Goal: Task Accomplishment & Management: Use online tool/utility

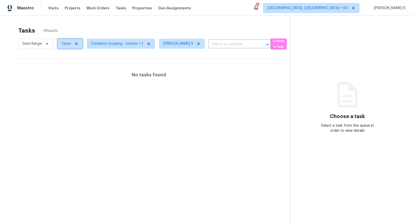
click at [64, 40] on span "Open" at bounding box center [69, 44] width 25 height 10
click at [74, 71] on label "Blocked" at bounding box center [70, 72] width 20 height 5
click at [63, 71] on input "Blocked" at bounding box center [61, 71] width 3 height 3
checkbox input "true"
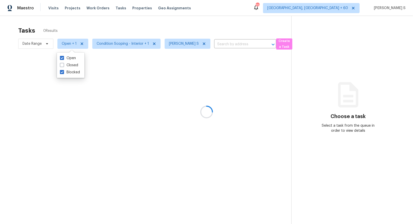
click at [143, 108] on div at bounding box center [206, 112] width 413 height 224
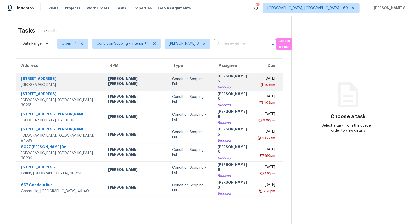
click at [254, 87] on td "[DATE] 1:08pm" at bounding box center [268, 82] width 29 height 18
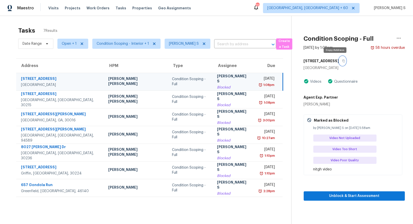
click at [342, 60] on icon "button" at bounding box center [343, 60] width 3 height 3
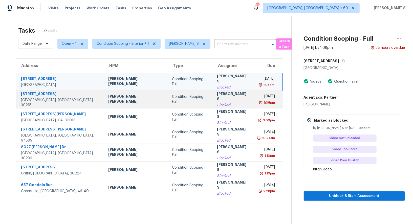
click at [257, 96] on div "[DATE]" at bounding box center [265, 97] width 17 height 6
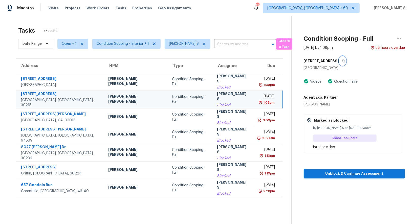
click at [346, 63] on button "button" at bounding box center [342, 60] width 7 height 9
click at [253, 101] on td "Tue, Sep 23rd 2025 1:08pm" at bounding box center [267, 100] width 29 height 18
click at [346, 59] on button "button" at bounding box center [342, 60] width 7 height 9
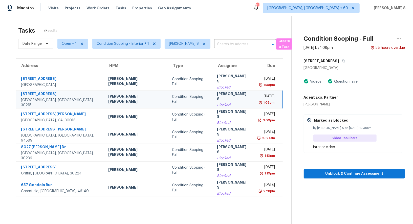
click at [270, 96] on div "Tue, Sep 23rd 2025" at bounding box center [265, 97] width 17 height 6
click at [343, 178] on button "Unblock & Continue Assessment" at bounding box center [354, 173] width 101 height 9
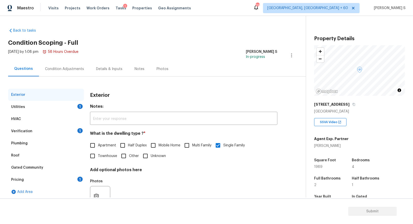
click at [63, 72] on div "Condition Adjustments" at bounding box center [64, 68] width 51 height 15
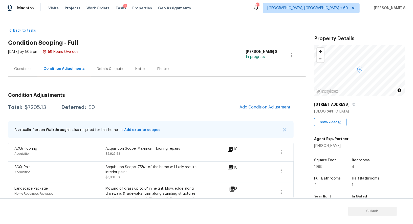
scroll to position [60, 0]
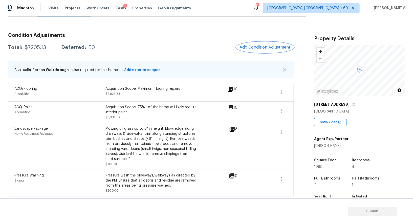
click at [252, 43] on button "Add Condition Adjustment" at bounding box center [264, 47] width 57 height 11
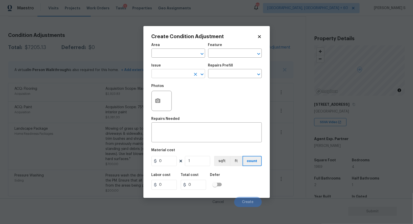
click at [177, 77] on input "text" at bounding box center [170, 74] width 39 height 8
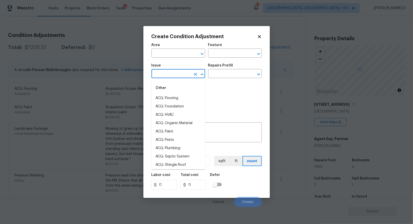
type input "d"
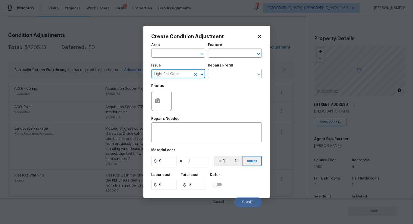
type input "Light Pet Odor"
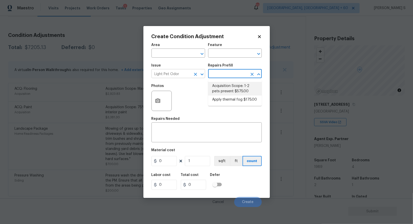
type textarea "Acquisition Scope: 1-2 pets present"
type input "575"
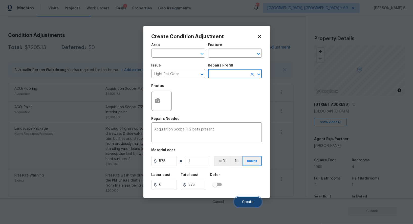
click at [253, 200] on button "Create" at bounding box center [248, 202] width 28 height 10
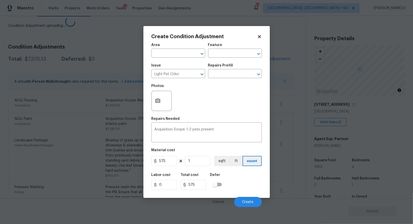
click at [22, 148] on body "Maestro Visits Projects Work Orders Tasks 1 Properties Geo Assignments 718 Albu…" at bounding box center [206, 112] width 413 height 224
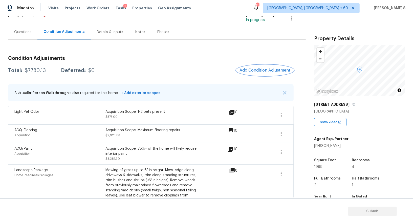
scroll to position [28, 0]
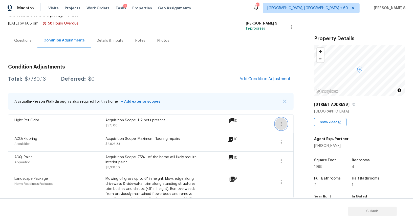
click at [283, 123] on icon "button" at bounding box center [281, 124] width 6 height 6
click at [302, 123] on div "Edit" at bounding box center [309, 122] width 39 height 5
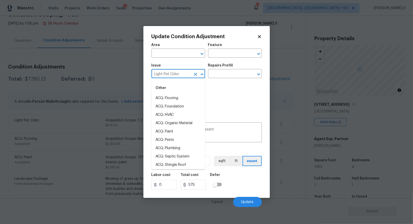
click at [177, 75] on input "Light Pet Odor" at bounding box center [170, 74] width 39 height 8
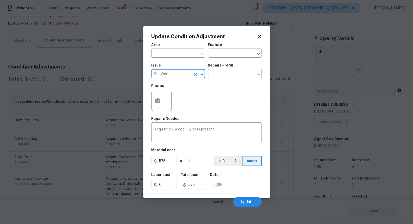
type input "Pet Odor"
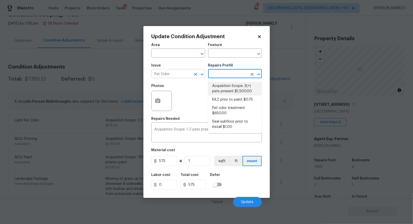
type textarea "Acquisition Scope: 3(+) pets present"
type input "1500"
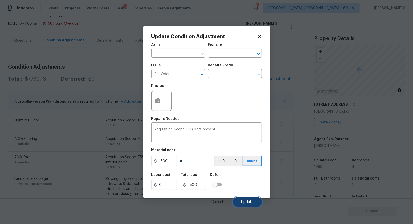
click at [253, 203] on span "Update" at bounding box center [247, 202] width 12 height 4
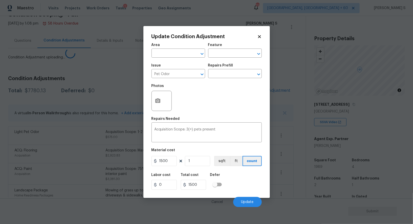
click at [85, 163] on body "Maestro Visits Projects Work Orders Tasks 1 Properties Geo Assignments 718 Albu…" at bounding box center [206, 112] width 413 height 224
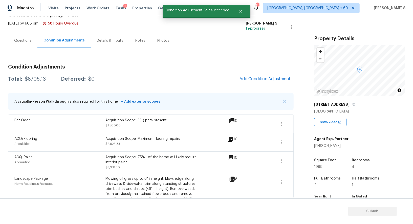
scroll to position [0, 0]
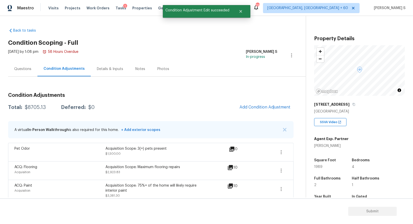
click at [22, 63] on div "Questions" at bounding box center [22, 68] width 29 height 15
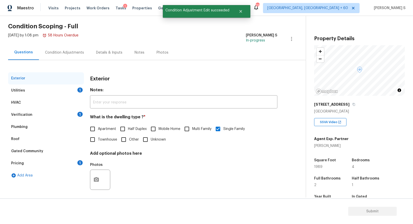
scroll to position [19, 0]
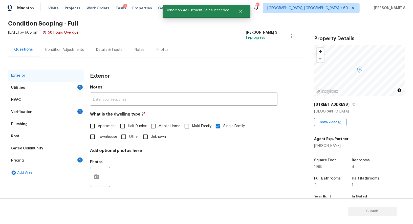
click at [84, 84] on div "Exterior Utilities 1 HVAC Verification 1 Plumbing Roof Gated Community Pricing …" at bounding box center [151, 133] width 286 height 127
click at [79, 87] on div "1" at bounding box center [79, 87] width 5 height 5
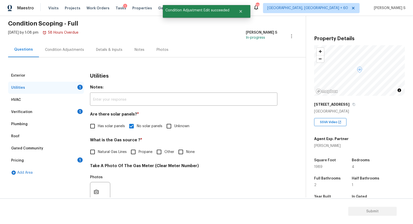
click at [93, 153] on input "Natural Gas Lines" at bounding box center [92, 152] width 11 height 11
checkbox input "true"
click at [79, 158] on div "1" at bounding box center [79, 160] width 5 height 5
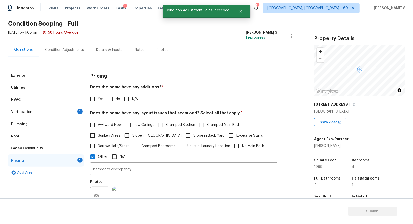
click at [112, 97] on input "No" at bounding box center [110, 99] width 11 height 11
checkbox input "true"
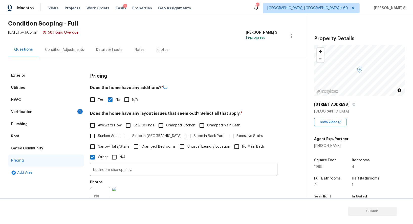
scroll to position [0, 0]
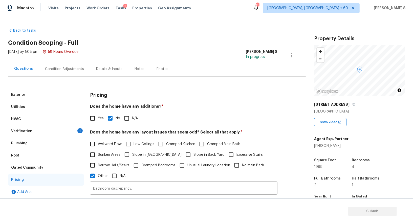
click at [66, 68] on div "Condition Adjustments" at bounding box center [64, 69] width 39 height 5
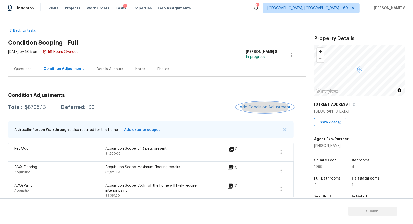
click at [257, 107] on span "Add Condition Adjustment" at bounding box center [265, 107] width 51 height 5
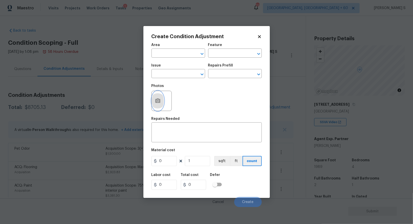
click at [158, 100] on icon "button" at bounding box center [157, 100] width 5 height 5
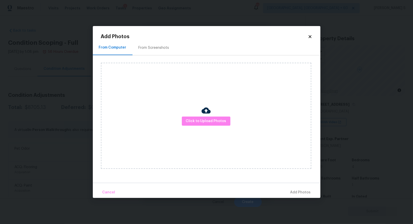
click at [205, 116] on div at bounding box center [206, 111] width 9 height 11
click at [205, 125] on button "Click to Upload Photos" at bounding box center [206, 121] width 49 height 9
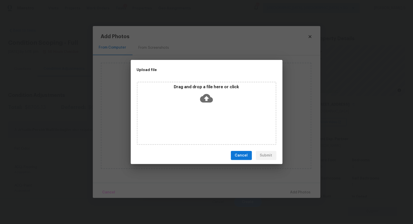
click at [205, 125] on div "Drag and drop a file here or click" at bounding box center [207, 113] width 140 height 63
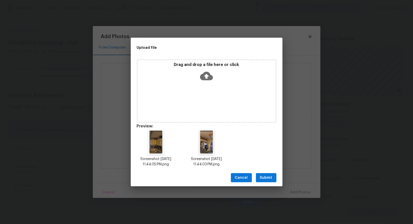
click at [267, 177] on span "Submit" at bounding box center [266, 178] width 12 height 6
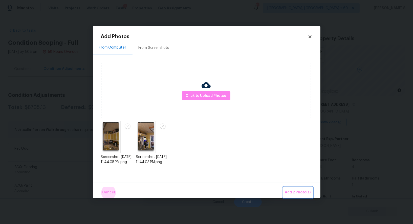
click at [283, 187] on button "Add 2 Photo(s)" at bounding box center [298, 192] width 30 height 11
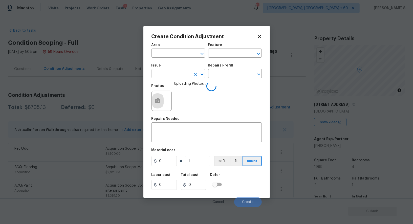
click at [168, 74] on input "text" at bounding box center [170, 74] width 39 height 8
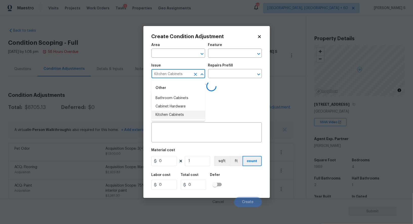
type input "Kitchen Cabinets"
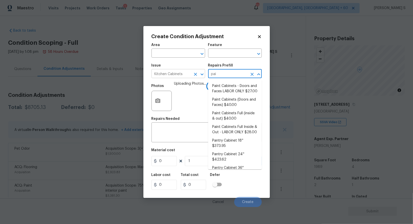
type input "pain"
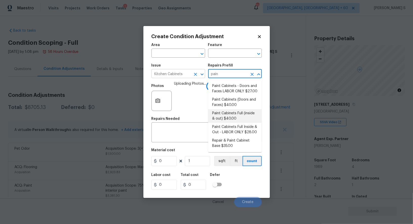
type input "Cabinets"
type textarea "Prep, sand, mask and apply 2 coats of paint to the kitchen cabinet doors, inter…"
type input "40"
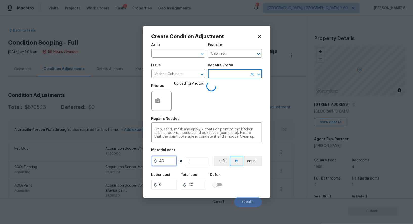
click at [167, 161] on input "40" at bounding box center [163, 161] width 25 height 10
type input "1200"
click at [249, 179] on div "Labor cost 0 Total cost 1200 Defer" at bounding box center [206, 181] width 110 height 23
click at [237, 189] on div "Labor cost 0 Total cost 1200 Defer" at bounding box center [206, 181] width 110 height 23
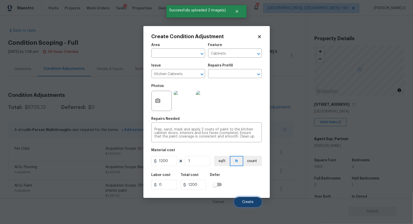
click at [249, 201] on span "Create" at bounding box center [247, 202] width 11 height 4
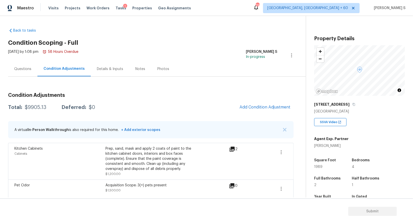
click at [181, 171] on div "Prep, sand, mask and apply 2 coats of paint to the kitchen cabinet doors, inter…" at bounding box center [150, 161] width 91 height 30
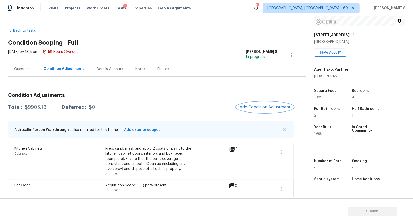
click at [266, 104] on button "Add Condition Adjustment" at bounding box center [264, 107] width 57 height 11
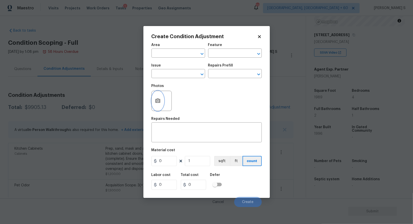
click at [158, 100] on icon "button" at bounding box center [157, 100] width 5 height 5
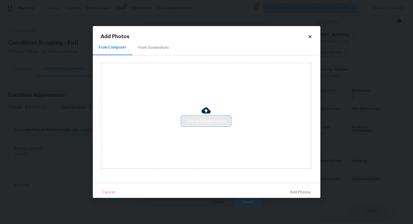
click at [206, 119] on span "Click to Upload Photos" at bounding box center [206, 121] width 40 height 6
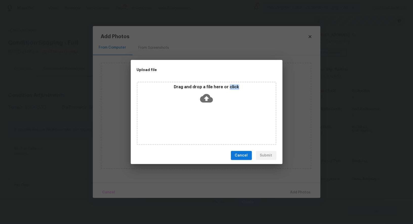
click at [206, 119] on div "Drag and drop a file here or click" at bounding box center [207, 113] width 140 height 63
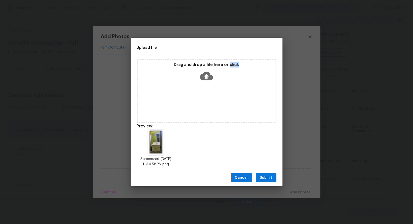
click at [260, 176] on span "Submit" at bounding box center [266, 178] width 12 height 6
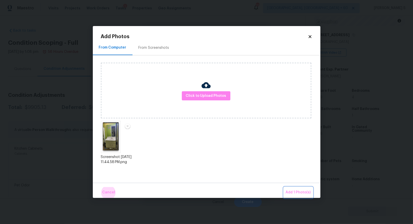
click at [284, 187] on button "Add 1 Photo(s)" at bounding box center [298, 192] width 29 height 11
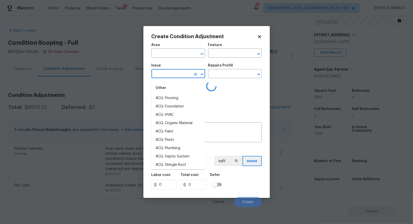
click at [175, 76] on input "text" at bounding box center [170, 74] width 39 height 8
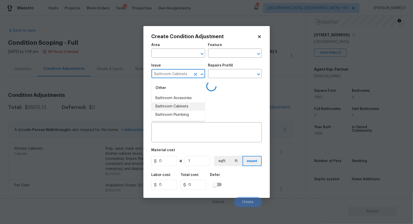
type input "Bathroom Cabinets"
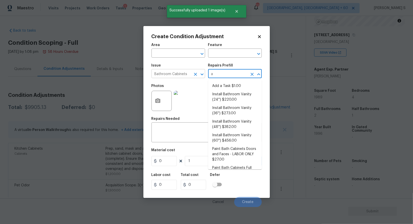
type input "p"
type input "ain"
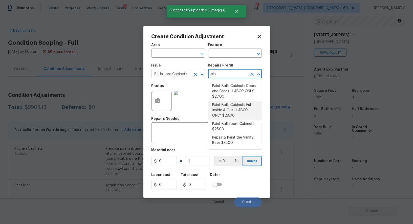
type input "Cabinets"
type textarea "Prep, sand, mask and apply 2 coats of paint to the bathroom cabinet doors, inte…"
type input "28"
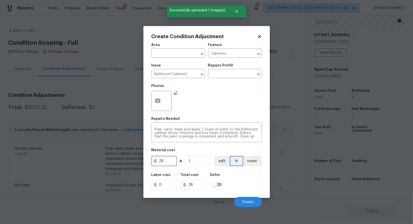
click at [172, 159] on input "28" at bounding box center [163, 161] width 25 height 10
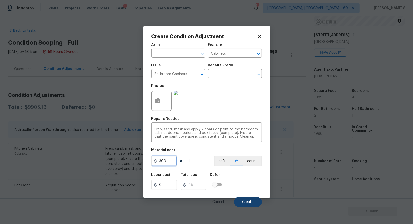
type input "300"
click at [249, 204] on span "Create" at bounding box center [247, 202] width 11 height 4
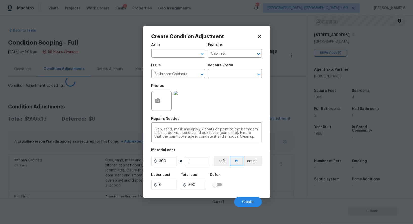
click at [66, 170] on body "Maestro Visits Projects Work Orders Tasks 1 Properties Geo Assignments 718 Albu…" at bounding box center [206, 112] width 413 height 224
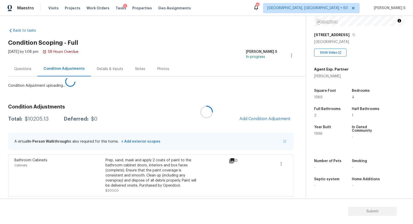
click at [258, 113] on div at bounding box center [206, 112] width 413 height 224
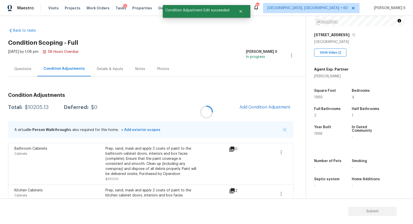
click at [260, 117] on div at bounding box center [206, 112] width 413 height 224
click at [258, 109] on span "Add Condition Adjustment" at bounding box center [265, 107] width 51 height 5
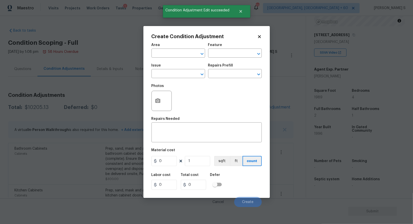
click at [149, 103] on div "Create Condition Adjustment Area ​ Feature ​ Issue ​ Repairs Prefill ​ Photos R…" at bounding box center [206, 112] width 126 height 172
click at [162, 103] on button "button" at bounding box center [158, 101] width 12 height 20
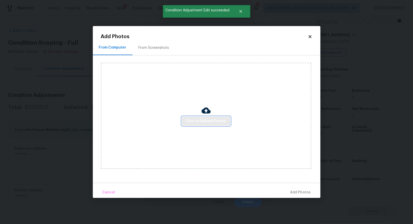
click at [199, 123] on span "Click to Upload Photos" at bounding box center [206, 121] width 40 height 6
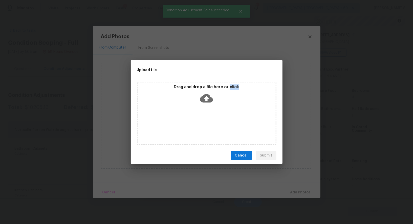
click at [199, 123] on div "Drag and drop a file here or click" at bounding box center [207, 113] width 140 height 63
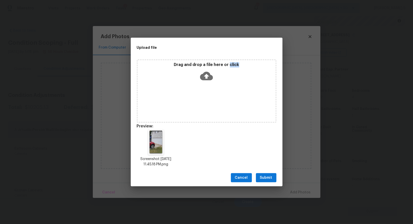
click at [273, 176] on button "Submit" at bounding box center [266, 177] width 20 height 9
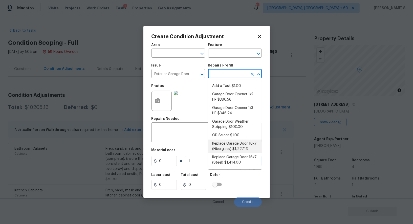
scroll to position [70, 0]
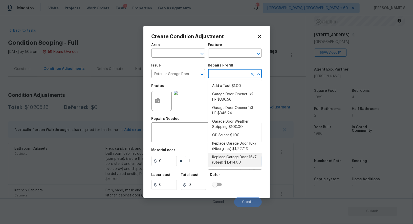
type input "Interior Door"
type input "1414"
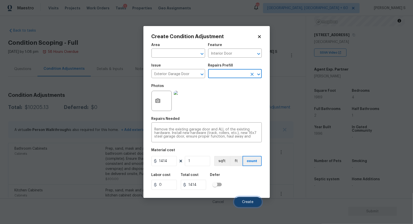
click at [253, 201] on button "Create" at bounding box center [248, 202] width 28 height 10
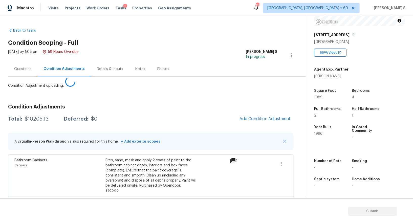
click at [86, 166] on body "Maestro Visits Projects Work Orders Tasks 1 Properties Geo Assignments 718 Albu…" at bounding box center [206, 112] width 413 height 224
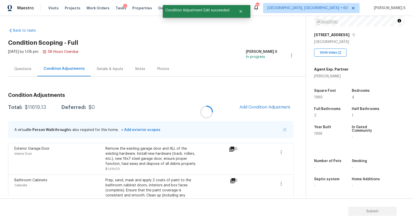
click at [256, 114] on div at bounding box center [206, 112] width 413 height 224
click at [265, 104] on button "Add Condition Adjustment" at bounding box center [264, 107] width 57 height 11
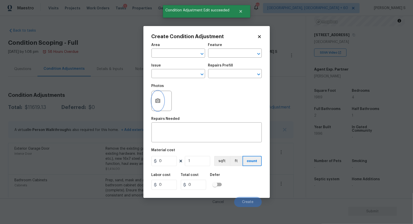
click at [156, 106] on button "button" at bounding box center [158, 101] width 12 height 20
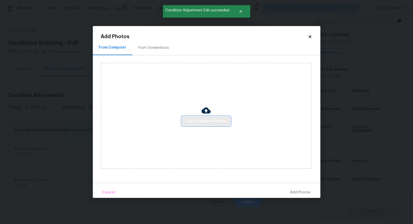
click at [194, 121] on span "Click to Upload Photos" at bounding box center [206, 121] width 40 height 6
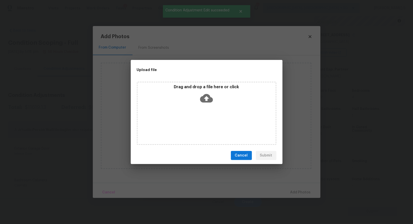
click at [194, 121] on div "Drag and drop a file here or click" at bounding box center [207, 113] width 140 height 63
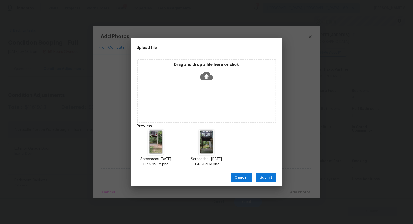
click at [267, 183] on div "Cancel Submit" at bounding box center [207, 177] width 152 height 17
click at [266, 178] on span "Submit" at bounding box center [266, 178] width 12 height 6
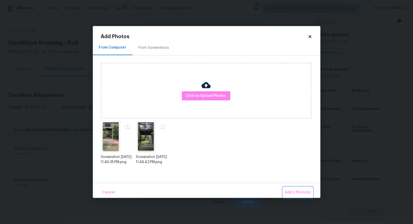
click at [283, 187] on button "Add 2 Photo(s)" at bounding box center [298, 192] width 30 height 11
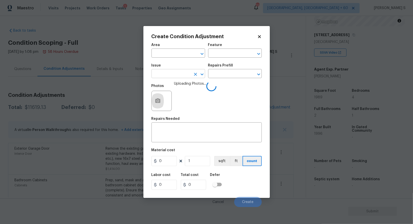
click at [184, 77] on input "text" at bounding box center [170, 74] width 39 height 8
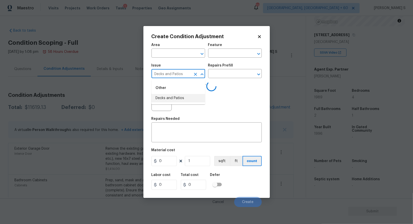
type input "Decks and Patios"
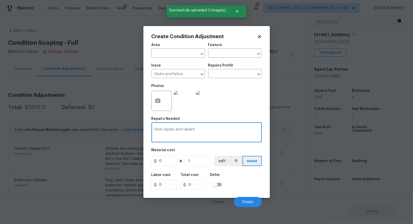
type textarea "Deck repiars and repaint"
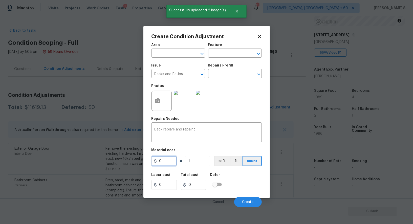
click at [166, 159] on input "0" at bounding box center [163, 161] width 25 height 10
type input "2000"
click at [246, 201] on span "Create" at bounding box center [247, 202] width 11 height 4
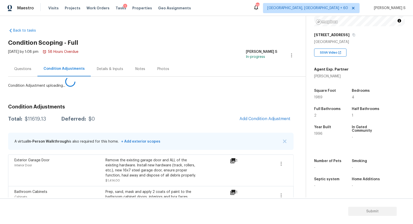
click at [87, 159] on body "Maestro Visits Projects Work Orders Tasks 1 Properties Geo Assignments 718 Albu…" at bounding box center [206, 112] width 413 height 224
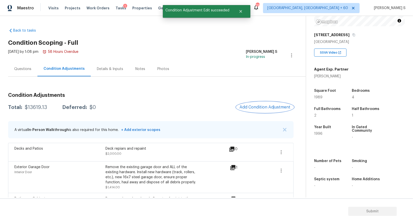
click at [246, 109] on span "Add Condition Adjustment" at bounding box center [265, 107] width 51 height 5
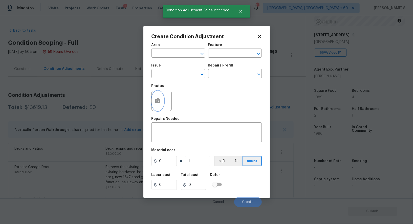
click at [159, 103] on icon "button" at bounding box center [157, 100] width 5 height 5
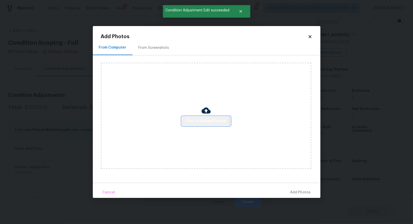
click at [198, 122] on span "Click to Upload Photos" at bounding box center [206, 121] width 40 height 6
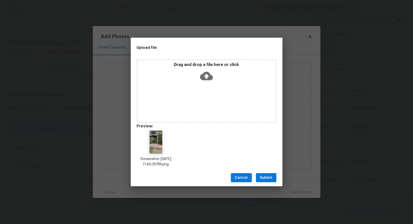
click at [274, 176] on button "Submit" at bounding box center [266, 177] width 20 height 9
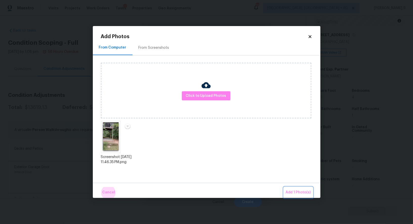
click at [284, 187] on button "Add 1 Photo(s)" at bounding box center [298, 192] width 29 height 11
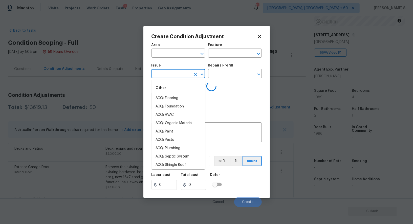
click at [176, 74] on input "text" at bounding box center [170, 74] width 39 height 8
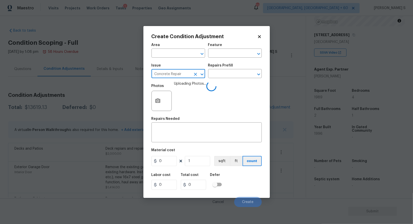
type input "Concrete Repair"
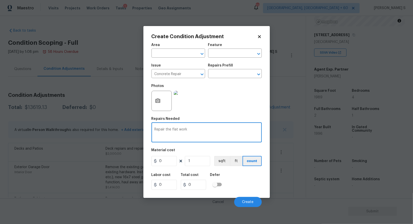
type textarea "Repair the flat work"
click at [171, 166] on input "0" at bounding box center [163, 161] width 25 height 10
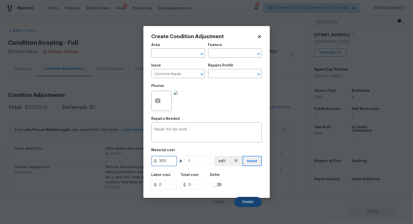
type input "300"
click at [252, 204] on span "Create" at bounding box center [247, 202] width 11 height 4
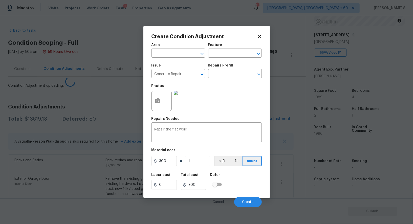
click at [23, 170] on body "Maestro Visits Projects Work Orders Tasks 1 Properties Geo Assignments 718 Albu…" at bounding box center [206, 112] width 413 height 224
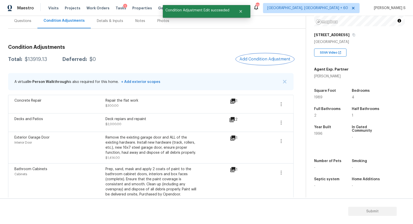
scroll to position [0, 0]
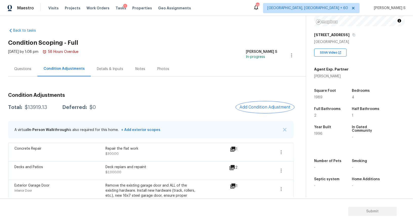
click at [256, 108] on span "Add Condition Adjustment" at bounding box center [265, 107] width 51 height 5
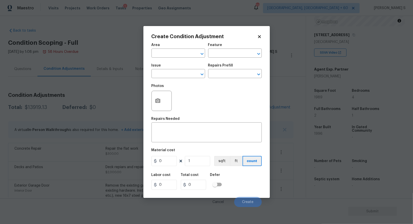
drag, startPoint x: 151, startPoint y: 105, endPoint x: 156, endPoint y: 105, distance: 4.3
click at [151, 105] on div at bounding box center [161, 101] width 20 height 20
click at [158, 105] on button "button" at bounding box center [158, 101] width 12 height 20
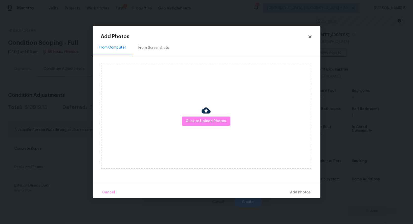
click at [190, 115] on div "Click to Upload Photos" at bounding box center [206, 116] width 210 height 106
click at [191, 122] on span "Click to Upload Photos" at bounding box center [206, 121] width 40 height 6
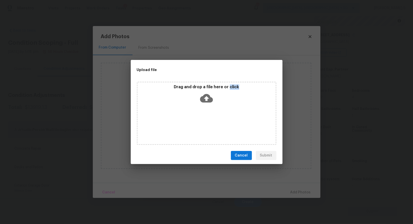
click at [191, 122] on div "Drag and drop a file here or click" at bounding box center [207, 113] width 140 height 63
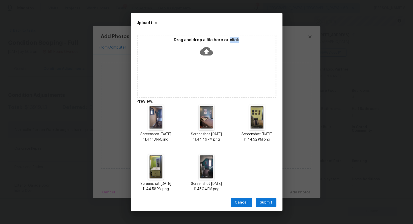
click at [263, 199] on button "Submit" at bounding box center [266, 202] width 20 height 9
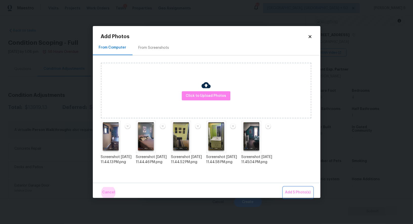
click at [283, 187] on button "Add 5 Photo(s)" at bounding box center [298, 192] width 30 height 11
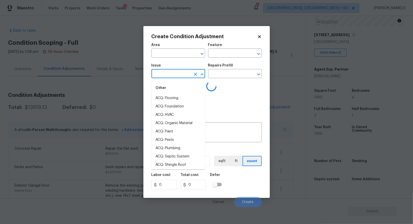
click at [180, 76] on input "text" at bounding box center [170, 74] width 39 height 8
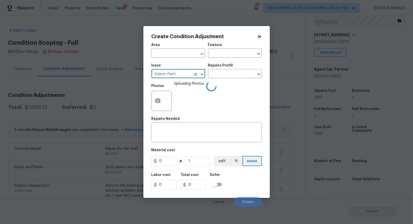
type input "Interior Paint"
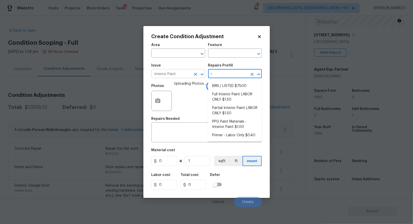
type input "r"
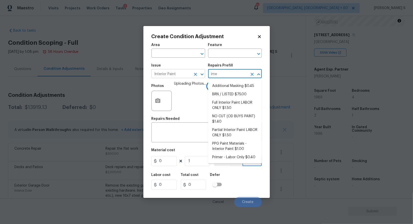
type input "imer"
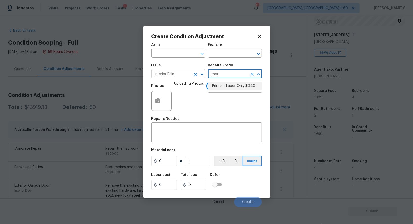
type input "Overall Paint"
type textarea "Interior primer - PRIMER PROVIDED BY OPENDOOR - All nails, screws, drywall anch…"
type input "0.4"
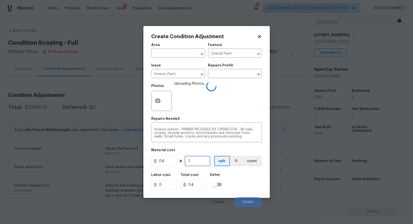
click at [201, 160] on input "1" at bounding box center [197, 161] width 25 height 10
paste input "text"
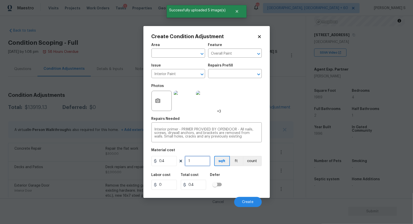
type input "19"
type input "7.6"
type input "198"
type input "79.2"
type input "1989"
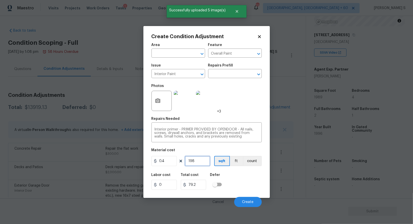
type input "795.6"
type input "1989"
click at [250, 183] on div "Labor cost 0 Total cost 795.6 Defer" at bounding box center [206, 181] width 110 height 23
click at [247, 202] on span "Create" at bounding box center [247, 202] width 11 height 4
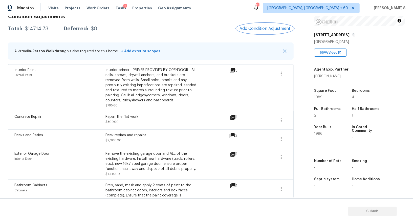
scroll to position [78, 0]
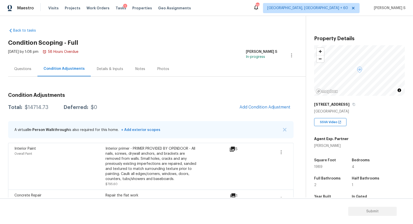
scroll to position [70, 0]
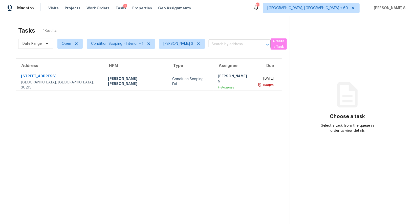
click at [200, 92] on section "Tasks 1 Results Date Range Open Condition Scoping - Interior + 1 Anbu Jebakumar…" at bounding box center [149, 132] width 282 height 216
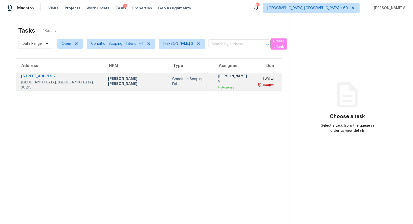
click at [218, 79] on div "[PERSON_NAME] S" at bounding box center [234, 79] width 32 height 11
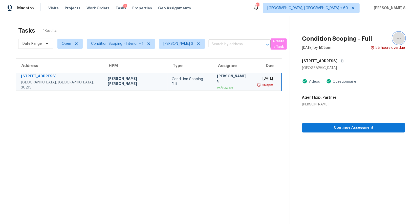
click at [401, 37] on icon "button" at bounding box center [399, 38] width 6 height 6
click at [378, 37] on div "Mark as Blocked" at bounding box center [369, 39] width 39 height 5
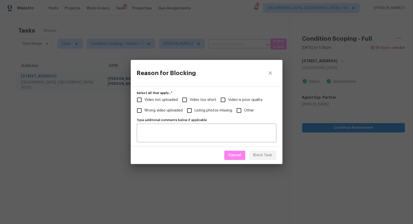
click at [186, 100] on input "Video too short" at bounding box center [184, 100] width 11 height 11
checkbox input "true"
click at [170, 99] on span "Video not uploaded" at bounding box center [161, 99] width 33 height 5
click at [145, 99] on input "Video not uploaded" at bounding box center [139, 100] width 11 height 11
checkbox input "true"
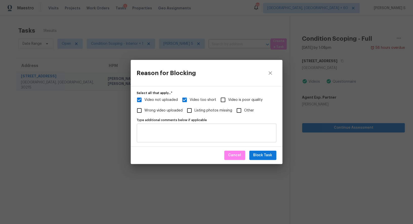
click at [209, 137] on textarea "Type additional comments below if applicable" at bounding box center [207, 133] width 134 height 11
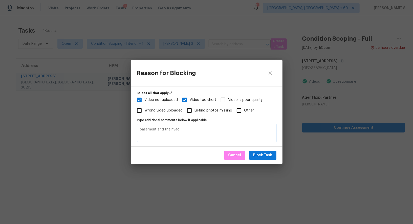
type textarea "basement and the hvac"
click at [274, 153] on button "Block Task" at bounding box center [262, 155] width 27 height 9
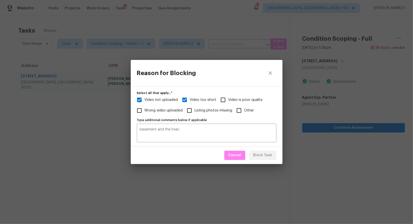
click at [86, 104] on div "Reason for Blocking Select all that apply...   * Video not uploaded Video too s…" at bounding box center [206, 112] width 413 height 224
checkbox input "true"
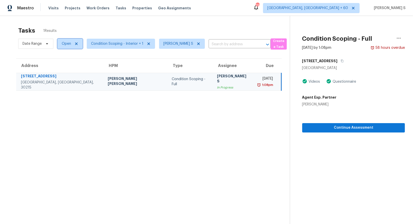
click at [63, 46] on span "Open" at bounding box center [66, 43] width 9 height 5
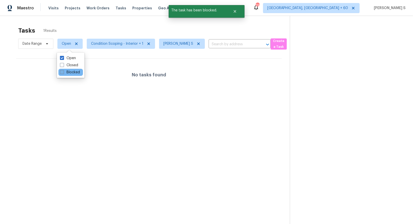
click at [72, 71] on label "Blocked" at bounding box center [70, 72] width 20 height 5
click at [63, 71] on input "Blocked" at bounding box center [61, 71] width 3 height 3
checkbox input "true"
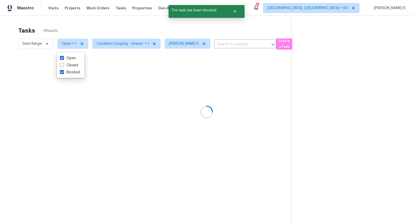
click at [171, 146] on div at bounding box center [206, 112] width 413 height 224
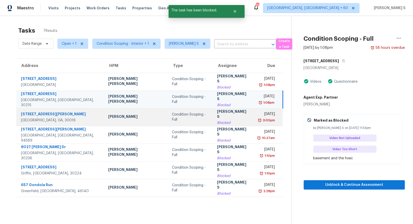
click at [217, 120] on div "Blocked" at bounding box center [233, 122] width 32 height 5
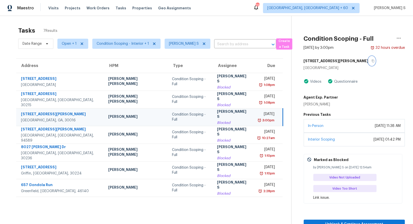
click at [368, 61] on button "button" at bounding box center [371, 60] width 7 height 9
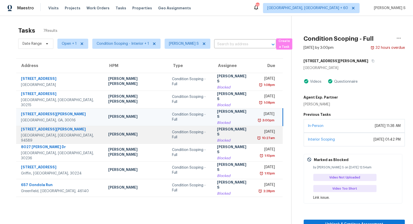
click at [181, 135] on div "Condition Scoping - Full" at bounding box center [190, 135] width 37 height 10
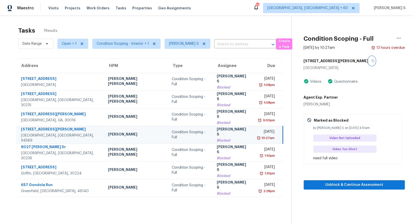
click at [368, 62] on button "button" at bounding box center [371, 60] width 7 height 9
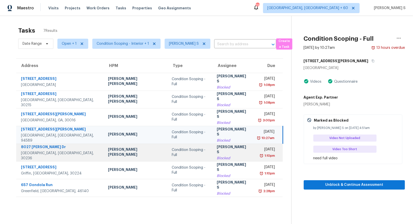
click at [271, 154] on div "1:10pm" at bounding box center [269, 155] width 11 height 5
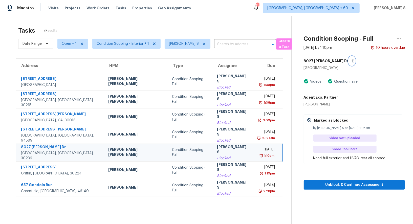
click at [352, 61] on icon "button" at bounding box center [353, 60] width 3 height 3
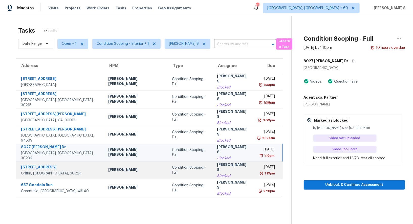
click at [257, 168] on div "Thu, Sep 25th 2025" at bounding box center [265, 168] width 17 height 6
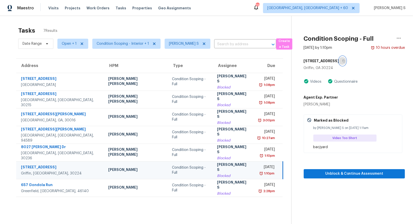
click at [342, 60] on icon "button" at bounding box center [343, 61] width 3 height 3
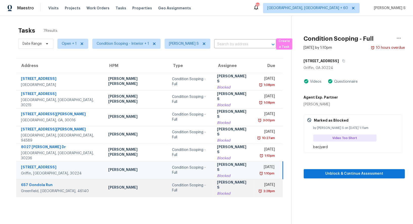
click at [257, 184] on div "Thu, Sep 25th 2025" at bounding box center [265, 185] width 17 height 6
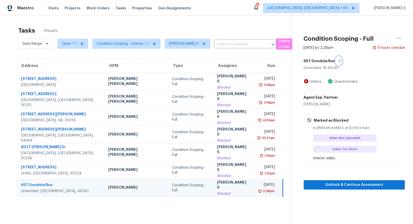
click at [338, 59] on icon "button" at bounding box center [339, 60] width 3 height 3
click at [226, 181] on td "Anbu Jebakumar S Blocked" at bounding box center [233, 188] width 40 height 18
click at [342, 184] on span "Unblock & Continue Assessment" at bounding box center [354, 185] width 93 height 6
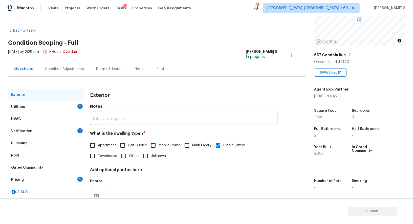
scroll to position [19, 0]
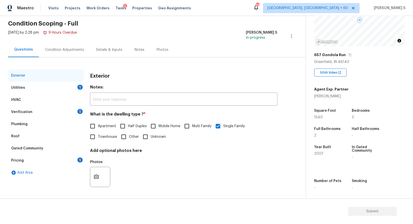
click at [72, 88] on div "Utilities 1" at bounding box center [46, 88] width 76 height 12
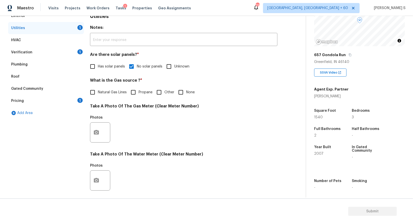
scroll to position [21, 0]
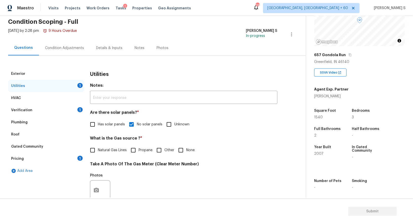
click at [74, 111] on div "Verification 1" at bounding box center [46, 110] width 76 height 12
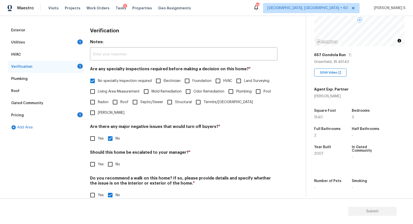
scroll to position [0, 0]
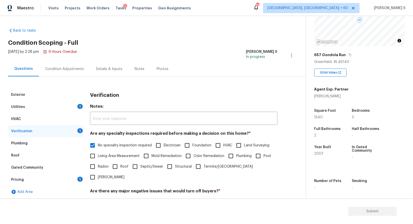
click at [82, 179] on div "1" at bounding box center [79, 179] width 5 height 5
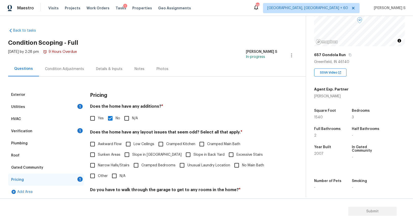
click at [67, 63] on div "Condition Adjustments" at bounding box center [64, 68] width 51 height 15
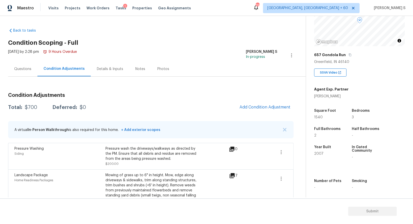
scroll to position [20, 0]
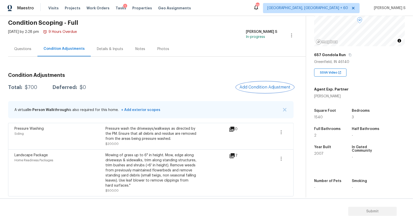
click at [253, 90] on button "Add Condition Adjustment" at bounding box center [264, 87] width 57 height 11
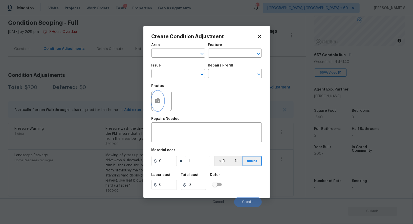
click at [158, 100] on icon "button" at bounding box center [157, 100] width 5 height 5
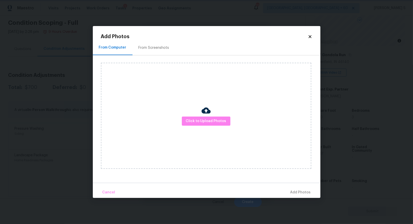
click at [87, 111] on body "Maestro Visits Projects Work Orders Tasks 1 Properties Geo Assignments 718 Albu…" at bounding box center [206, 112] width 413 height 224
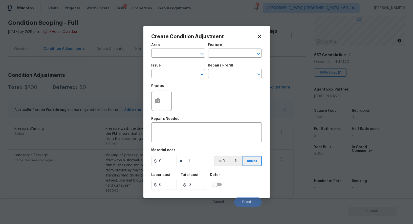
click at [104, 162] on body "Maestro Visits Projects Work Orders Tasks 1 Properties Geo Assignments 718 Albu…" at bounding box center [206, 112] width 413 height 224
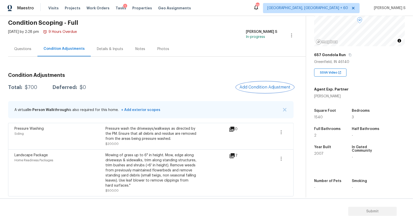
click at [259, 87] on span "Add Condition Adjustment" at bounding box center [265, 87] width 51 height 5
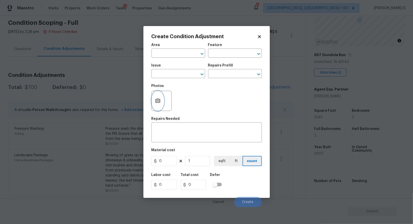
click at [158, 101] on circle "button" at bounding box center [158, 101] width 2 height 2
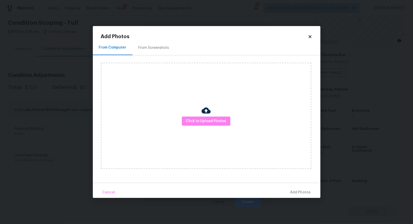
click at [188, 116] on div "Click to Upload Photos" at bounding box center [206, 116] width 210 height 106
click at [188, 121] on span "Click to Upload Photos" at bounding box center [206, 121] width 40 height 6
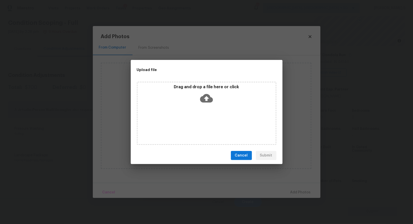
click at [188, 121] on div "Drag and drop a file here or click" at bounding box center [207, 113] width 140 height 63
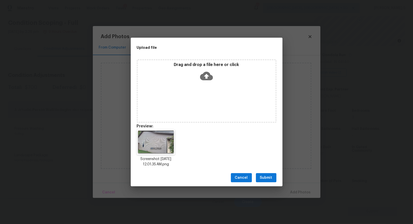
click at [272, 179] on span "Submit" at bounding box center [266, 178] width 12 height 6
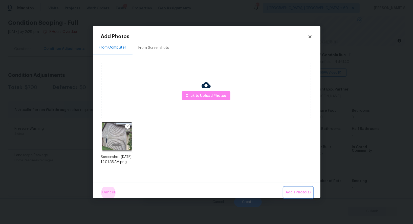
click at [284, 187] on button "Add 1 Photo(s)" at bounding box center [298, 192] width 29 height 11
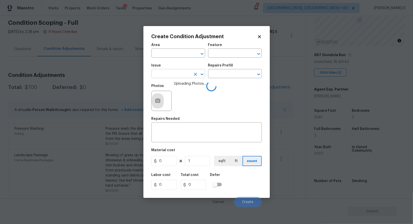
click at [181, 76] on input "text" at bounding box center [170, 74] width 39 height 8
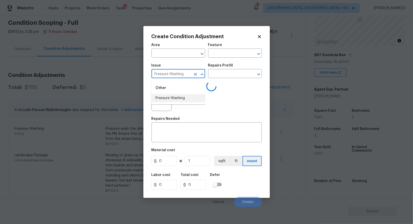
type input "Pressure Washing"
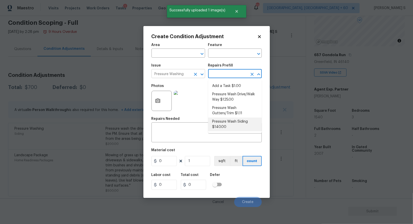
type input "Siding"
type textarea "Protect areas as needed for pressure washing. Pressure wash the siding on the h…"
type input "140"
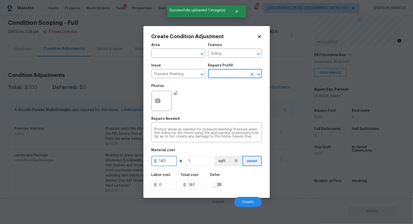
click at [166, 164] on input "140" at bounding box center [163, 161] width 25 height 10
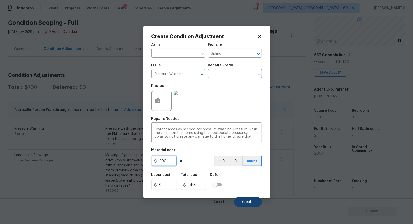
type input "200"
click at [254, 201] on button "Create" at bounding box center [248, 202] width 28 height 10
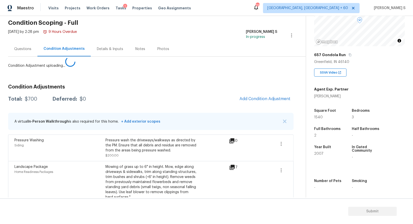
click at [84, 163] on body "Maestro Visits Projects Work Orders Tasks 1 Properties Geo Assignments 718 Albu…" at bounding box center [206, 112] width 413 height 224
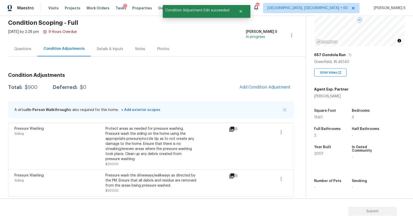
click at [17, 53] on div "Questions" at bounding box center [22, 48] width 29 height 15
click at [17, 53] on div "Questions" at bounding box center [22, 49] width 29 height 15
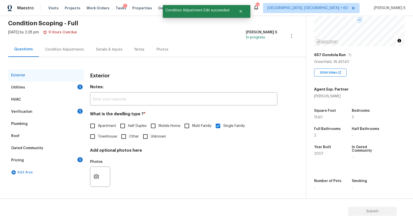
click at [35, 154] on div "Pricing 1" at bounding box center [46, 160] width 76 height 12
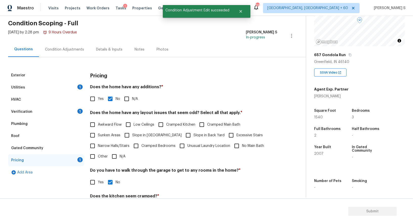
scroll to position [20, 0]
click at [133, 137] on label "Slope in Front Yard" at bounding box center [152, 134] width 60 height 11
click at [132, 137] on input "Slope in Front Yard" at bounding box center [127, 134] width 11 height 11
checkbox input "true"
click at [193, 135] on span "Slope in Back Yard" at bounding box center [208, 135] width 31 height 5
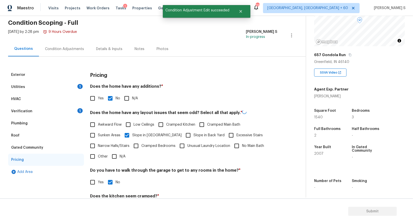
click at [183, 135] on input "Slope in Back Yard" at bounding box center [188, 135] width 11 height 11
checkbox input "true"
click at [72, 111] on div "Verification 1" at bounding box center [46, 111] width 76 height 12
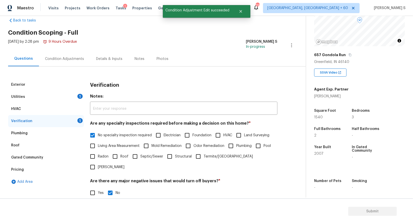
scroll to position [0, 0]
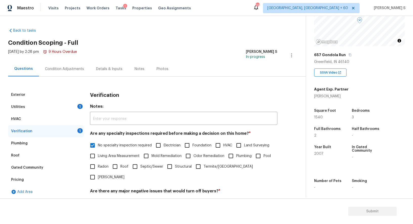
click at [70, 104] on div "Utilities 1" at bounding box center [46, 107] width 76 height 12
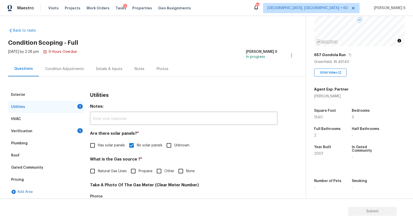
click at [176, 171] on input "None" at bounding box center [181, 171] width 11 height 11
checkbox input "true"
click at [66, 66] on div "Condition Adjustments" at bounding box center [64, 68] width 51 height 15
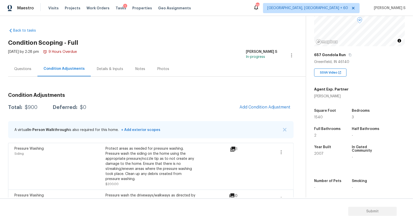
scroll to position [50, 0]
click at [257, 107] on span "Add Condition Adjustment" at bounding box center [265, 107] width 51 height 5
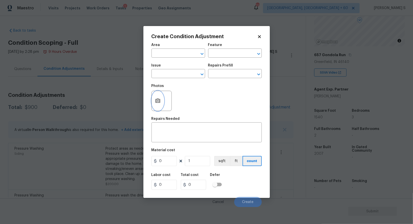
click at [160, 97] on button "button" at bounding box center [158, 101] width 12 height 20
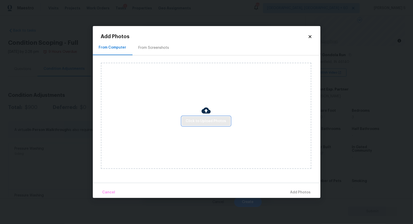
click at [209, 119] on span "Click to Upload Photos" at bounding box center [206, 121] width 40 height 6
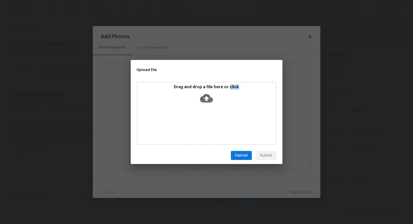
click at [209, 119] on div "Drag and drop a file here or click" at bounding box center [207, 113] width 140 height 63
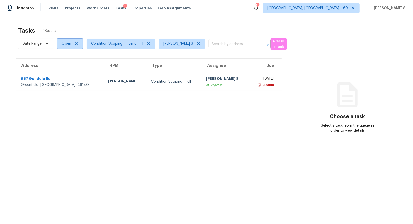
click at [67, 45] on span "Open" at bounding box center [66, 43] width 9 height 5
click at [73, 73] on label "Blocked" at bounding box center [70, 72] width 20 height 5
click at [63, 73] on input "Blocked" at bounding box center [61, 71] width 3 height 3
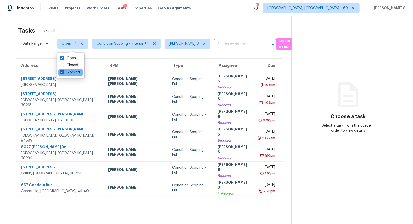
click at [70, 73] on label "Blocked" at bounding box center [70, 72] width 20 height 5
click at [63, 73] on input "Blocked" at bounding box center [61, 71] width 3 height 3
checkbox input "false"
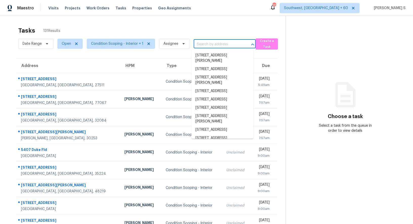
click at [224, 48] on input "text" at bounding box center [218, 44] width 48 height 8
paste input "[STREET_ADDRESS][PERSON_NAME]"
type input "[STREET_ADDRESS][PERSON_NAME]"
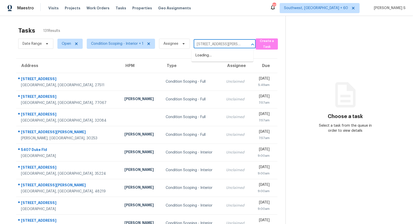
scroll to position [0, 22]
click at [212, 54] on li "[STREET_ADDRESS][PERSON_NAME]" at bounding box center [222, 58] width 62 height 14
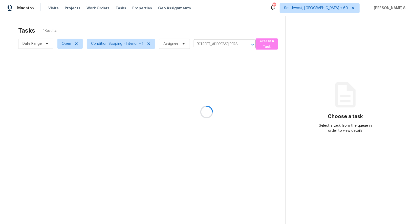
click at [203, 87] on div at bounding box center [206, 112] width 413 height 224
click at [183, 81] on div at bounding box center [206, 112] width 413 height 224
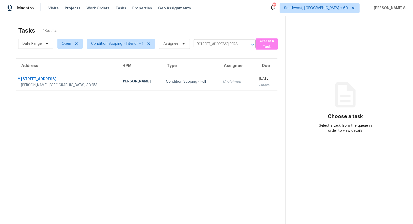
click at [183, 81] on div "Condition Scoping - Full" at bounding box center [190, 81] width 49 height 5
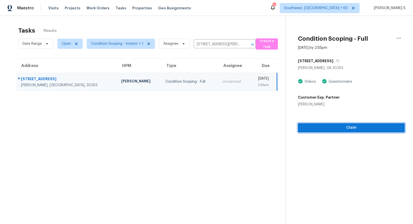
click at [349, 127] on span "Claim" at bounding box center [351, 128] width 99 height 6
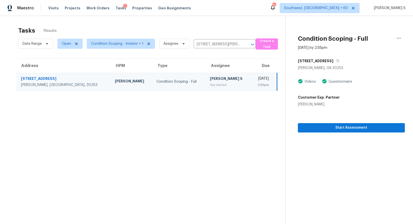
click at [210, 84] on div "Not Started" at bounding box center [228, 84] width 37 height 5
click at [330, 130] on span "Start Assessment" at bounding box center [351, 128] width 99 height 6
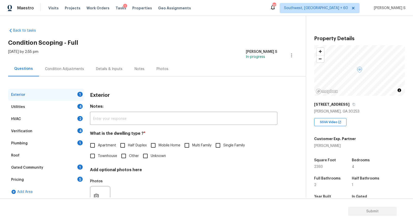
scroll to position [56, 0]
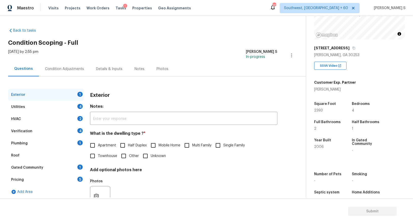
drag, startPoint x: 232, startPoint y: 147, endPoint x: 248, endPoint y: 147, distance: 16.4
click at [232, 147] on span "Single Family" at bounding box center [233, 145] width 21 height 5
click at [223, 147] on input "Single Family" at bounding box center [218, 145] width 11 height 11
checkbox input "true"
click at [78, 108] on div "4" at bounding box center [79, 106] width 5 height 5
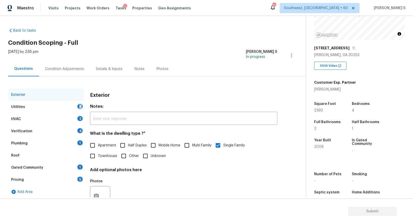
click at [78, 108] on div "4" at bounding box center [79, 106] width 5 height 5
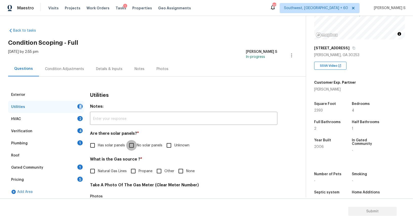
click at [130, 142] on input "No solar panels" at bounding box center [131, 145] width 11 height 11
checkbox input "true"
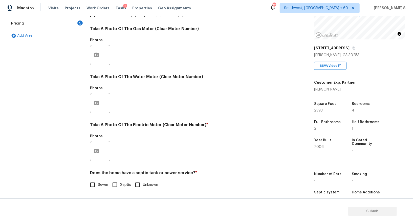
click at [91, 187] on input "Sewer" at bounding box center [92, 185] width 11 height 11
checkbox input "true"
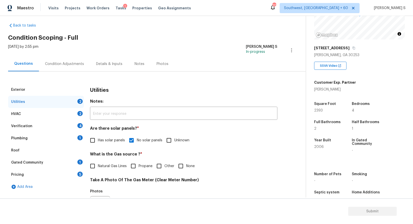
scroll to position [0, 0]
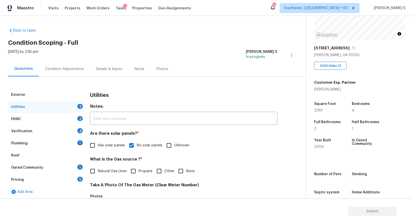
click at [76, 145] on div "Plumbing 1" at bounding box center [46, 143] width 76 height 12
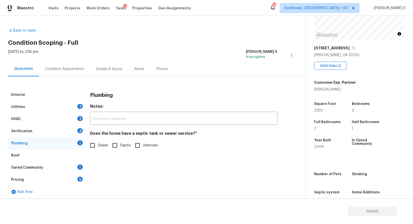
click at [94, 144] on input "Sewer" at bounding box center [92, 145] width 11 height 11
checkbox input "true"
click at [78, 167] on div "1" at bounding box center [79, 167] width 5 height 5
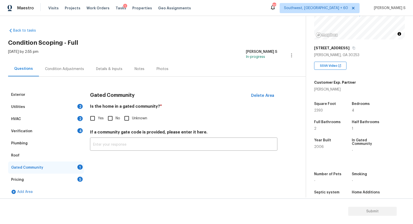
click at [108, 119] on input "No" at bounding box center [110, 118] width 11 height 11
checkbox input "true"
click at [73, 130] on div "Verification 4" at bounding box center [46, 131] width 76 height 12
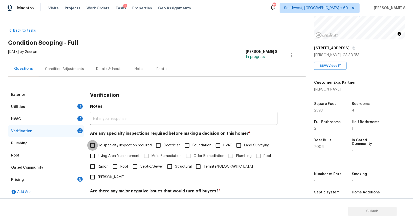
click at [94, 144] on input "No specialty inspection required" at bounding box center [92, 145] width 11 height 11
checkbox input "true"
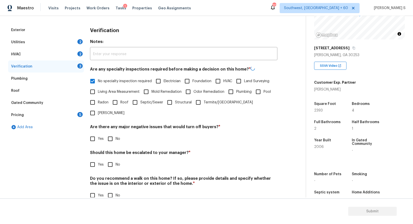
scroll to position [64, 0]
click at [111, 133] on input "No" at bounding box center [110, 138] width 11 height 11
checkbox input "true"
click at [109, 190] on input "No" at bounding box center [110, 195] width 11 height 11
checkbox input "true"
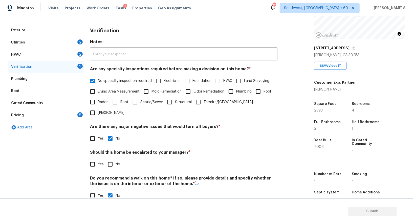
scroll to position [0, 0]
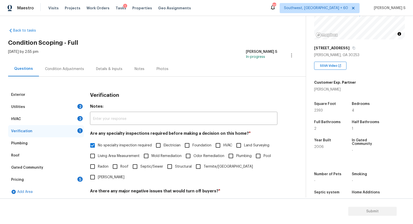
click at [74, 121] on div "HVAC 2" at bounding box center [46, 119] width 76 height 12
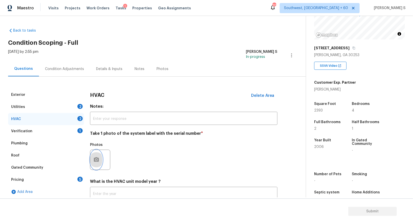
click at [99, 157] on button "button" at bounding box center [96, 160] width 12 height 20
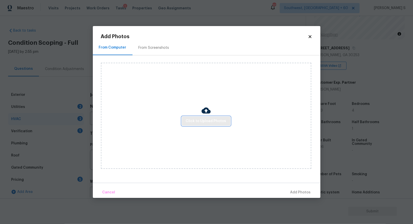
click at [205, 120] on span "Click to Upload Photos" at bounding box center [206, 121] width 40 height 6
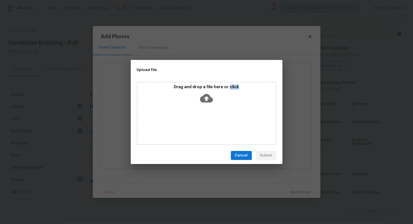
click at [205, 120] on div "Drag and drop a file here or click" at bounding box center [207, 113] width 140 height 63
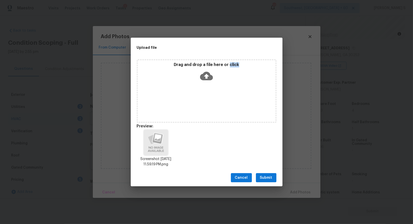
click at [274, 177] on button "Submit" at bounding box center [266, 177] width 20 height 9
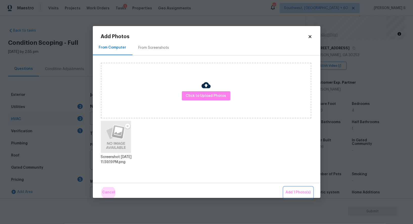
click at [284, 187] on button "Add 1 Photo(s)" at bounding box center [298, 192] width 29 height 11
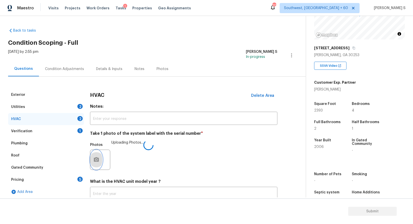
scroll to position [36, 0]
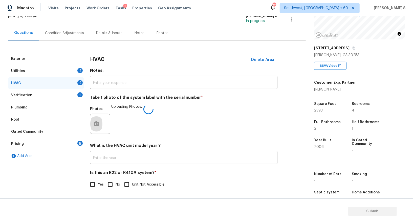
click at [115, 185] on input "No" at bounding box center [110, 184] width 11 height 11
checkbox input "true"
click at [75, 74] on div "Utilities 2" at bounding box center [46, 71] width 76 height 12
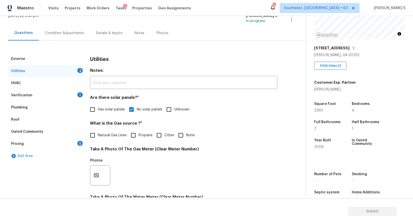
scroll to position [156, 0]
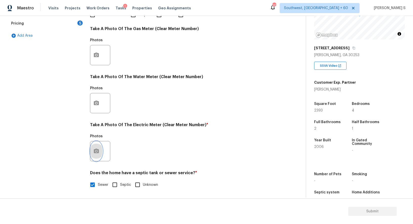
click at [101, 146] on button "button" at bounding box center [96, 151] width 12 height 20
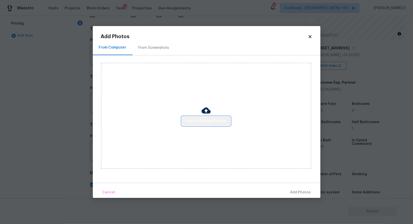
click at [214, 119] on span "Click to Upload Photos" at bounding box center [206, 121] width 40 height 6
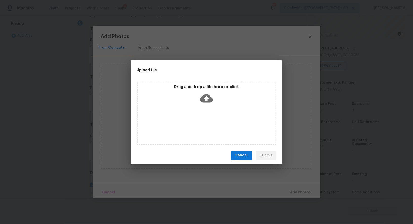
click at [214, 119] on div "Drag and drop a file here or click" at bounding box center [207, 113] width 140 height 63
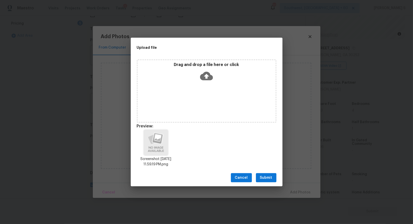
click at [257, 176] on button "Submit" at bounding box center [266, 177] width 20 height 9
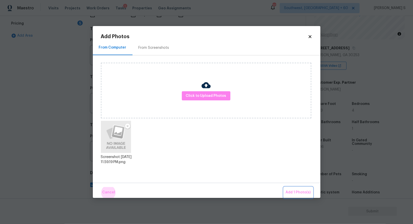
click at [284, 187] on button "Add 1 Photo(s)" at bounding box center [298, 192] width 29 height 11
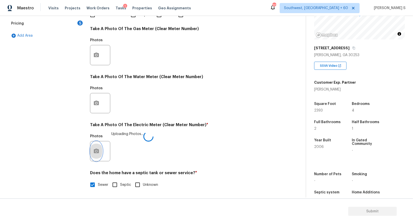
scroll to position [0, 0]
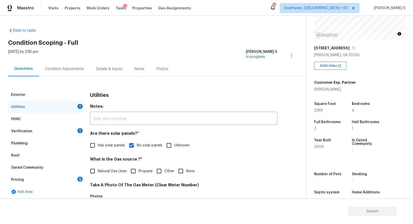
click at [23, 98] on div "Exterior" at bounding box center [46, 95] width 76 height 12
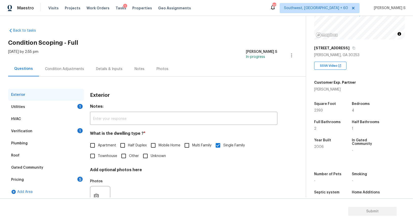
scroll to position [19, 0]
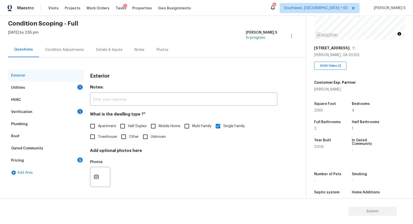
click at [61, 50] on div "Condition Adjustments" at bounding box center [64, 49] width 39 height 5
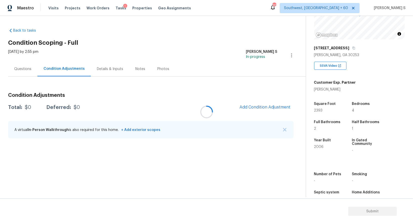
click at [255, 110] on div at bounding box center [206, 112] width 413 height 224
click at [262, 106] on span "Add Condition Adjustment" at bounding box center [265, 107] width 51 height 5
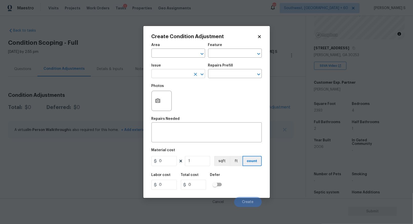
click at [188, 73] on input "text" at bounding box center [170, 74] width 39 height 8
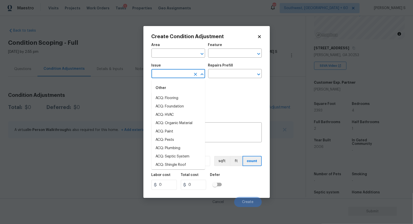
type input "p"
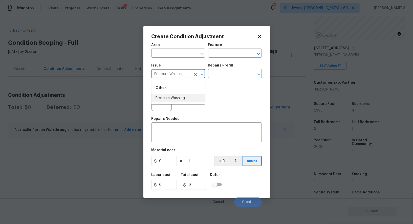
type input "Pressure Washing"
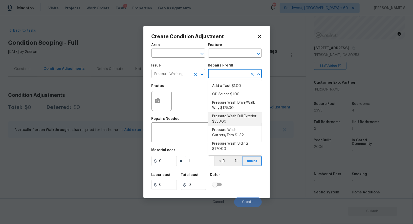
type input "Siding"
type textarea "Pressure wash the House, Flatwork, Deck and Garage interior."
type input "350"
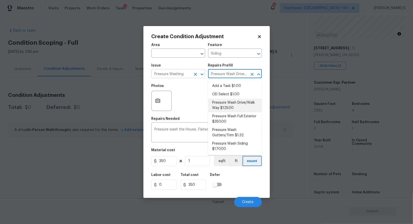
type input "Pressure Wash Drive/Walk Way $125.00\"
type textarea "Pressure wash the driveways/walkways as directed by the PM. Ensure that all deb…"
type input "125"
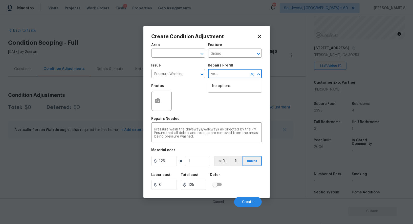
type input "Pressure Wash Drive/Walk Way $125.00\"
click at [166, 158] on input "125" at bounding box center [163, 161] width 25 height 10
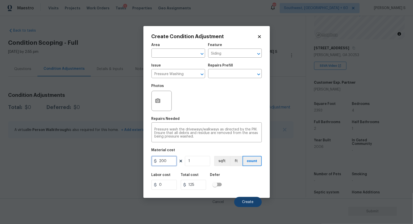
type input "200"
click at [254, 204] on button "Create" at bounding box center [248, 202] width 28 height 10
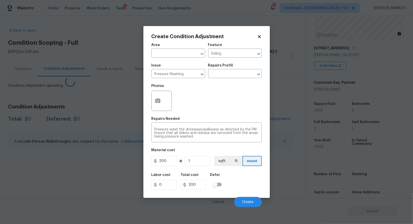
click at [50, 166] on body "Maestro Visits Projects Work Orders Tasks 1 Properties Geo Assignments 712 Sout…" at bounding box center [206, 112] width 413 height 224
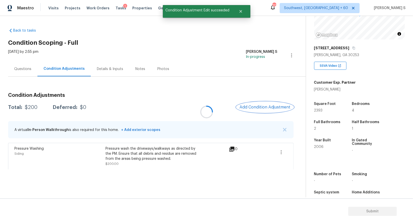
click at [248, 106] on span "Add Condition Adjustment" at bounding box center [265, 107] width 51 height 5
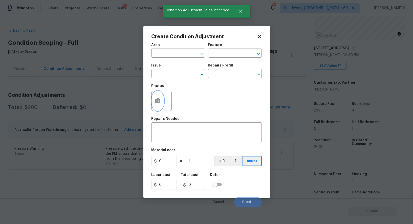
click at [161, 101] on icon "button" at bounding box center [158, 101] width 6 height 6
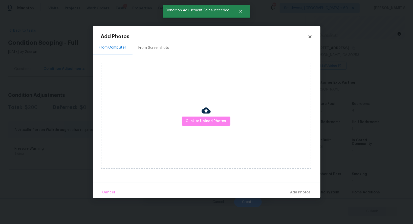
click at [159, 50] on div "From Screenshots" at bounding box center [154, 47] width 31 height 5
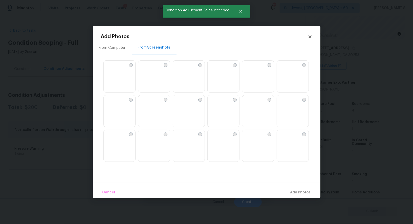
click at [143, 67] on img at bounding box center [142, 65] width 8 height 8
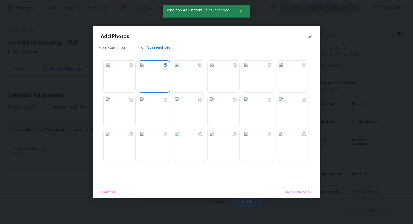
click at [112, 69] on img at bounding box center [108, 65] width 8 height 8
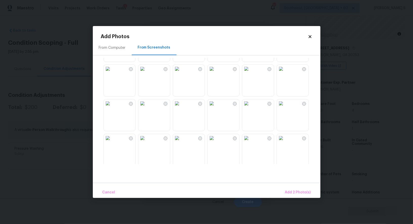
click at [216, 107] on img at bounding box center [212, 103] width 8 height 8
click at [216, 73] on img at bounding box center [212, 69] width 8 height 8
click at [250, 73] on img at bounding box center [246, 69] width 8 height 8
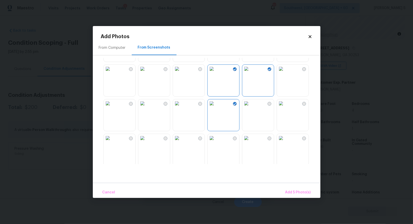
click at [285, 107] on img at bounding box center [281, 103] width 8 height 8
click at [300, 190] on span "Add 6 Photo(s)" at bounding box center [298, 192] width 26 height 6
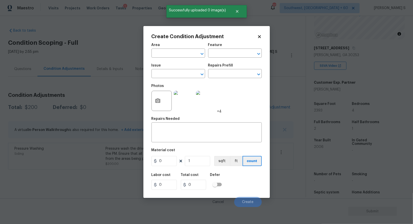
click at [179, 69] on div "Issue" at bounding box center [178, 67] width 54 height 7
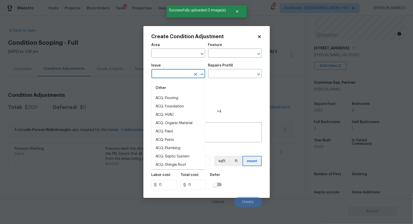
click at [179, 73] on input "text" at bounding box center [170, 74] width 39 height 8
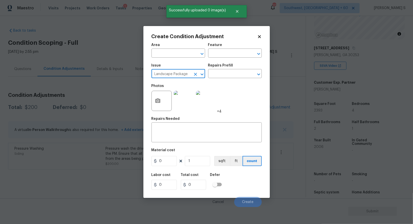
type input "Landscape Package"
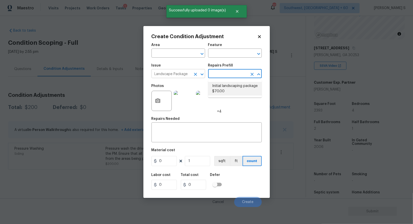
type input "Home Readiness Packages"
type textarea "Mowing of grass up to 6" in height. Mow, edge along driveways & sidewalks, trim…"
type input "70"
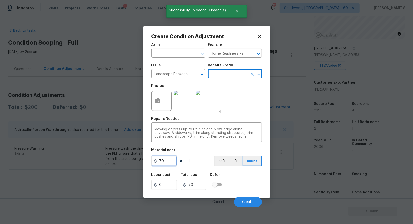
click at [169, 164] on input "70" at bounding box center [163, 161] width 25 height 10
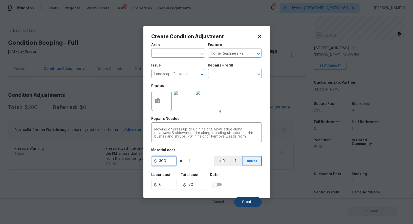
type input "300"
click at [245, 205] on button "Create" at bounding box center [248, 202] width 28 height 10
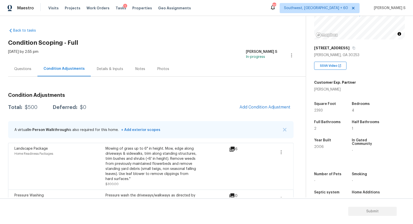
scroll to position [20, 0]
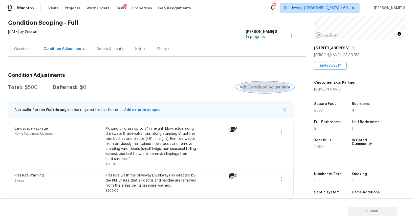
click at [259, 85] on span "Add Condition Adjustment" at bounding box center [265, 87] width 51 height 5
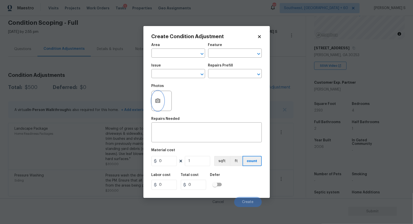
click at [153, 101] on button "button" at bounding box center [158, 101] width 12 height 20
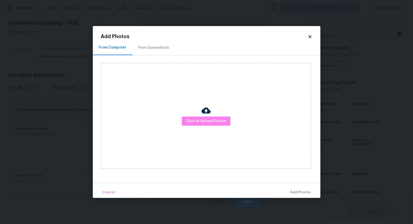
click at [138, 59] on div "Click to Upload Photos" at bounding box center [211, 115] width 220 height 121
click at [144, 43] on div "From Screenshots" at bounding box center [154, 47] width 43 height 15
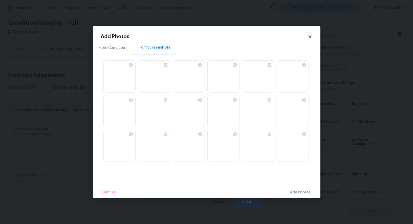
click at [250, 69] on img at bounding box center [246, 65] width 8 height 8
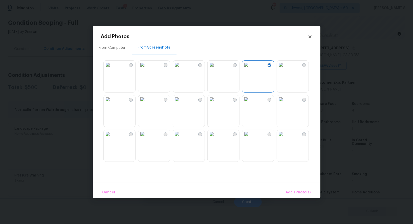
click at [285, 69] on img at bounding box center [281, 65] width 8 height 8
click at [181, 103] on img at bounding box center [177, 99] width 8 height 8
click at [146, 103] on img at bounding box center [142, 99] width 8 height 8
click at [146, 138] on img at bounding box center [142, 134] width 8 height 8
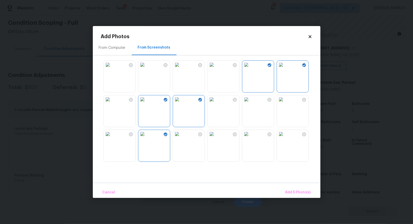
click at [112, 138] on img at bounding box center [108, 134] width 8 height 8
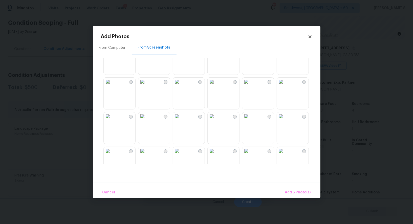
click at [181, 86] on img at bounding box center [177, 82] width 8 height 8
click at [111, 86] on img at bounding box center [108, 82] width 8 height 8
click at [112, 120] on img at bounding box center [108, 116] width 8 height 8
click at [112, 155] on img at bounding box center [108, 151] width 8 height 8
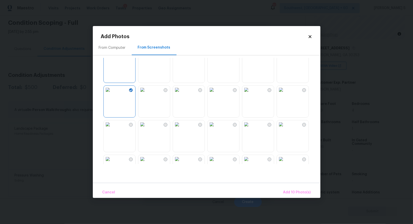
scroll to position [347, 0]
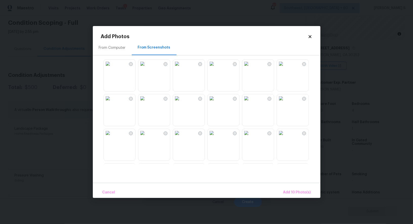
click at [181, 102] on img at bounding box center [177, 98] width 8 height 8
click at [181, 68] on img at bounding box center [177, 64] width 8 height 8
click at [181, 137] on img at bounding box center [177, 133] width 8 height 8
click at [216, 137] on img at bounding box center [212, 133] width 8 height 8
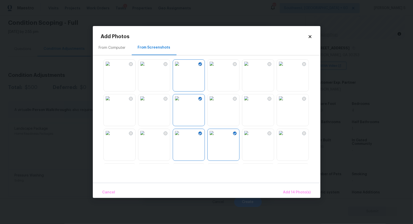
click at [250, 137] on img at bounding box center [246, 133] width 8 height 8
click at [300, 189] on span "Add 15 Photo(s)" at bounding box center [297, 192] width 27 height 6
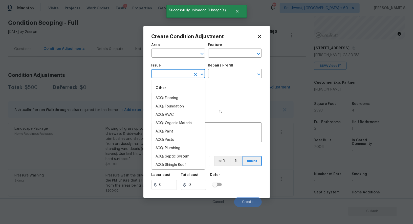
click at [166, 76] on input "text" at bounding box center [170, 74] width 39 height 8
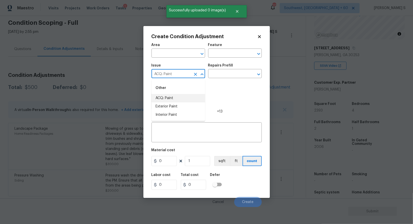
type input "ACQ: Paint"
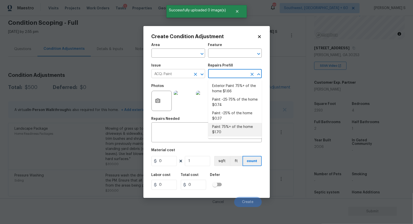
type input "Acquisition"
type textarea "Acquisition Scope: 75%+ of the home will likely require interior paint"
type input "1.7"
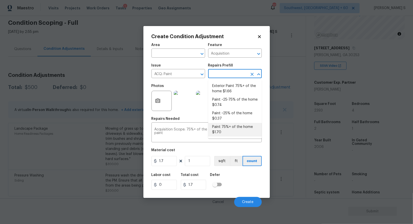
click at [226, 74] on input "text" at bounding box center [227, 74] width 39 height 8
click at [234, 98] on li "Paint ~25-75% of the home $0.74" at bounding box center [235, 103] width 54 height 14
type textarea "Acquisition Scope: ~25 - 75% of the home needs interior paint"
type input "0.74"
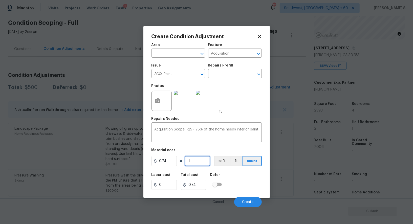
click at [203, 161] on input "1" at bounding box center [197, 161] width 25 height 10
type input "2"
type input "1.48"
type input "23"
type input "17.02"
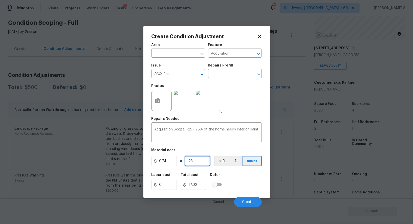
type input "239"
type input "176.86"
type input "2393"
type input "1770.82"
type input "2393"
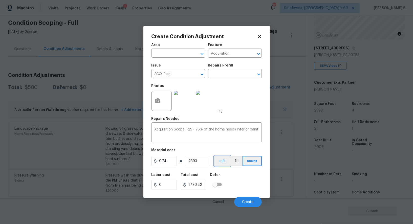
click at [222, 162] on button "sqft" at bounding box center [222, 161] width 16 height 10
click at [228, 178] on div "Labor cost 0 Total cost 1770.82 Defer" at bounding box center [206, 181] width 110 height 23
click at [253, 201] on span "Create" at bounding box center [247, 202] width 11 height 4
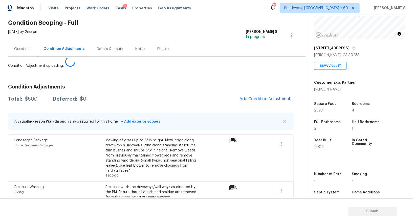
click at [104, 172] on body "Maestro Visits Projects Work Orders Tasks 1 Properties Geo Assignments 712 Sout…" at bounding box center [206, 112] width 413 height 224
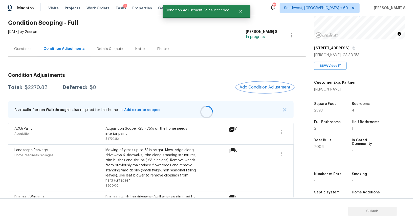
click at [267, 83] on button "Add Condition Adjustment" at bounding box center [264, 87] width 57 height 11
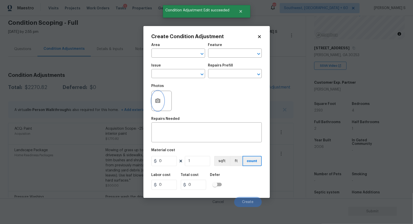
click at [157, 99] on icon "button" at bounding box center [158, 101] width 6 height 6
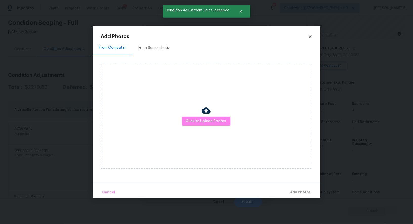
click at [155, 48] on div "From Screenshots" at bounding box center [154, 47] width 31 height 5
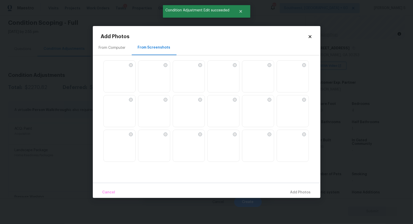
click at [213, 69] on img at bounding box center [212, 65] width 8 height 8
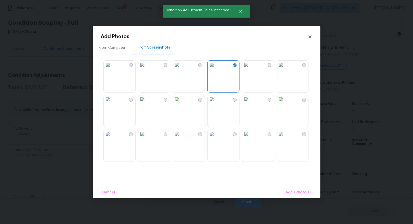
click at [250, 69] on img at bounding box center [246, 65] width 8 height 8
click at [181, 69] on img at bounding box center [177, 65] width 8 height 8
click at [146, 103] on img at bounding box center [142, 99] width 8 height 8
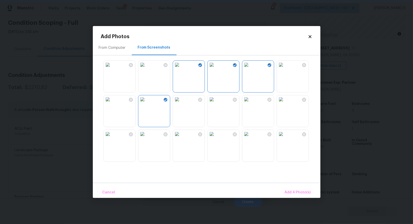
click at [146, 138] on img at bounding box center [142, 134] width 8 height 8
click at [112, 138] on img at bounding box center [108, 134] width 8 height 8
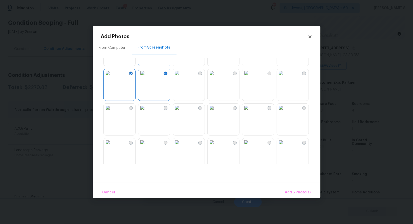
scroll to position [134, 0]
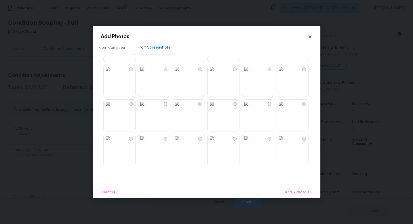
click at [175, 73] on img at bounding box center [177, 69] width 8 height 8
click at [146, 73] on img at bounding box center [142, 69] width 8 height 8
click at [112, 73] on img at bounding box center [108, 69] width 8 height 8
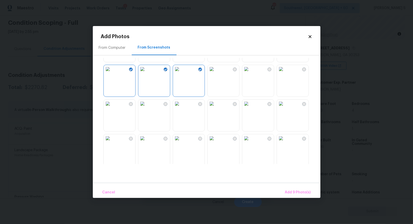
click at [112, 108] on img at bounding box center [108, 104] width 8 height 8
click at [112, 142] on img at bounding box center [108, 138] width 8 height 8
click at [181, 108] on img at bounding box center [177, 104] width 8 height 8
click at [181, 142] on img at bounding box center [177, 138] width 8 height 8
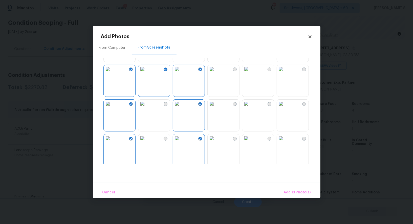
click at [216, 142] on img at bounding box center [212, 138] width 8 height 8
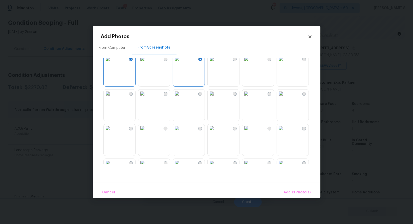
scroll to position [347, 0]
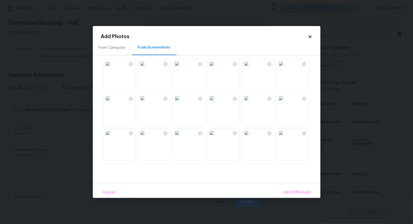
click at [181, 102] on img at bounding box center [177, 98] width 8 height 8
click at [181, 137] on img at bounding box center [177, 133] width 8 height 8
click at [208, 137] on img at bounding box center [212, 133] width 8 height 8
click at [250, 137] on img at bounding box center [246, 133] width 8 height 8
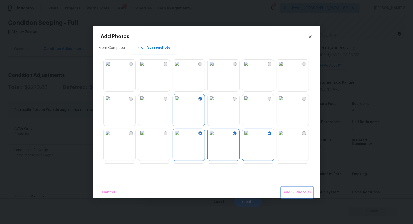
click at [304, 189] on span "Add 17 Photo(s)" at bounding box center [297, 192] width 27 height 6
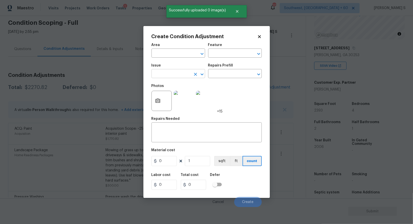
click at [166, 74] on input "text" at bounding box center [170, 74] width 39 height 8
type input "ACQ: Flooring"
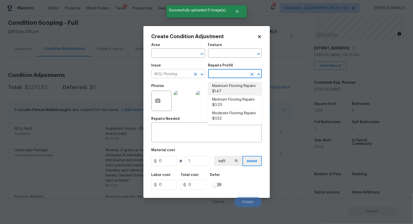
type input "Acquisition"
type textarea "Acquisition Scope: Maximum flooring repairs"
type input "1.47"
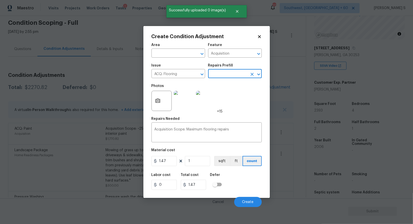
click at [221, 73] on input "text" at bounding box center [227, 74] width 39 height 8
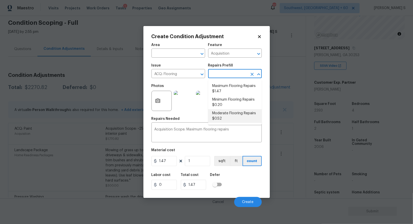
click at [225, 111] on li "Moderate Flooring Repairs $0.52" at bounding box center [235, 116] width 54 height 14
type textarea "Acquisition Scope: Moderate flooring repairs"
type input "0.52"
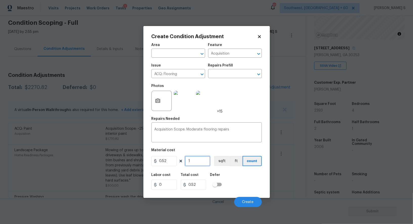
click at [198, 162] on input "1" at bounding box center [197, 161] width 25 height 10
paste input "2393"
type input "2393"
type input "1244.36"
type input "2393"
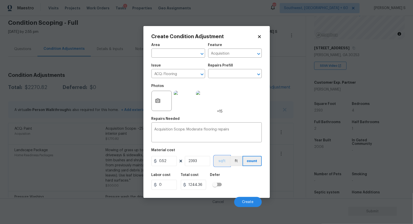
click at [217, 161] on button "sqft" at bounding box center [222, 161] width 16 height 10
click at [224, 173] on div "Labor cost 0 Total cost 1244.36 Defer" at bounding box center [206, 181] width 110 height 23
click at [248, 199] on button "Create" at bounding box center [248, 202] width 28 height 10
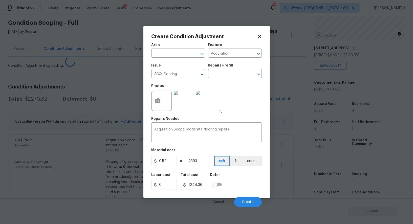
click at [53, 173] on body "Maestro Visits Projects Work Orders Tasks 1 Properties Geo Assignments 712 Sout…" at bounding box center [206, 112] width 413 height 224
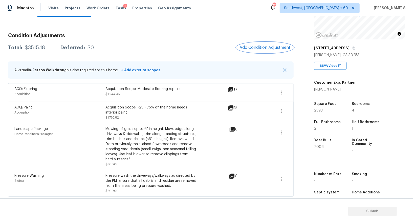
scroll to position [0, 0]
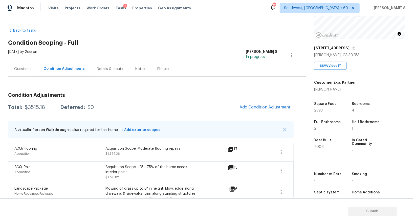
click at [25, 73] on div "Questions" at bounding box center [22, 68] width 29 height 15
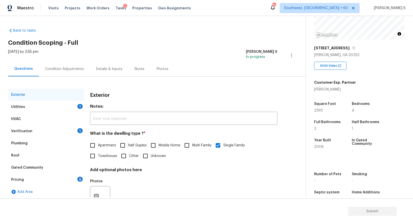
scroll to position [19, 0]
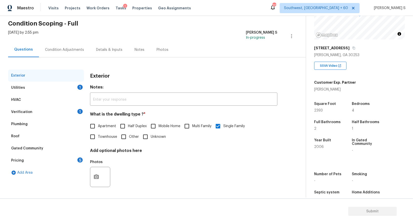
click at [41, 162] on div "Pricing 5" at bounding box center [46, 161] width 76 height 12
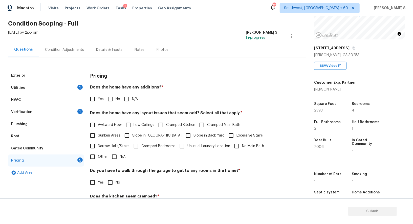
drag, startPoint x: 114, startPoint y: 99, endPoint x: 117, endPoint y: 129, distance: 30.5
click at [114, 99] on input "No" at bounding box center [110, 99] width 11 height 11
checkbox input "true"
click at [124, 136] on input "Slope in [GEOGRAPHIC_DATA]" at bounding box center [127, 136] width 11 height 11
checkbox input "true"
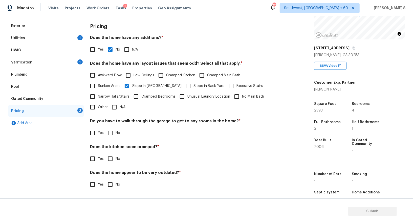
scroll to position [68, 0]
click at [113, 131] on input "No" at bounding box center [110, 133] width 11 height 11
checkbox input "true"
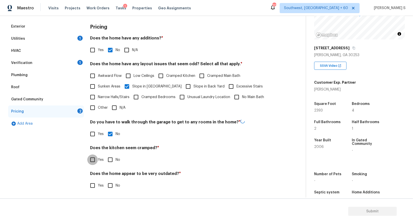
click at [105, 155] on input "No" at bounding box center [110, 160] width 11 height 11
checkbox input "true"
click at [105, 180] on input "No" at bounding box center [110, 185] width 11 height 11
checkbox input "true"
click at [183, 86] on input "Slope in Back Yard" at bounding box center [188, 86] width 11 height 11
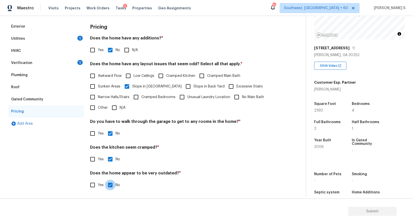
checkbox input "true"
click at [35, 37] on div "Utilities 1" at bounding box center [46, 39] width 76 height 12
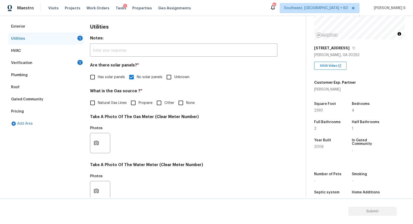
click at [35, 37] on div "Utilities 1" at bounding box center [46, 39] width 76 height 12
click at [100, 102] on span "Natural Gas Lines" at bounding box center [112, 102] width 29 height 5
click at [98, 102] on input "Natural Gas Lines" at bounding box center [92, 103] width 11 height 11
checkbox input "true"
click at [20, 108] on div "Pricing" at bounding box center [46, 111] width 76 height 12
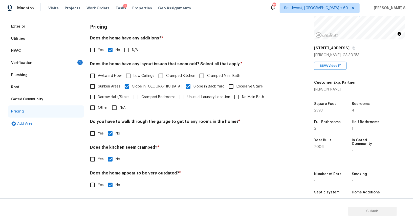
click at [106, 89] on label "Sunken Areas" at bounding box center [103, 86] width 33 height 11
click at [98, 89] on input "Sunken Areas" at bounding box center [92, 86] width 11 height 11
checkbox input "true"
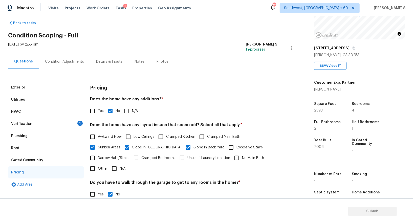
scroll to position [0, 0]
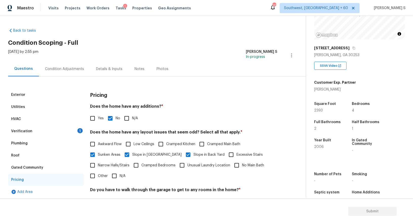
click at [78, 64] on div "Condition Adjustments" at bounding box center [64, 68] width 51 height 15
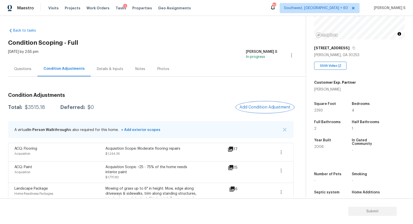
click at [275, 102] on button "Add Condition Adjustment" at bounding box center [264, 107] width 57 height 11
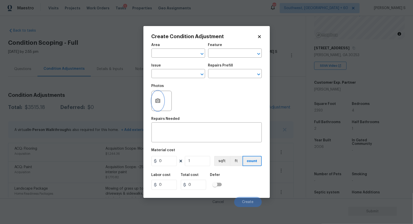
click at [152, 99] on button "button" at bounding box center [158, 101] width 12 height 20
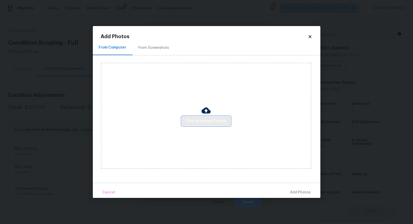
click at [199, 120] on span "Click to Upload Photos" at bounding box center [206, 121] width 40 height 6
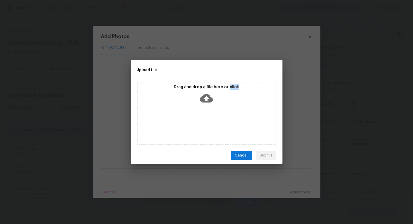
click at [199, 120] on div "Drag and drop a file here or click" at bounding box center [207, 113] width 140 height 63
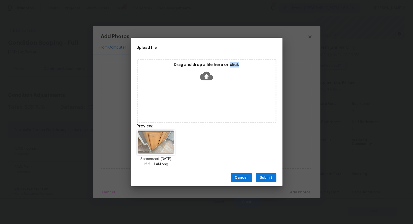
click at [263, 175] on span "Submit" at bounding box center [266, 178] width 12 height 6
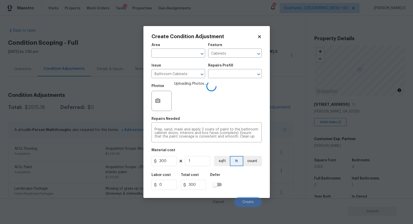
click at [240, 188] on div "Labor cost 0 Total cost 300 Defer" at bounding box center [206, 181] width 110 height 23
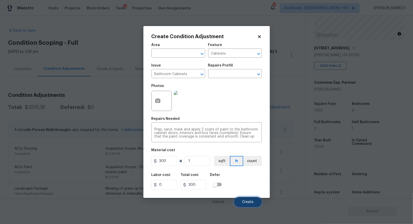
click at [246, 201] on span "Create" at bounding box center [247, 202] width 11 height 4
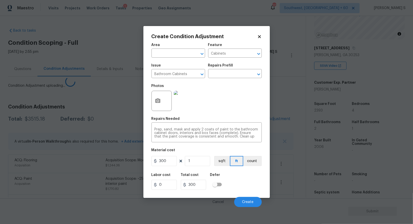
click at [92, 195] on body "Maestro Visits Projects Work Orders Tasks 1 Properties Geo Assignments [GEOGRAP…" at bounding box center [206, 112] width 413 height 224
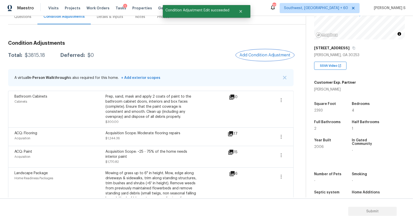
scroll to position [0, 0]
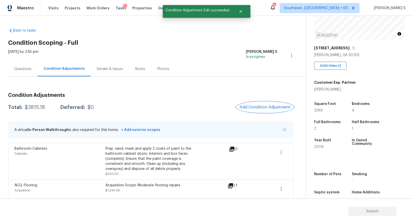
click at [268, 108] on span "Add Condition Adjustment" at bounding box center [265, 107] width 51 height 5
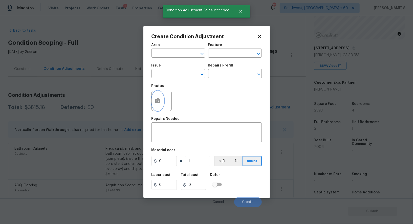
click at [160, 99] on icon "button" at bounding box center [158, 101] width 6 height 6
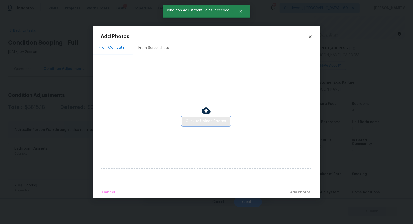
click at [214, 123] on span "Click to Upload Photos" at bounding box center [206, 121] width 40 height 6
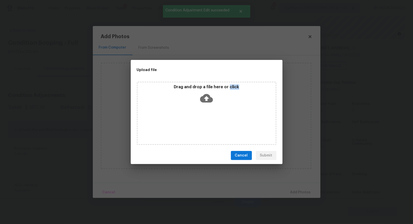
click at [214, 123] on div "Drag and drop a file here or click" at bounding box center [207, 113] width 140 height 63
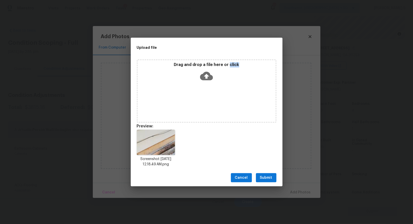
click at [266, 178] on span "Submit" at bounding box center [266, 178] width 12 height 6
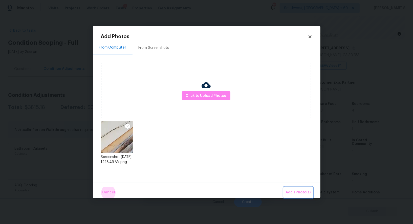
click at [284, 187] on button "Add 1 Photo(s)" at bounding box center [298, 192] width 29 height 11
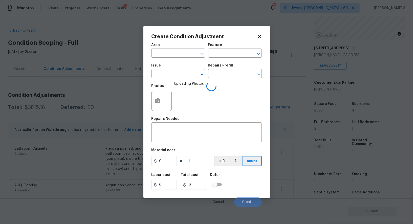
click at [177, 69] on div "Issue" at bounding box center [178, 67] width 54 height 7
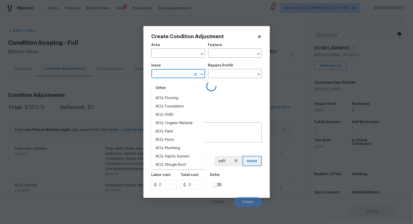
click at [177, 73] on input "text" at bounding box center [170, 74] width 39 height 8
type input "po"
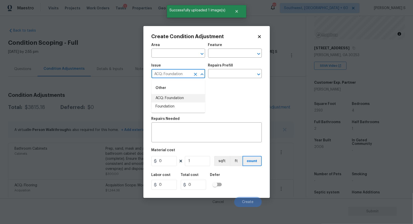
type input "ACQ: Foundation"
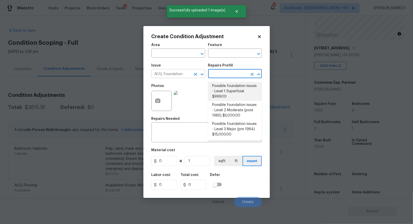
type input "Acquisition"
type textarea "Possible foundation issues - Level 1 - Superficial. Disclaimer: This is NOT a t…"
type input "999"
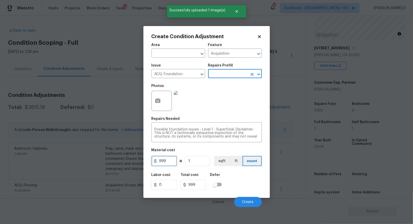
click at [173, 159] on input "999" at bounding box center [163, 161] width 25 height 10
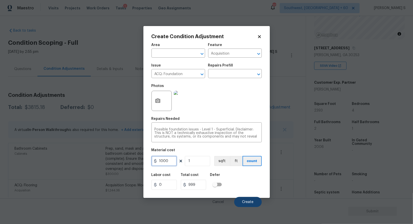
type input "1000"
click at [245, 198] on button "Create" at bounding box center [248, 202] width 28 height 10
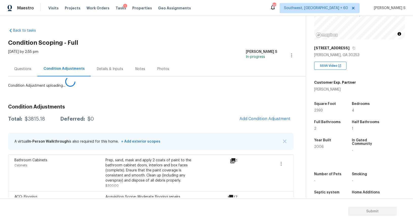
click at [109, 165] on body "Maestro Visits Projects Work Orders Tasks 1 Properties Geo Assignments 712 Sout…" at bounding box center [206, 112] width 413 height 224
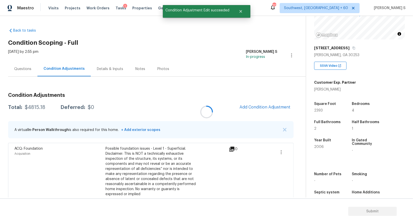
click at [257, 103] on div at bounding box center [206, 112] width 413 height 224
click at [267, 115] on div "Condition Adjustments Total: $4815.18 Deferred: $0 Add Condition Adjustment A v…" at bounding box center [151, 222] width 286 height 266
click at [263, 109] on span "Add Condition Adjustment" at bounding box center [265, 107] width 51 height 5
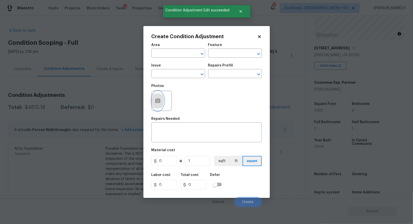
click at [160, 101] on icon "button" at bounding box center [157, 100] width 5 height 5
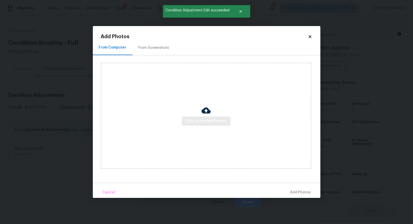
click at [206, 116] on div "Click to Upload Photos" at bounding box center [206, 116] width 210 height 106
click at [206, 117] on button "Click to Upload Photos" at bounding box center [206, 121] width 49 height 9
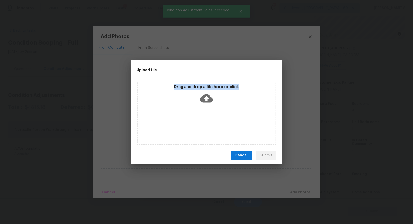
click at [206, 116] on div "Drag and drop a file here or click" at bounding box center [207, 113] width 140 height 63
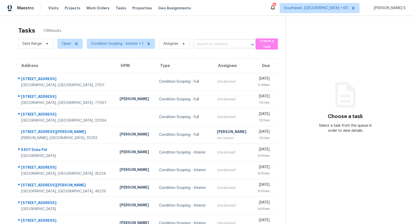
click at [218, 42] on input "text" at bounding box center [218, 44] width 48 height 8
paste input "[STREET_ADDRESS]"
type input "[STREET_ADDRESS]"
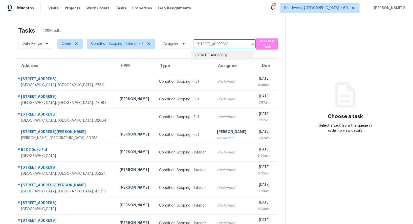
click at [206, 56] on li "[STREET_ADDRESS]" at bounding box center [222, 55] width 62 height 8
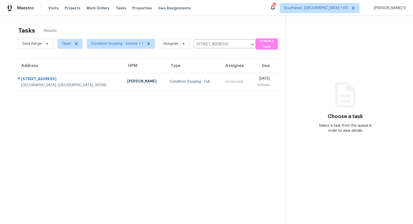
click at [177, 83] on div "Condition Scoping - Full" at bounding box center [193, 81] width 47 height 5
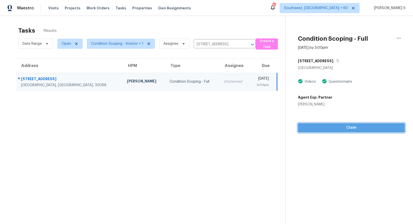
click at [340, 123] on button "Claim" at bounding box center [351, 127] width 107 height 9
click at [336, 129] on span "Start Assessment" at bounding box center [351, 128] width 99 height 6
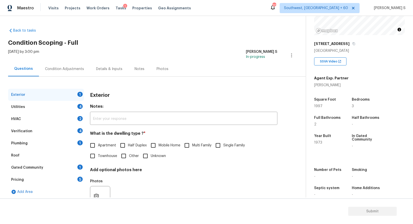
scroll to position [61, 0]
click at [228, 146] on span "Single Family" at bounding box center [233, 145] width 21 height 5
click at [223, 146] on input "Single Family" at bounding box center [218, 145] width 11 height 11
checkbox input "true"
click at [81, 106] on div "4" at bounding box center [79, 106] width 5 height 5
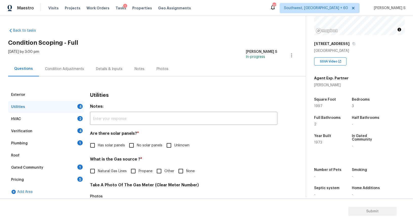
click at [134, 141] on input "No solar panels" at bounding box center [131, 145] width 11 height 11
checkbox input "true"
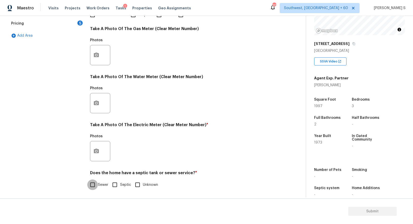
click at [93, 185] on input "Sewer" at bounding box center [92, 185] width 11 height 11
checkbox input "true"
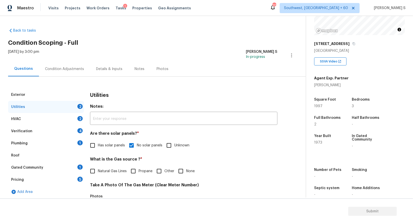
click at [75, 143] on div "Plumbing 1" at bounding box center [46, 143] width 76 height 12
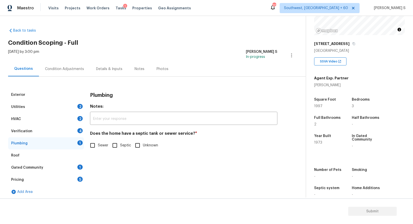
click at [92, 140] on div "Does the home have a septic tank or sewer service? * Sewer Septic Unknown" at bounding box center [183, 141] width 187 height 20
click at [93, 145] on input "Sewer" at bounding box center [92, 145] width 11 height 11
checkbox input "true"
click at [78, 163] on div "Gated Community 1" at bounding box center [46, 168] width 76 height 12
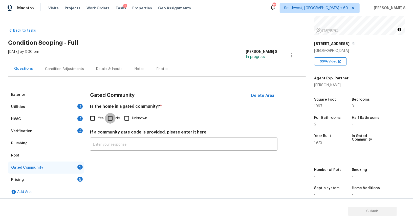
click at [108, 122] on input "No" at bounding box center [110, 118] width 11 height 11
checkbox input "true"
click at [82, 132] on div "4" at bounding box center [79, 130] width 5 height 5
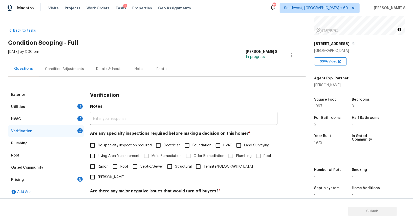
click at [103, 146] on span "No specialty inspection required" at bounding box center [125, 145] width 54 height 5
click at [98, 146] on input "No specialty inspection required" at bounding box center [92, 145] width 11 height 11
checkbox input "true"
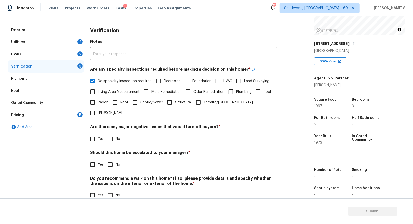
scroll to position [64, 0]
click at [111, 133] on input "No" at bounding box center [110, 138] width 11 height 11
checkbox input "true"
click at [113, 192] on div "Verification Notes: ​ Are any specialty inspections required before making a de…" at bounding box center [183, 115] width 187 height 182
click at [111, 190] on input "No" at bounding box center [110, 195] width 11 height 11
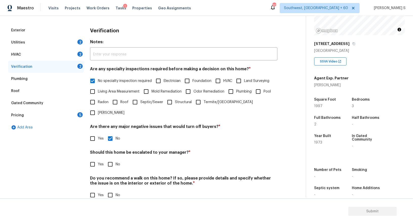
checkbox input "true"
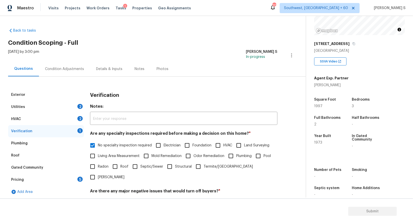
click at [80, 118] on div "2" at bounding box center [79, 118] width 5 height 5
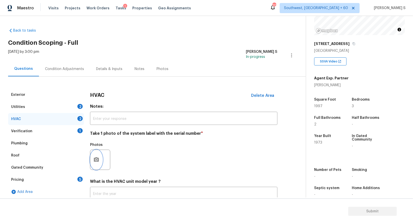
click at [100, 154] on button "button" at bounding box center [96, 160] width 12 height 20
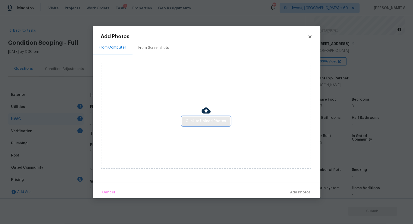
click at [208, 120] on span "Click to Upload Photos" at bounding box center [206, 121] width 40 height 6
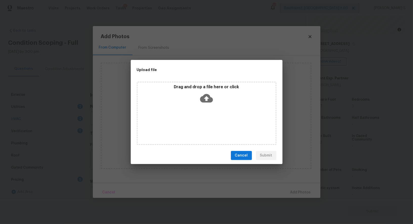
click at [208, 120] on div "Drag and drop a file here or click" at bounding box center [207, 113] width 140 height 63
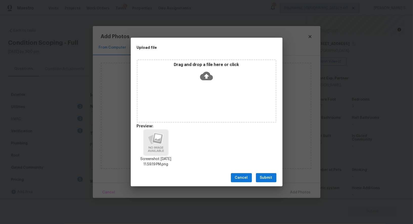
click at [265, 172] on div "Cancel Submit" at bounding box center [207, 177] width 152 height 17
click at [266, 176] on span "Submit" at bounding box center [266, 178] width 12 height 6
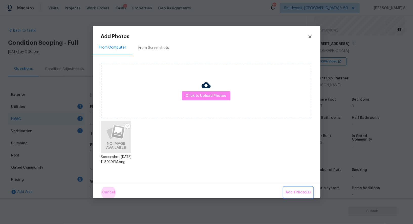
click at [284, 187] on button "Add 1 Photo(s)" at bounding box center [298, 192] width 29 height 11
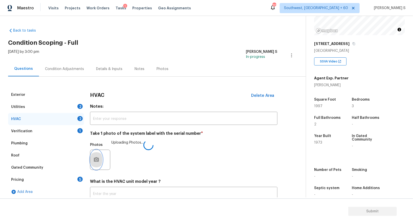
scroll to position [36, 0]
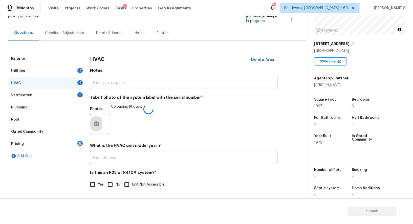
click at [112, 186] on input "No" at bounding box center [110, 184] width 11 height 11
checkbox input "true"
click at [80, 142] on div "5" at bounding box center [79, 143] width 5 height 5
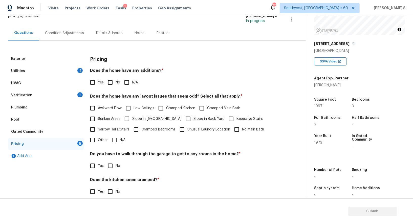
drag, startPoint x: 113, startPoint y: 83, endPoint x: 114, endPoint y: 93, distance: 10.4
click at [113, 83] on input "No" at bounding box center [110, 82] width 11 height 11
checkbox input "true"
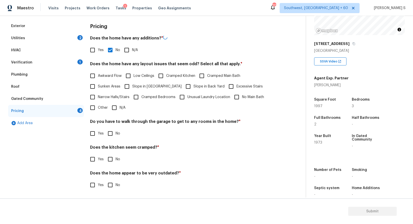
scroll to position [68, 0]
click at [111, 132] on input "No" at bounding box center [110, 133] width 11 height 11
checkbox input "true"
click at [105, 155] on input "No" at bounding box center [110, 160] width 11 height 11
checkbox input "true"
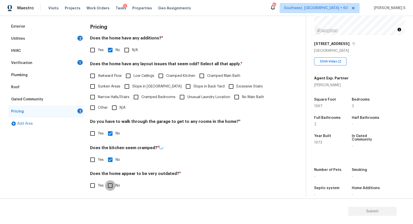
click at [105, 180] on input "No" at bounding box center [110, 185] width 11 height 11
checkbox input "true"
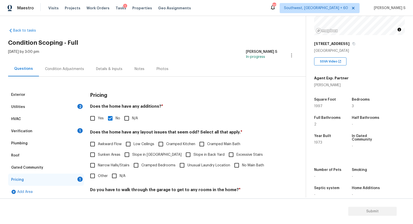
click at [80, 104] on div "2" at bounding box center [79, 106] width 5 height 5
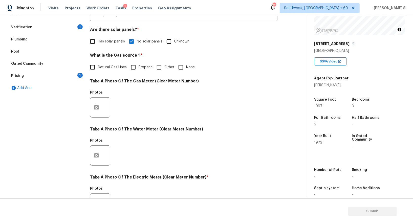
scroll to position [156, 0]
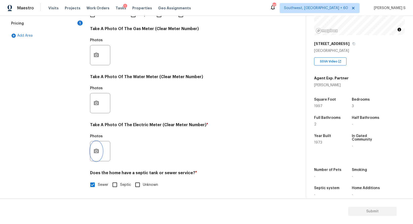
click at [97, 153] on icon "button" at bounding box center [96, 151] width 6 height 6
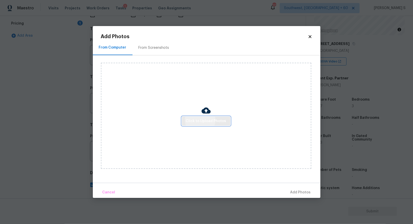
click at [222, 118] on button "Click to Upload Photos" at bounding box center [206, 121] width 49 height 9
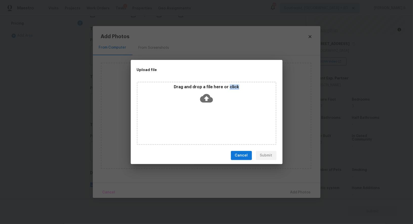
click at [222, 118] on div "Drag and drop a file here or click" at bounding box center [207, 113] width 140 height 63
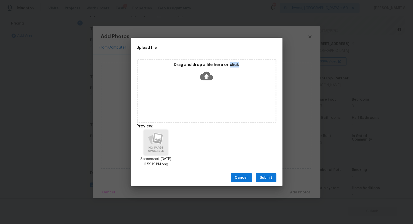
click at [272, 180] on span "Submit" at bounding box center [266, 178] width 12 height 6
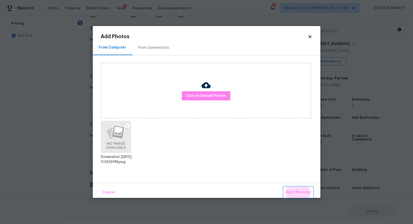
click at [284, 187] on button "Add 1 Photo(s)" at bounding box center [298, 192] width 29 height 11
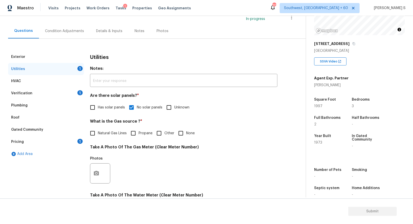
scroll to position [61, 0]
click at [73, 30] on div "Condition Adjustments" at bounding box center [64, 31] width 39 height 5
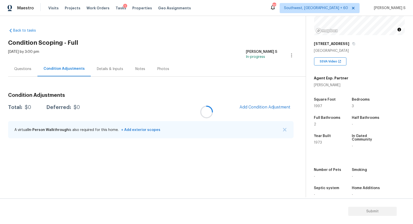
click at [73, 30] on div at bounding box center [206, 112] width 413 height 224
click at [31, 71] on div "Questions" at bounding box center [22, 69] width 17 height 5
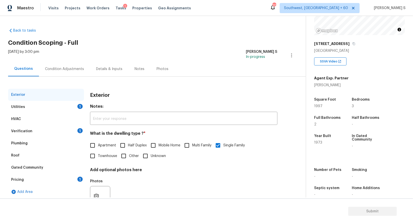
scroll to position [19, 0]
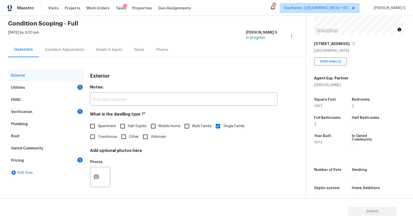
click at [79, 161] on div "1" at bounding box center [79, 160] width 5 height 5
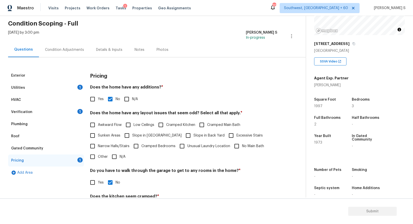
click at [135, 138] on label "Slope in [GEOGRAPHIC_DATA]" at bounding box center [152, 135] width 60 height 11
click at [132, 138] on input "Slope in [GEOGRAPHIC_DATA]" at bounding box center [127, 135] width 11 height 11
checkbox input "true"
click at [76, 87] on div "Utilities 1" at bounding box center [46, 88] width 76 height 12
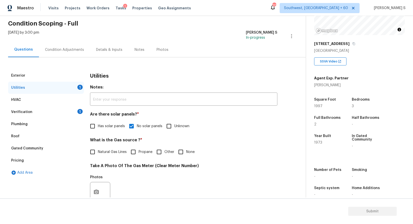
click at [113, 147] on label "Natural Gas Lines" at bounding box center [106, 152] width 39 height 11
click at [98, 147] on input "Natural Gas Lines" at bounding box center [92, 152] width 11 height 11
checkbox input "true"
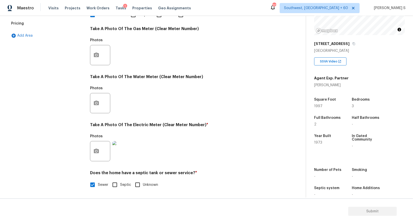
click at [26, 26] on div "Pricing" at bounding box center [46, 23] width 76 height 12
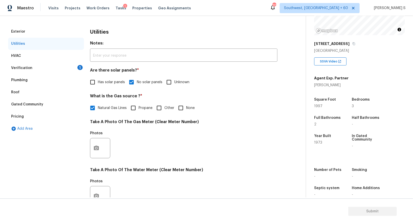
click at [26, 26] on div "Exterior" at bounding box center [46, 32] width 76 height 12
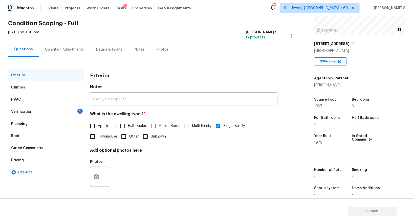
click at [16, 154] on div "Gated Community" at bounding box center [46, 148] width 76 height 12
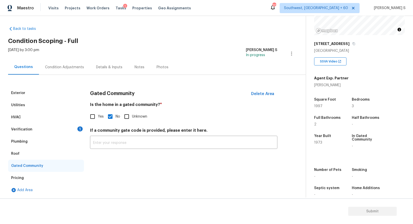
click at [25, 176] on div "Pricing" at bounding box center [46, 178] width 76 height 12
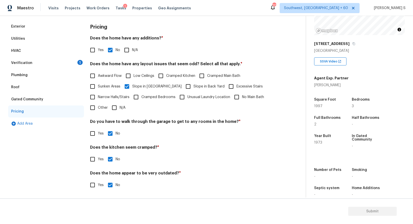
click at [183, 90] on input "Slope in Back Yard" at bounding box center [188, 86] width 11 height 11
checkbox input "true"
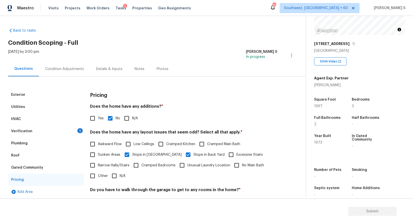
scroll to position [0, 0]
click at [70, 68] on div "Condition Adjustments" at bounding box center [64, 68] width 39 height 5
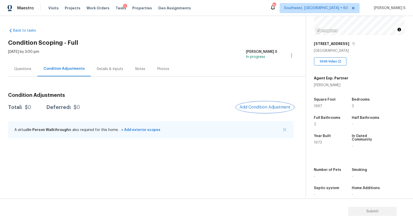
click at [275, 110] on button "Add Condition Adjustment" at bounding box center [264, 107] width 57 height 11
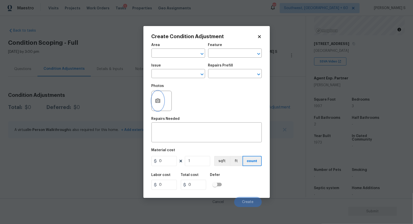
click at [155, 103] on icon "button" at bounding box center [158, 101] width 6 height 6
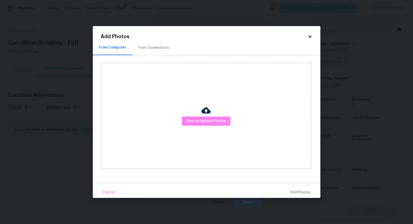
click at [142, 51] on div "From Screenshots" at bounding box center [154, 47] width 43 height 15
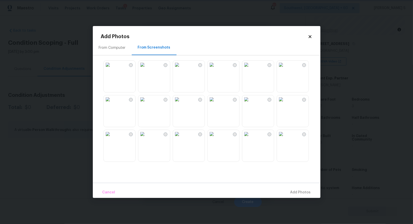
click at [71, 102] on body "Maestro Visits Projects Work Orders Tasks 1 Properties Geo Assignments 712 Sout…" at bounding box center [206, 112] width 413 height 224
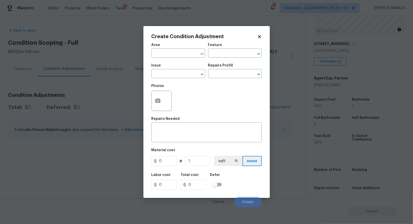
click at [71, 102] on body "Maestro Visits Projects Work Orders Tasks 1 Properties Geo Assignments 712 Sout…" at bounding box center [206, 112] width 413 height 224
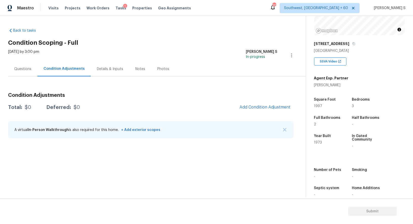
click at [29, 75] on div "Questions" at bounding box center [22, 68] width 29 height 15
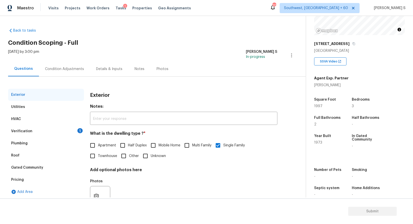
scroll to position [19, 0]
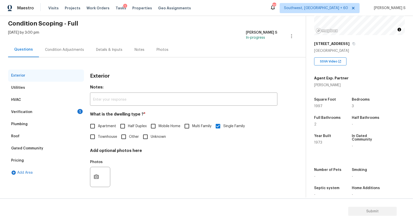
click at [21, 162] on div "Pricing" at bounding box center [17, 160] width 13 height 5
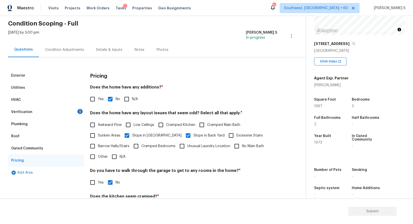
click at [104, 138] on label "Sunken Areas" at bounding box center [103, 135] width 33 height 11
click at [98, 138] on input "Sunken Areas" at bounding box center [92, 135] width 11 height 11
checkbox input "true"
click at [37, 109] on div "Verification 1" at bounding box center [46, 112] width 76 height 12
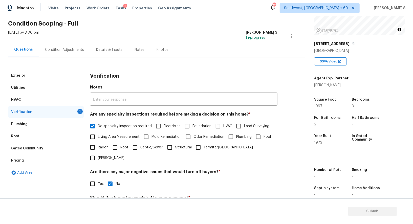
scroll to position [64, 0]
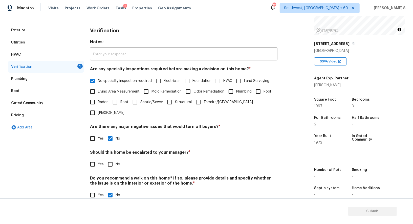
click at [96, 159] on input "Yes" at bounding box center [92, 164] width 11 height 11
checkbox input "true"
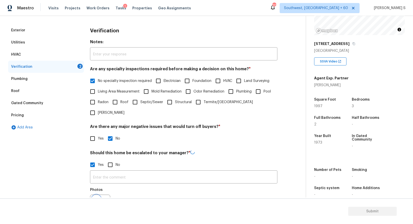
click at [99, 195] on button "button" at bounding box center [96, 205] width 12 height 20
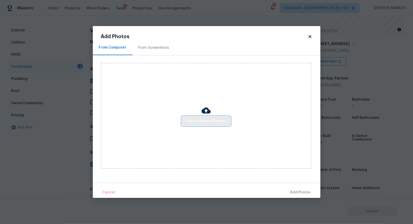
click at [218, 117] on button "Click to Upload Photos" at bounding box center [206, 121] width 49 height 9
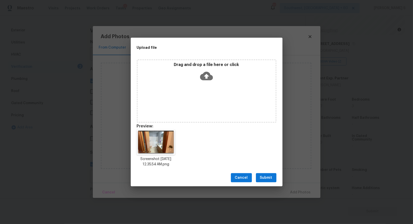
click at [263, 175] on span "Submit" at bounding box center [266, 178] width 12 height 6
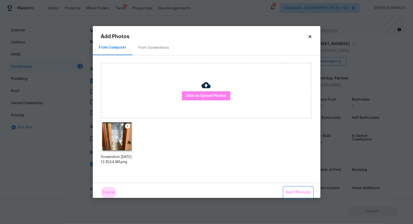
click at [284, 187] on button "Add 1 Photo(s)" at bounding box center [298, 192] width 29 height 11
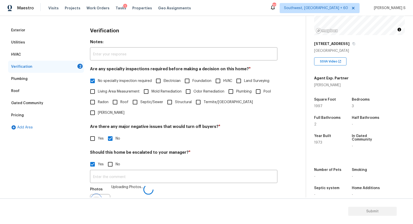
scroll to position [71, 0]
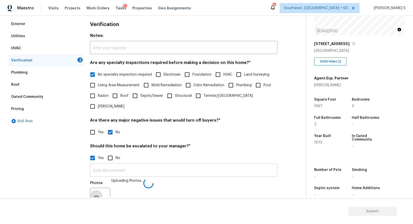
click at [216, 165] on input "text" at bounding box center [183, 171] width 187 height 12
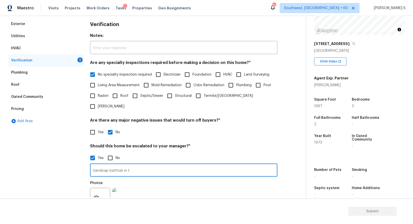
click at [216, 165] on input "handicap bathtub in t" at bounding box center [183, 171] width 187 height 12
click at [216, 165] on input "handicap bathtub in the in" at bounding box center [183, 171] width 187 height 12
type input "handicap bathtub in the bathroom @8:09."
click at [235, 188] on div "Photos" at bounding box center [183, 194] width 187 height 33
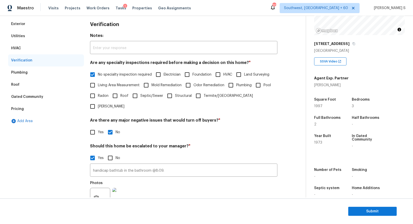
scroll to position [0, 0]
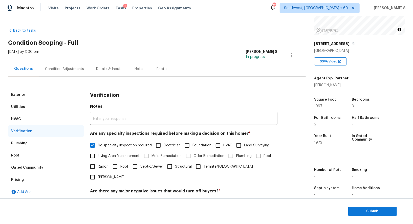
click at [66, 69] on div "Condition Adjustments" at bounding box center [64, 69] width 39 height 5
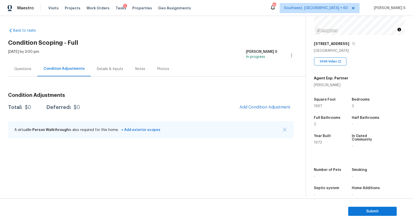
click at [233, 106] on div "Total: $0 Deferred: $0 Add Condition Adjustment" at bounding box center [151, 107] width 286 height 11
click at [267, 107] on span "Add Condition Adjustment" at bounding box center [265, 107] width 51 height 5
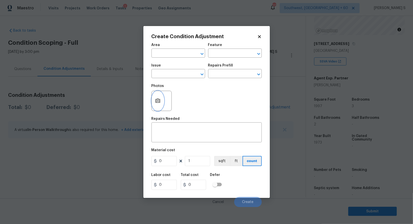
click at [159, 105] on button "button" at bounding box center [158, 101] width 12 height 20
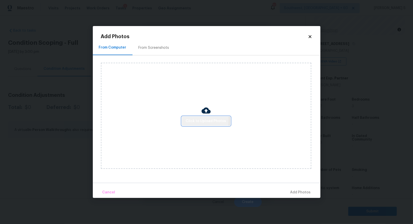
click at [191, 120] on span "Click to Upload Photos" at bounding box center [206, 121] width 40 height 6
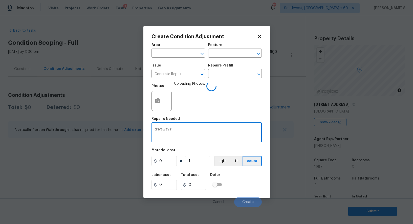
type textarea "driveway r"
click at [175, 75] on input "Concrete Repair" at bounding box center [170, 74] width 39 height 8
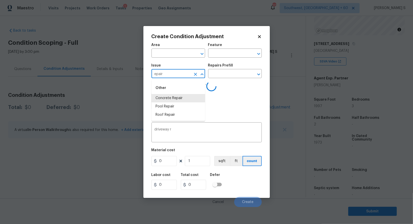
type input "Concrete Repair"
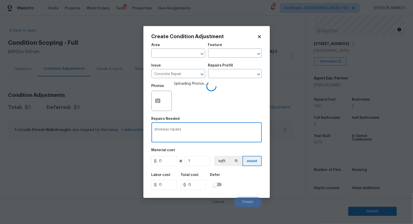
type textarea "driveway repairs"
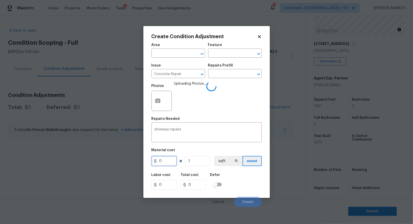
click at [167, 162] on input "0" at bounding box center [163, 161] width 25 height 10
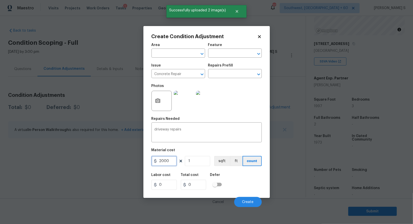
type input "2000"
click at [246, 197] on div "Cancel Create" at bounding box center [206, 200] width 110 height 14
click at [247, 201] on span "Create" at bounding box center [247, 202] width 11 height 4
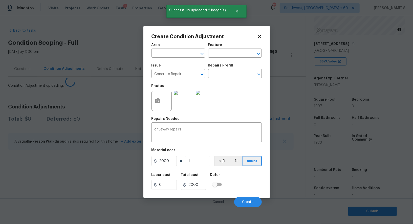
drag, startPoint x: 52, startPoint y: 176, endPoint x: 55, endPoint y: 175, distance: 3.6
click at [52, 176] on body "Maestro Visits Projects Work Orders Tasks 1 Properties Geo Assignments 712 Sout…" at bounding box center [206, 112] width 413 height 224
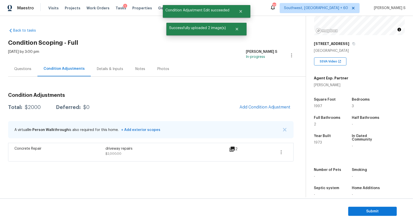
click at [248, 117] on div "Condition Adjustments Total: $2000 Deferred: $0 Add Condition Adjustment A virt…" at bounding box center [151, 125] width 286 height 73
click at [254, 110] on button "Add Condition Adjustment" at bounding box center [264, 107] width 57 height 11
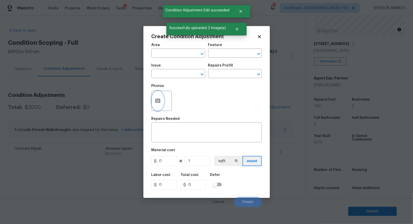
click at [160, 100] on icon "button" at bounding box center [157, 100] width 5 height 5
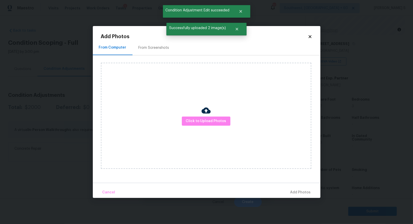
click at [145, 53] on div "From Screenshots" at bounding box center [154, 47] width 43 height 15
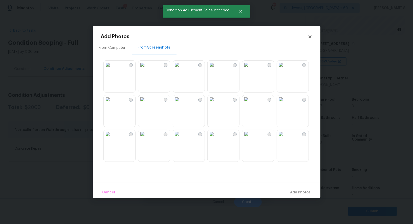
click at [216, 66] on img at bounding box center [212, 65] width 8 height 8
click at [216, 69] on img at bounding box center [212, 65] width 8 height 8
click at [181, 69] on img at bounding box center [177, 65] width 8 height 8
click at [112, 69] on img at bounding box center [108, 65] width 8 height 8
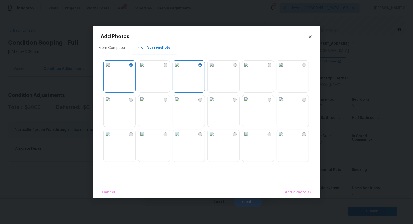
click at [242, 115] on div at bounding box center [258, 111] width 32 height 32
click at [216, 138] on img at bounding box center [212, 134] width 8 height 8
click at [216, 103] on img at bounding box center [212, 99] width 8 height 8
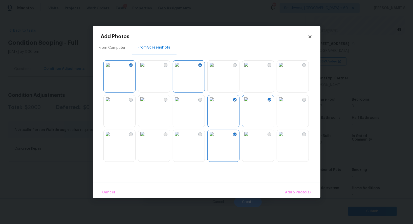
click at [285, 69] on img at bounding box center [281, 65] width 8 height 8
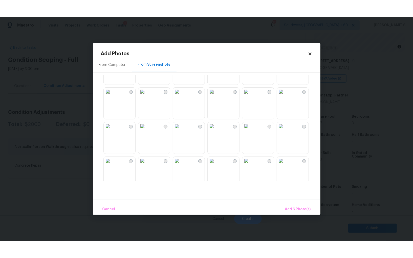
scroll to position [257, 0]
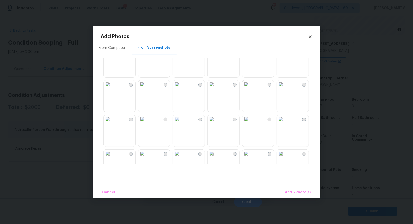
click at [250, 123] on img at bounding box center [246, 119] width 8 height 8
click at [285, 157] on img at bounding box center [281, 154] width 8 height 8
click at [216, 157] on img at bounding box center [212, 154] width 8 height 8
click at [303, 190] on span "Add 9 Photo(s)" at bounding box center [298, 192] width 26 height 6
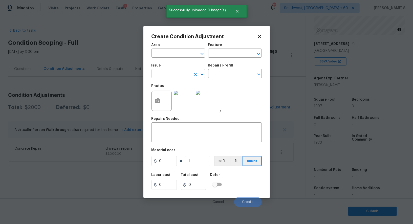
click at [169, 74] on input "text" at bounding box center [170, 74] width 39 height 8
type input "Landscape Package"
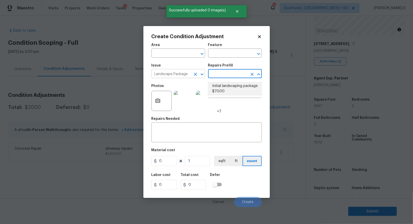
type input "Home Readiness Packages"
type textarea "Mowing of grass up to 6" in height. Mow, edge along driveways & sidewalks, trim…"
type input "70"
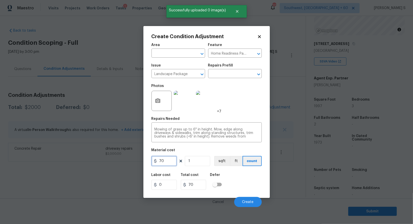
click at [171, 159] on input "70" at bounding box center [163, 161] width 25 height 10
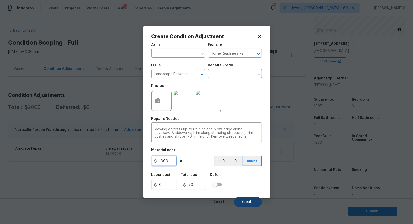
type input "1000"
click at [248, 204] on span "Create" at bounding box center [247, 202] width 11 height 4
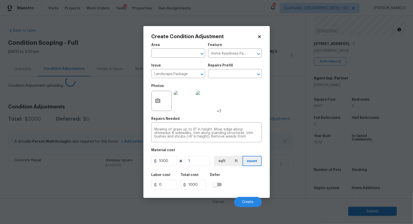
click at [135, 177] on body "Maestro Visits Projects Work Orders Tasks 1 Properties Geo Assignments 712 Sout…" at bounding box center [206, 112] width 413 height 224
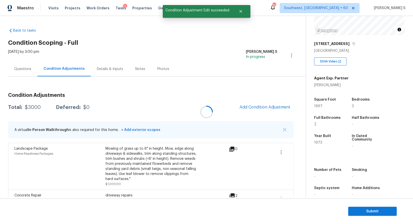
click at [264, 113] on div at bounding box center [206, 112] width 413 height 224
click at [258, 103] on button "Add Condition Adjustment" at bounding box center [264, 107] width 57 height 11
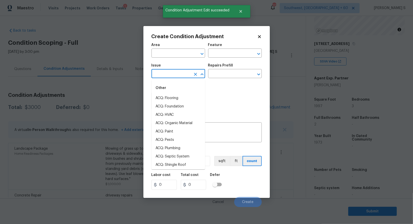
click at [173, 75] on input "text" at bounding box center [170, 74] width 39 height 8
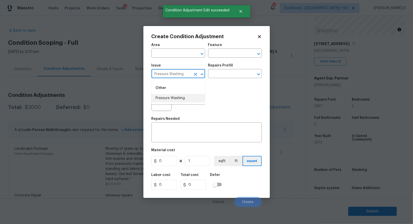
type input "Pressure Washing"
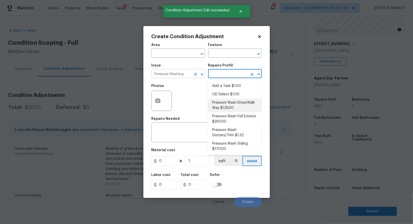
type input "Siding"
type textarea "Pressure wash the driveways/walkways as directed by the PM. Ensure that all deb…"
type input "125"
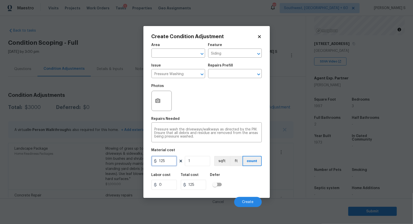
click at [168, 161] on input "125" at bounding box center [163, 161] width 25 height 10
type input "200"
click at [249, 204] on span "Create" at bounding box center [247, 202] width 11 height 4
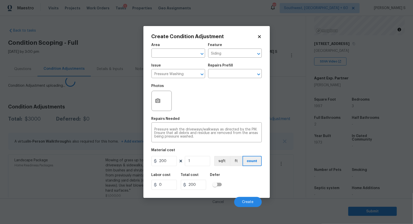
click at [71, 177] on body "Maestro Visits Projects Work Orders Tasks 1 Properties Geo Assignments 712 Sout…" at bounding box center [206, 112] width 413 height 224
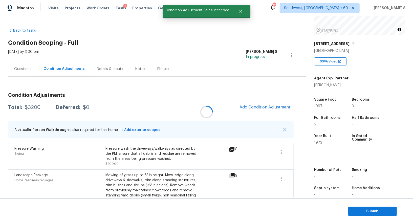
click at [264, 99] on div at bounding box center [206, 112] width 413 height 224
click at [265, 104] on button "Add Condition Adjustment" at bounding box center [264, 107] width 57 height 11
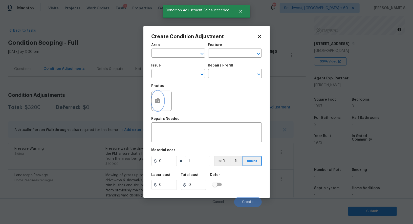
click at [162, 101] on button "button" at bounding box center [158, 101] width 12 height 20
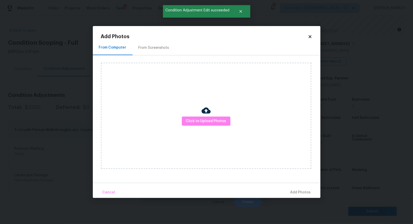
click at [155, 47] on div "From Screenshots" at bounding box center [154, 47] width 31 height 5
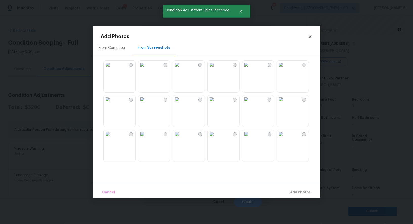
click at [121, 45] on div "From Computer" at bounding box center [112, 47] width 39 height 15
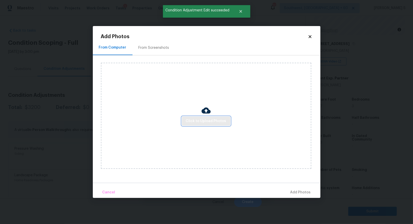
click at [204, 119] on span "Click to Upload Photos" at bounding box center [206, 121] width 40 height 6
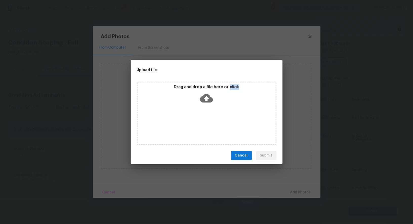
click at [204, 119] on div "Drag and drop a file here or click" at bounding box center [207, 113] width 140 height 63
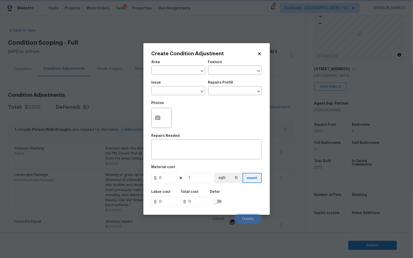
scroll to position [35, 0]
click at [168, 93] on input "text" at bounding box center [170, 92] width 39 height 8
type input "Pressure Washing"
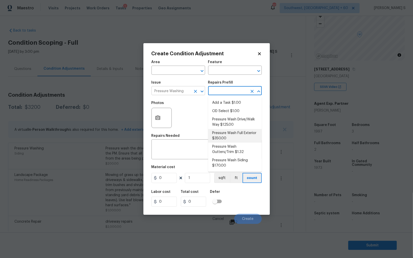
type input "Siding"
type textarea "Pressure wash the House, Flatwork, Deck and Garage interior."
type input "350"
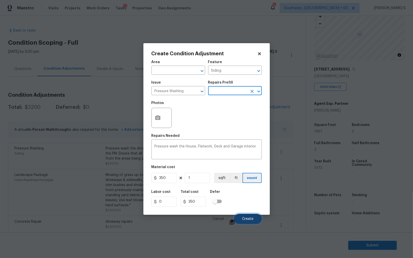
click at [246, 217] on button "Create" at bounding box center [248, 219] width 28 height 10
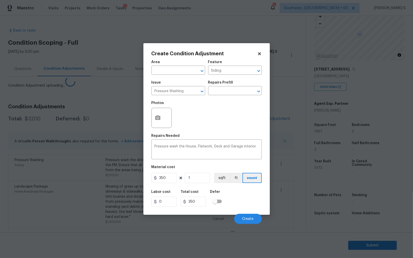
click at [88, 195] on body "Maestro Visits Projects Work Orders Tasks 1 Properties Geo Assignments 712 Sout…" at bounding box center [206, 129] width 413 height 258
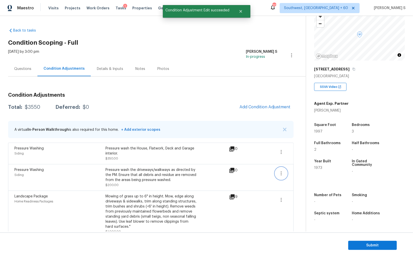
click at [282, 175] on icon "button" at bounding box center [281, 174] width 6 height 6
click at [308, 175] on link "Edit" at bounding box center [310, 173] width 43 height 8
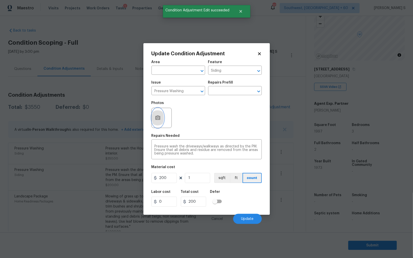
click at [157, 123] on button "button" at bounding box center [158, 118] width 12 height 20
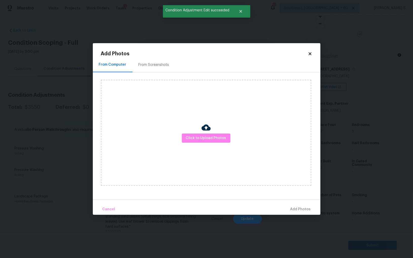
click at [145, 70] on div "From Screenshots" at bounding box center [154, 64] width 43 height 15
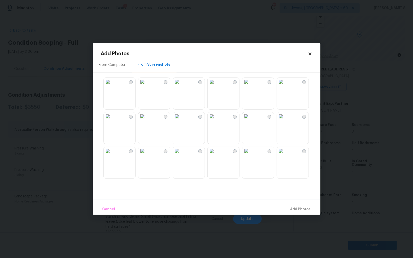
click at [101, 65] on div "From Computer" at bounding box center [112, 64] width 27 height 5
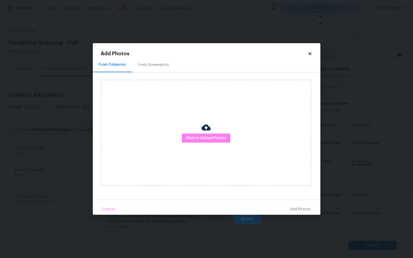
click at [143, 94] on div "Click to Upload Photos" at bounding box center [206, 133] width 210 height 106
click at [311, 53] on icon at bounding box center [310, 53] width 3 height 3
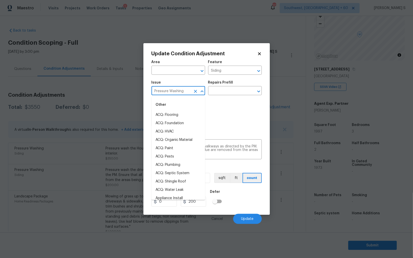
click at [177, 91] on input "Pressure Washing" at bounding box center [170, 92] width 39 height 8
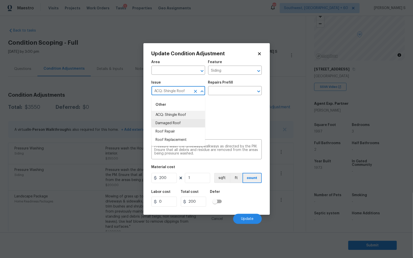
type input "ACQ: Shingle Roof"
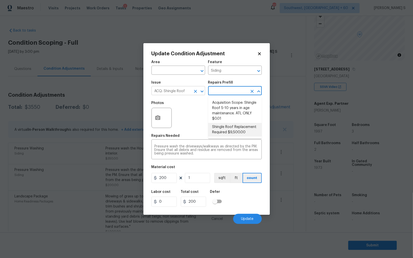
type input "Acquisition"
type textarea "Acquisition Scope: Shingle Roof Replacement required."
type input "9500"
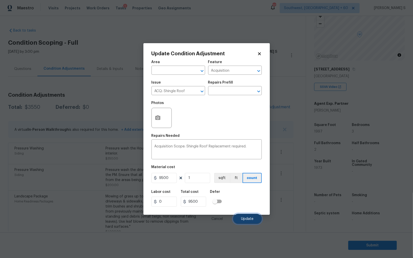
click at [249, 218] on span "Update" at bounding box center [247, 219] width 12 height 4
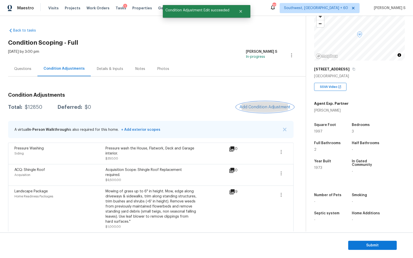
click at [254, 104] on button "Add Condition Adjustment" at bounding box center [264, 107] width 57 height 11
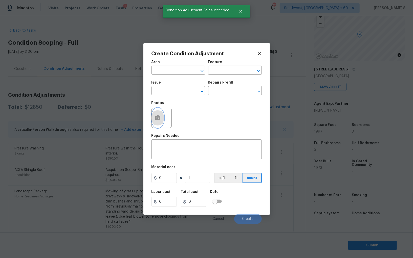
click at [157, 123] on button "button" at bounding box center [158, 118] width 12 height 20
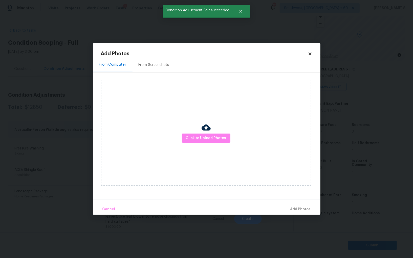
click at [144, 66] on div "From Screenshots" at bounding box center [154, 64] width 31 height 5
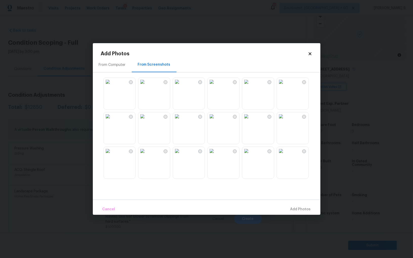
click at [112, 83] on img at bounding box center [108, 82] width 8 height 8
click at [112, 121] on img at bounding box center [108, 117] width 8 height 8
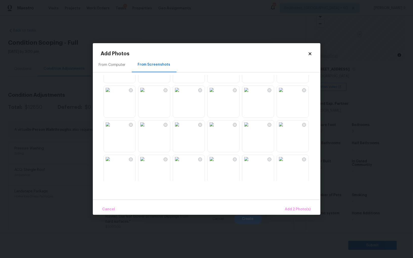
click at [250, 163] on img at bounding box center [246, 159] width 8 height 8
click at [310, 209] on span "Add 3 Photo(s)" at bounding box center [298, 210] width 26 height 6
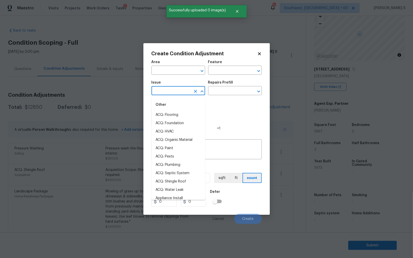
click at [167, 89] on input "text" at bounding box center [170, 92] width 39 height 8
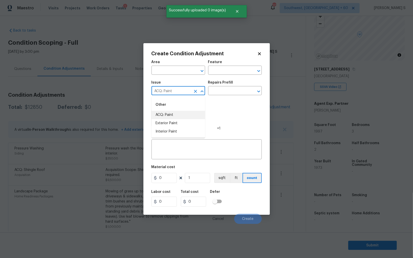
type input "ACQ: Paint"
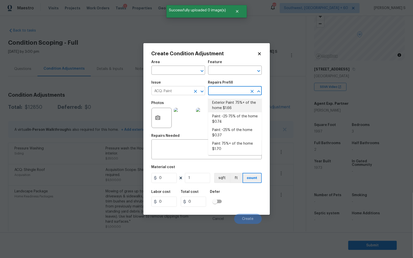
type input "Acquisition"
type textarea "Acquisition Scope: 75%+ of the home exterior will likely require paint"
type input "1.66"
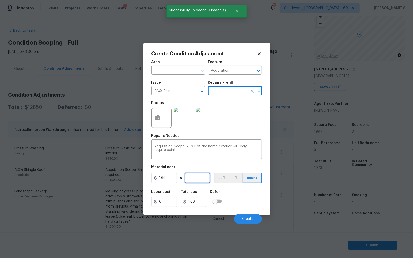
click at [201, 175] on input "1" at bounding box center [197, 178] width 25 height 10
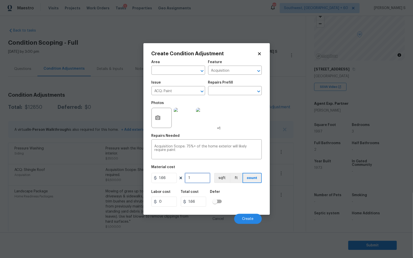
type input "19"
type input "31.54"
type input "199"
type input "330.34"
type input "1997"
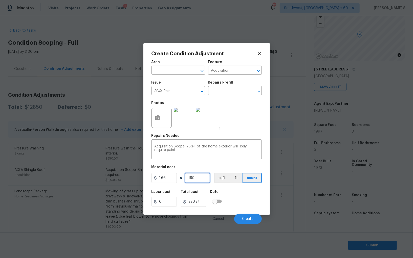
type input "3315.02"
type input "1997"
click at [225, 178] on button "sqft" at bounding box center [222, 178] width 16 height 10
click at [231, 197] on div "Labor cost 0 Total cost 3315.02 Defer" at bounding box center [206, 198] width 110 height 23
click at [253, 219] on span "Create" at bounding box center [247, 219] width 11 height 4
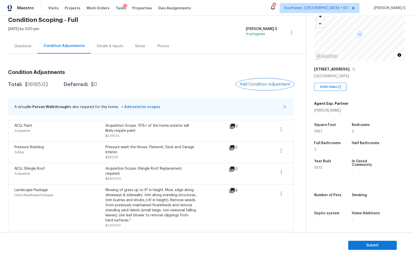
scroll to position [35, 0]
click at [258, 85] on span "Add Condition Adjustment" at bounding box center [265, 84] width 51 height 5
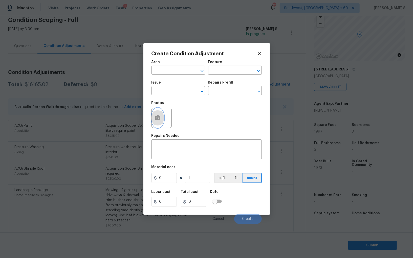
click at [161, 116] on button "button" at bounding box center [158, 118] width 12 height 20
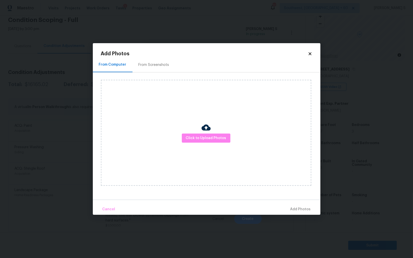
click at [146, 64] on div "From Screenshots" at bounding box center [154, 64] width 31 height 5
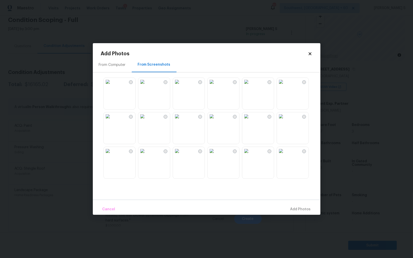
click at [216, 86] on img at bounding box center [212, 82] width 8 height 8
click at [250, 86] on img at bounding box center [246, 82] width 8 height 8
click at [181, 121] on img at bounding box center [177, 117] width 8 height 8
click at [146, 121] on img at bounding box center [142, 117] width 8 height 8
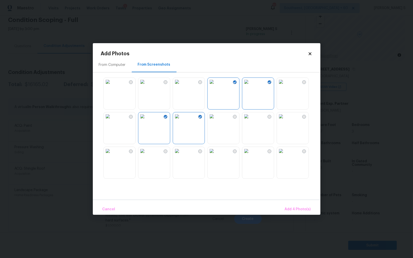
click at [112, 155] on img at bounding box center [108, 151] width 8 height 8
click at [181, 155] on img at bounding box center [177, 151] width 8 height 8
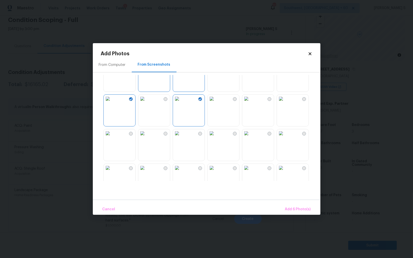
click at [250, 103] on img at bounding box center [246, 99] width 8 height 8
click at [285, 131] on img at bounding box center [281, 133] width 8 height 8
click at [285, 102] on img at bounding box center [281, 99] width 8 height 8
click at [250, 102] on img at bounding box center [246, 99] width 8 height 8
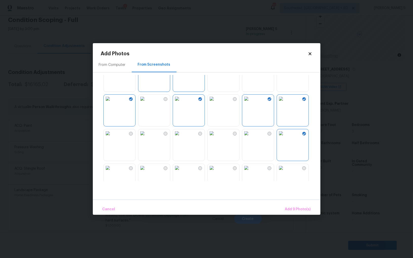
click at [250, 138] on img at bounding box center [246, 133] width 8 height 8
click at [216, 138] on img at bounding box center [212, 133] width 8 height 8
click at [181, 138] on img at bounding box center [177, 133] width 8 height 8
click at [290, 208] on span "Add 12 Photo(s)" at bounding box center [297, 210] width 27 height 6
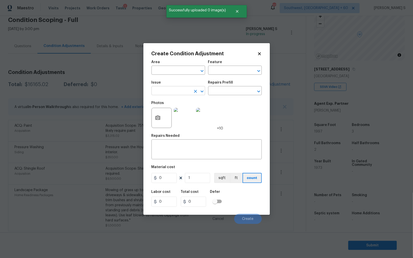
click at [183, 93] on input "text" at bounding box center [170, 92] width 39 height 8
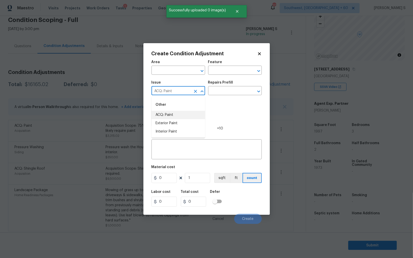
type input "ACQ: Paint"
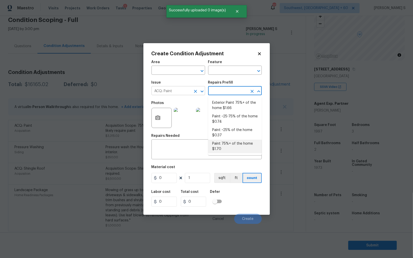
type input "Acquisition"
type textarea "Acquisition Scope: 75%+ of the home will likely require interior paint"
type input "1.7"
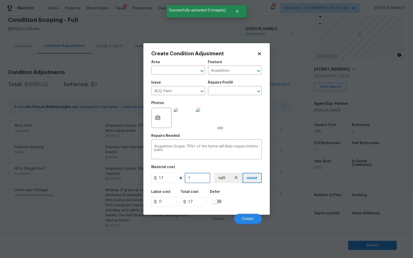
click at [197, 179] on input "1" at bounding box center [197, 178] width 25 height 10
type input "19"
type input "32.3"
type input "199"
type input "338.3"
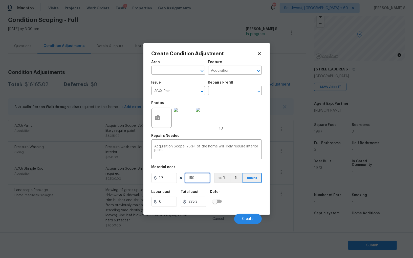
type input "1997"
type input "3394.9"
type input "1997"
click at [227, 182] on button "sqft" at bounding box center [222, 178] width 16 height 10
click at [235, 202] on div "Labor cost 0 Total cost 3394.9 Defer" at bounding box center [206, 198] width 110 height 23
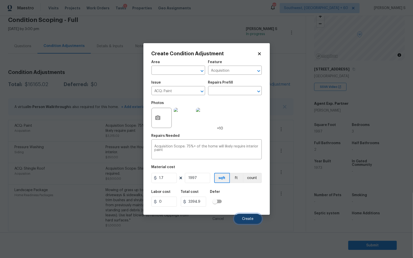
click at [245, 221] on span "Create" at bounding box center [247, 219] width 11 height 4
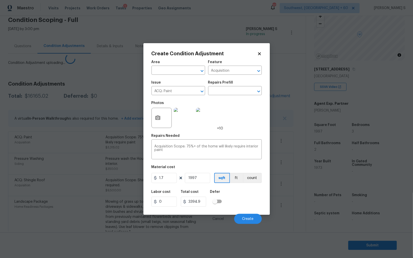
click at [26, 164] on body "Maestro Visits Projects Work Orders Tasks 1 Properties Geo Assignments 712 Sout…" at bounding box center [206, 129] width 413 height 258
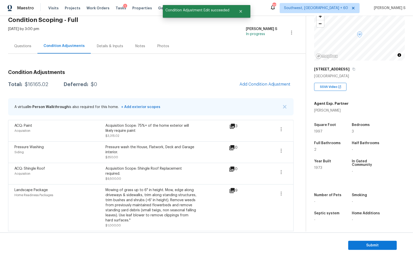
click at [251, 97] on div "Condition Adjustments Total: $16165.02 Deferred: $0 Add Condition Adjustment A …" at bounding box center [151, 158] width 286 height 184
click at [266, 90] on div "Condition Adjustments Total: $16165.02 Deferred: $0 Add Condition Adjustment A …" at bounding box center [151, 158] width 286 height 184
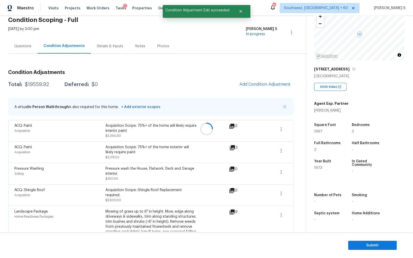
click at [263, 84] on div at bounding box center [206, 129] width 413 height 258
click at [250, 85] on span "Add Condition Adjustment" at bounding box center [265, 84] width 51 height 5
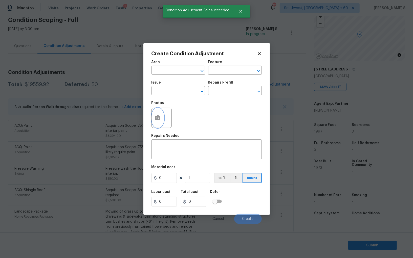
click at [159, 112] on button "button" at bounding box center [158, 118] width 12 height 20
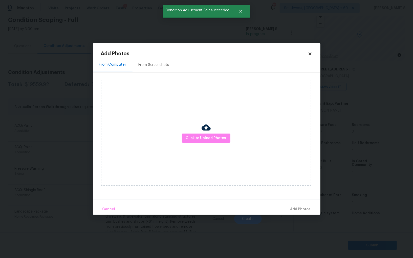
click at [151, 62] on div "From Screenshots" at bounding box center [154, 64] width 31 height 5
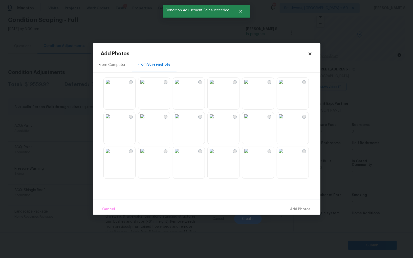
click at [180, 121] on img at bounding box center [177, 117] width 8 height 8
click at [146, 121] on img at bounding box center [142, 117] width 8 height 8
click at [146, 155] on img at bounding box center [142, 151] width 8 height 8
click at [179, 155] on img at bounding box center [177, 151] width 8 height 8
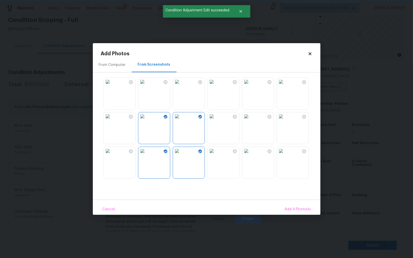
click at [145, 155] on img at bounding box center [142, 151] width 8 height 8
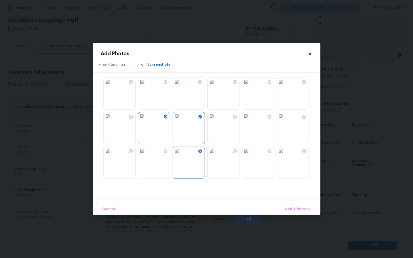
click at [112, 155] on img at bounding box center [108, 151] width 8 height 8
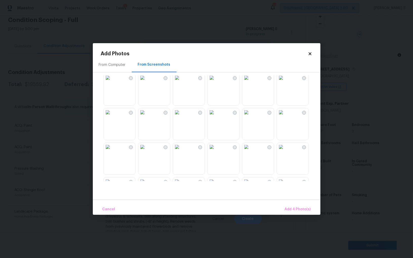
drag, startPoint x: 181, startPoint y: 154, endPoint x: 156, endPoint y: 154, distance: 25.0
click at [181, 151] on img at bounding box center [177, 147] width 8 height 8
click at [146, 151] on img at bounding box center [142, 147] width 8 height 8
click at [112, 150] on img at bounding box center [108, 147] width 8 height 8
click at [250, 117] on img at bounding box center [246, 112] width 8 height 8
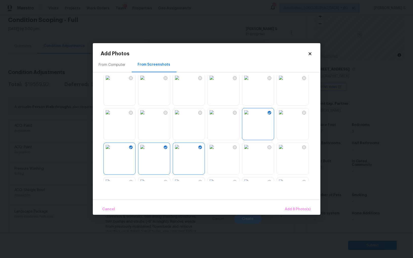
click at [285, 117] on img at bounding box center [281, 112] width 8 height 8
click at [250, 151] on img at bounding box center [246, 147] width 8 height 8
click at [301, 208] on span "Add 10 Photo(s)" at bounding box center [297, 210] width 28 height 6
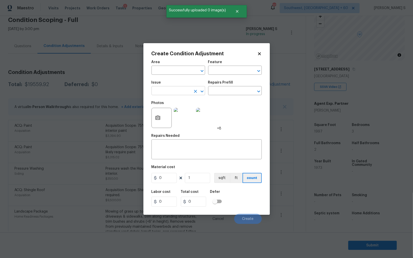
click at [170, 93] on input "text" at bounding box center [170, 92] width 39 height 8
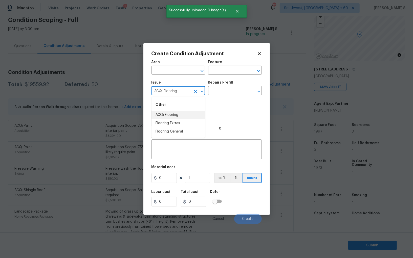
type input "ACQ: Flooring"
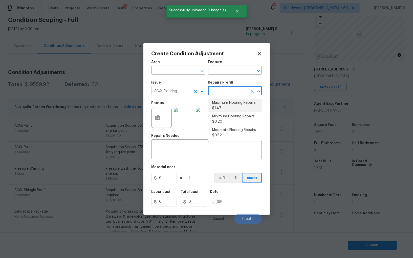
type input "Acquisition"
type textarea "Acquisition Scope: Maximum flooring repairs"
type input "1.47"
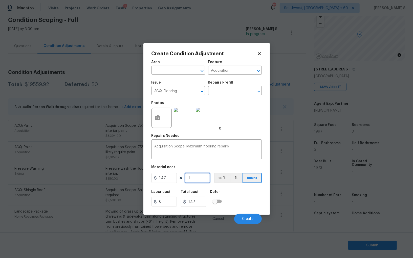
click at [189, 177] on input "1" at bounding box center [197, 178] width 25 height 10
paste input "997"
type input "1997"
type input "2935.59"
type input "1997"
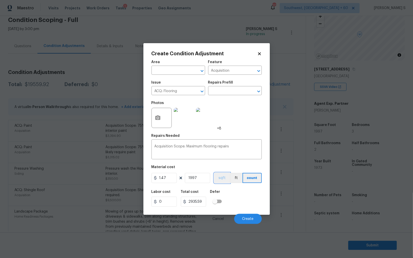
click at [221, 179] on button "sqft" at bounding box center [222, 178] width 16 height 10
click at [228, 197] on div "Labor cost 0 Total cost 2935.59 Defer" at bounding box center [206, 198] width 110 height 23
click at [246, 217] on button "Create" at bounding box center [248, 219] width 28 height 10
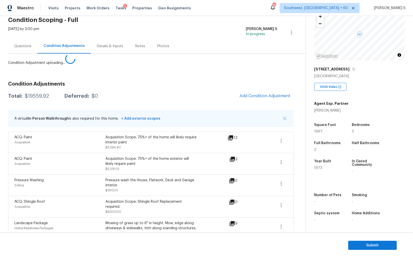
drag, startPoint x: 34, startPoint y: 190, endPoint x: 40, endPoint y: 186, distance: 7.4
click at [34, 190] on body "Maestro Visits Projects Work Orders Tasks 1 Properties Geo Assignments 712 Sout…" at bounding box center [206, 129] width 413 height 258
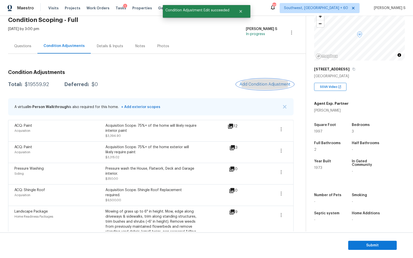
click at [257, 84] on div "Condition Adjustments Total: $19559.92 Deferred: $0 Add Condition Adjustment A …" at bounding box center [151, 169] width 286 height 206
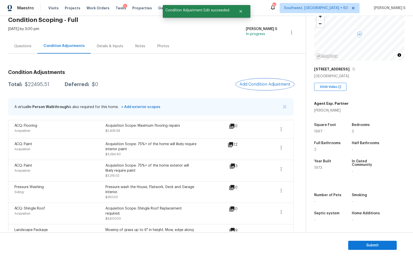
click at [249, 84] on span "Add Condition Adjustment" at bounding box center [265, 84] width 51 height 5
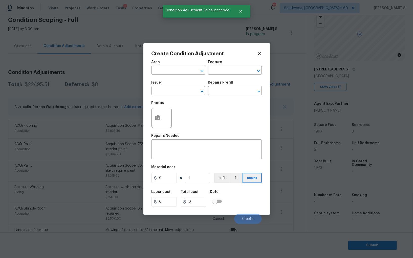
click at [151, 118] on div "Create Condition Adjustment Area ​ Feature ​ Issue ​ Repairs Prefill ​ Photos R…" at bounding box center [206, 129] width 126 height 172
click at [154, 116] on button "button" at bounding box center [158, 118] width 12 height 20
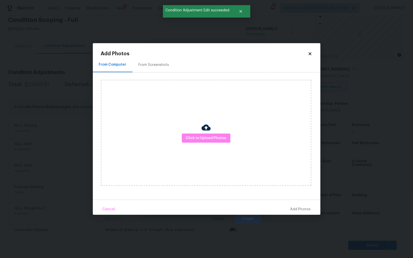
click at [142, 66] on div "From Screenshots" at bounding box center [154, 64] width 31 height 5
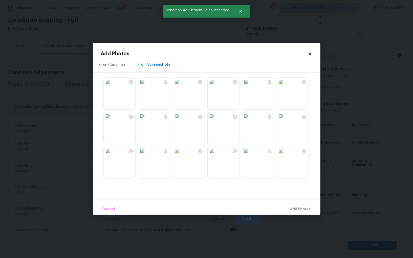
click at [181, 121] on img at bounding box center [177, 117] width 8 height 8
click at [146, 120] on img at bounding box center [142, 117] width 8 height 8
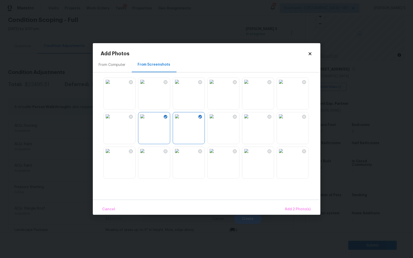
drag, startPoint x: 114, startPoint y: 123, endPoint x: 130, endPoint y: 133, distance: 18.3
click at [112, 121] on img at bounding box center [108, 117] width 8 height 8
click at [146, 155] on img at bounding box center [142, 151] width 8 height 8
click at [112, 115] on img at bounding box center [108, 117] width 8 height 8
click at [181, 155] on img at bounding box center [177, 151] width 8 height 8
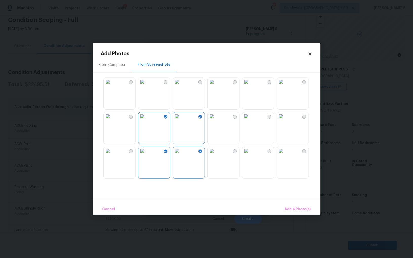
drag, startPoint x: 264, startPoint y: 161, endPoint x: 304, endPoint y: 161, distance: 40.5
click at [250, 155] on img at bounding box center [246, 151] width 8 height 8
click at [285, 155] on img at bounding box center [281, 151] width 8 height 8
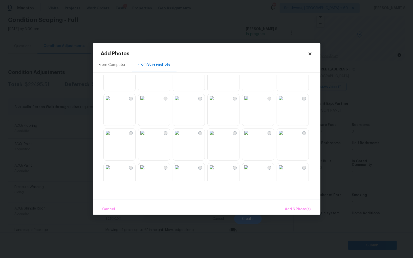
scroll to position [246, 0]
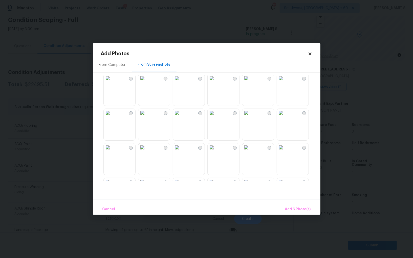
click at [181, 117] on img at bounding box center [177, 113] width 8 height 8
click at [146, 117] on img at bounding box center [142, 113] width 8 height 8
click at [300, 207] on span "Add 8 Photo(s)" at bounding box center [298, 210] width 26 height 6
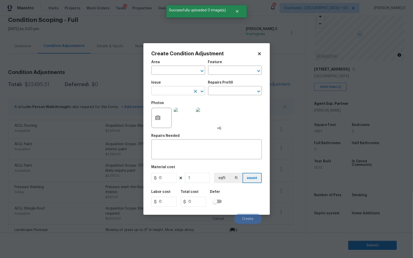
click at [179, 90] on input "text" at bounding box center [170, 92] width 39 height 8
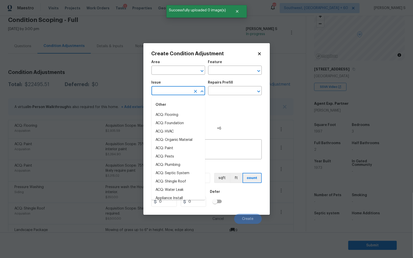
click at [179, 90] on input "text" at bounding box center [170, 92] width 39 height 8
type input "floo"
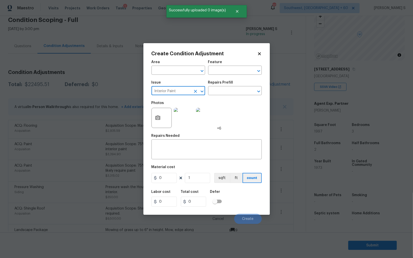
type input "Interior Paint"
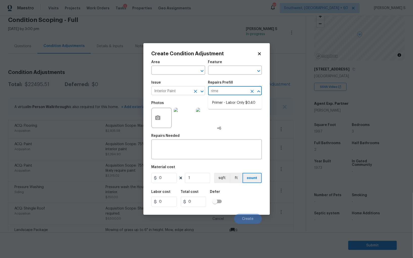
type input "rimer"
type input "Overall Paint"
type textarea "Interior primer - PRIMER PROVIDED BY OPENDOOR - All nails, screws, drywall anch…"
type input "0.4"
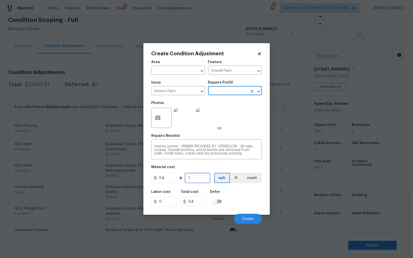
click at [199, 179] on input "1" at bounding box center [197, 178] width 25 height 10
type input "10"
type input "4"
type input "100"
type input "40"
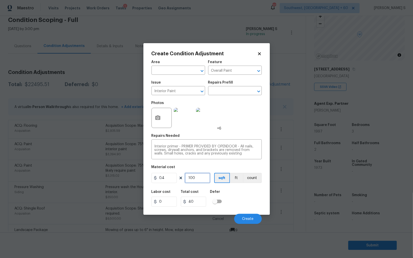
type input "1000"
type input "400"
type input "1"
type input "0.4"
type input "12"
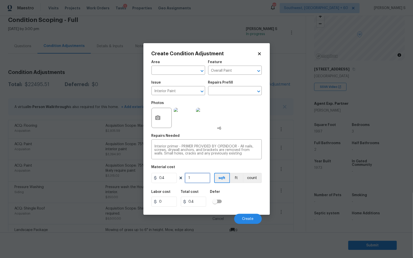
type input "4.8"
type input "120"
type input "48"
type input "1200"
type input "480"
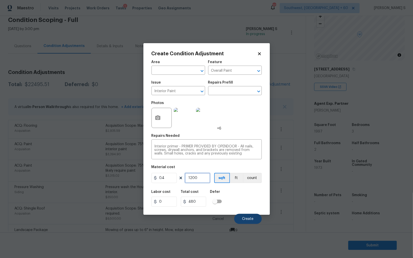
type input "1200"
click at [250, 221] on span "Create" at bounding box center [247, 219] width 11 height 4
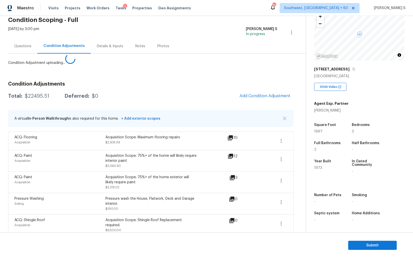
click at [116, 182] on body "Maestro Visits Projects Work Orders Tasks 1 Properties Geo Assignments 712 Sout…" at bounding box center [206, 129] width 413 height 258
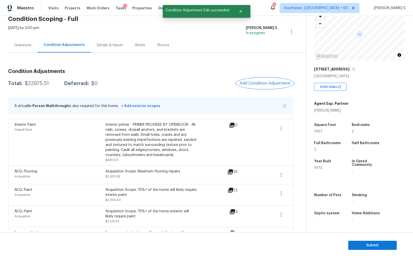
scroll to position [0, 0]
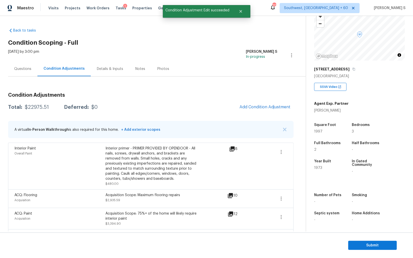
click at [250, 100] on div "Condition Adjustments Total: $22975.51 Deferred: $0 Add Condition Adjustment A …" at bounding box center [151, 224] width 286 height 271
click at [252, 108] on span "Add Condition Adjustment" at bounding box center [265, 107] width 51 height 5
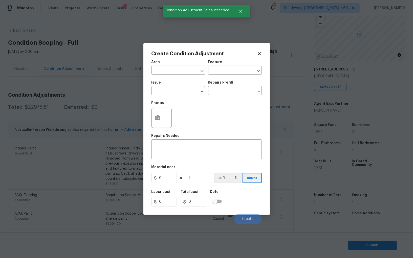
click at [164, 116] on div at bounding box center [161, 118] width 20 height 20
click at [161, 117] on button "button" at bounding box center [158, 118] width 12 height 20
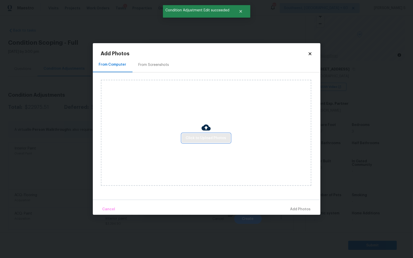
click at [201, 136] on span "Click to Upload Photos" at bounding box center [206, 138] width 40 height 6
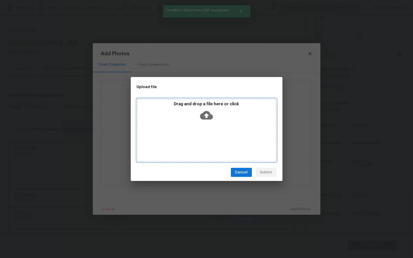
click at [201, 136] on div "Drag and drop a file here or click" at bounding box center [207, 130] width 140 height 63
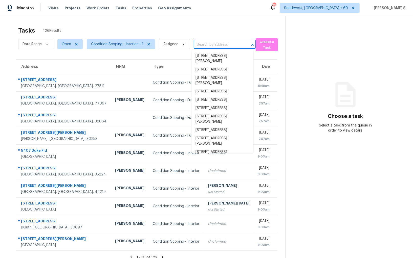
click at [195, 45] on input "text" at bounding box center [218, 45] width 48 height 8
paste input "[STREET_ADDRESS][PERSON_NAME]"
type input "[STREET_ADDRESS][PERSON_NAME]"
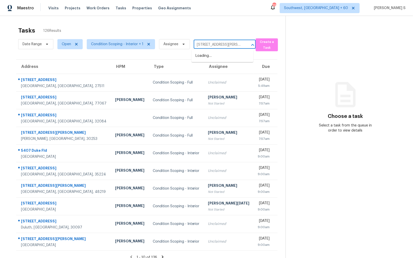
scroll to position [0, 35]
click at [210, 54] on li "12253 Fairway Meadows Dr, Fort Worth, TX 76179" at bounding box center [222, 59] width 62 height 14
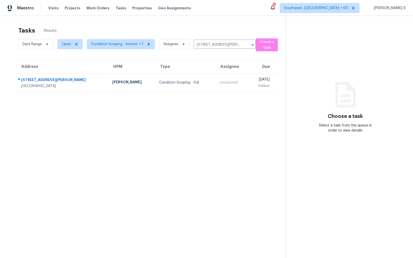
click at [215, 74] on td "Unclaimed" at bounding box center [231, 83] width 33 height 18
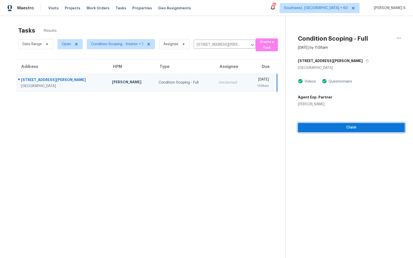
click at [353, 128] on span "Claim" at bounding box center [351, 128] width 99 height 6
click at [323, 127] on span "Start Assessment" at bounding box center [351, 128] width 99 height 6
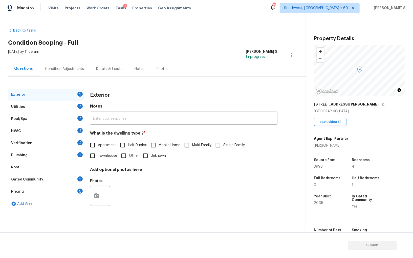
scroll to position [13, 0]
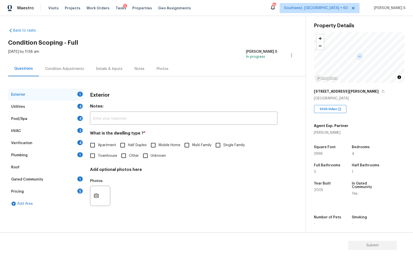
click at [77, 193] on div "Pricing 5" at bounding box center [46, 192] width 76 height 12
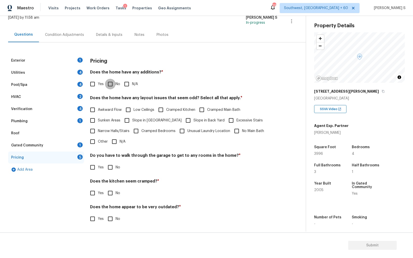
drag, startPoint x: 111, startPoint y: 84, endPoint x: 119, endPoint y: 127, distance: 43.6
click at [111, 84] on input "No" at bounding box center [110, 84] width 11 height 11
checkbox input "true"
click at [94, 142] on input "Other" at bounding box center [92, 142] width 11 height 11
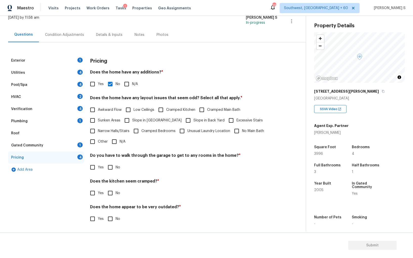
checkbox input "true"
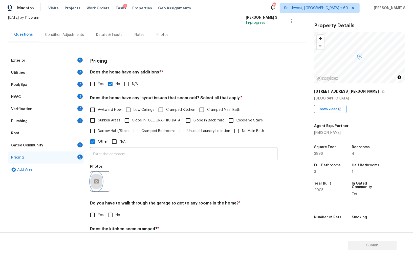
click at [97, 184] on icon "button" at bounding box center [96, 182] width 6 height 6
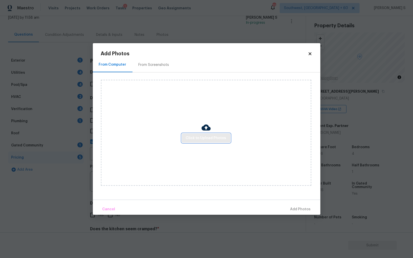
click at [218, 139] on span "Click to Upload Photos" at bounding box center [206, 138] width 40 height 6
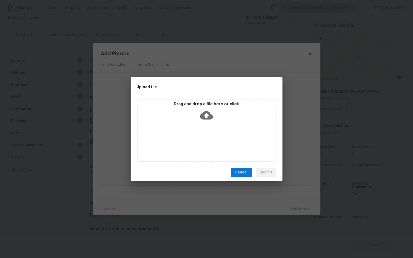
click at [213, 132] on div "Drag and drop a file here or click" at bounding box center [207, 130] width 140 height 63
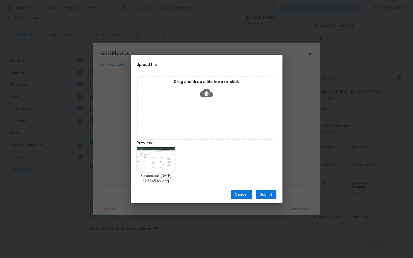
click at [260, 197] on span "Submit" at bounding box center [266, 195] width 12 height 6
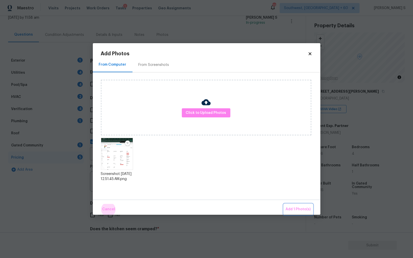
click at [284, 204] on button "Add 1 Photo(s)" at bounding box center [298, 209] width 29 height 11
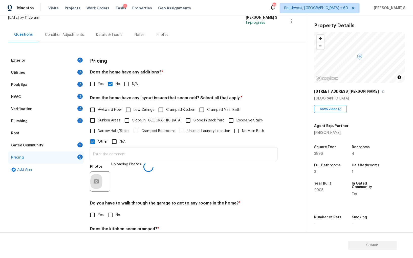
click at [222, 157] on input "text" at bounding box center [183, 155] width 187 height 12
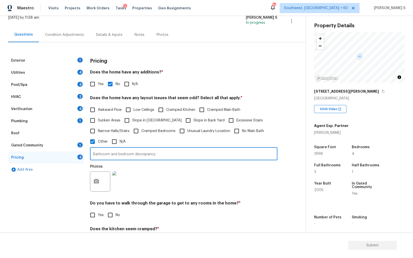
type input "Bathroom and bedroom discrepancy."
click at [219, 199] on div "Pricing Does the home have any additions? * Yes No N/A Does the home have any l…" at bounding box center [183, 167] width 187 height 224
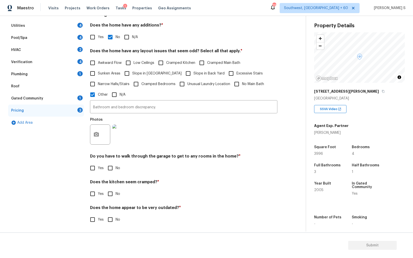
scroll to position [82, 0]
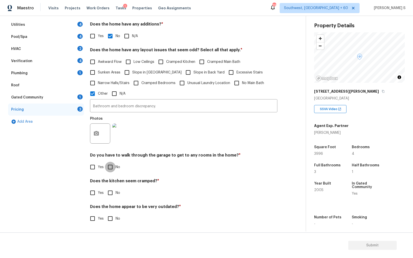
click at [111, 171] on input "No" at bounding box center [110, 167] width 11 height 11
checkbox input "true"
click at [105, 188] on input "No" at bounding box center [110, 193] width 11 height 11
checkbox input "true"
click at [105, 214] on input "No" at bounding box center [110, 219] width 11 height 11
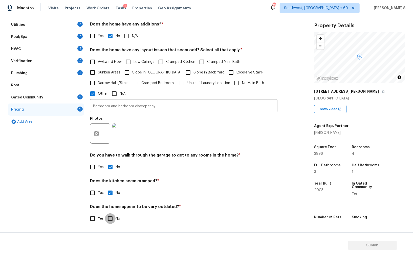
checkbox input "true"
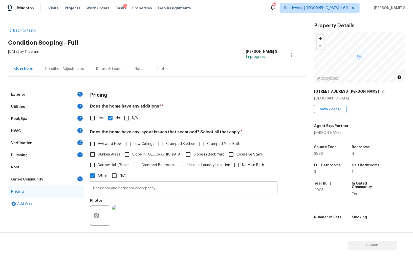
click at [77, 94] on div "Exterior 1" at bounding box center [46, 95] width 76 height 12
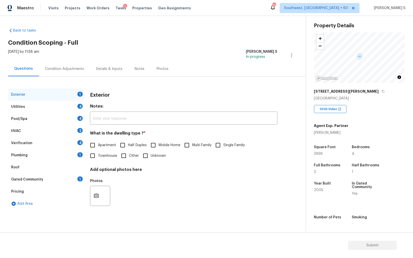
click at [225, 148] on span "Single Family" at bounding box center [233, 145] width 21 height 5
click at [223, 148] on input "Single Family" at bounding box center [218, 145] width 11 height 11
checkbox input "true"
click at [73, 100] on div "Exterior" at bounding box center [46, 95] width 76 height 12
click at [75, 108] on div "Utilities 4" at bounding box center [46, 107] width 76 height 12
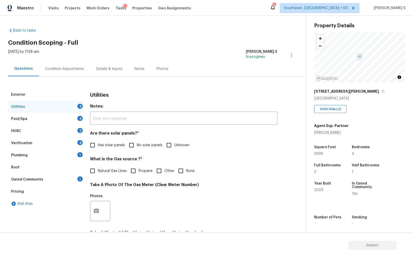
click at [131, 143] on input "No solar panels" at bounding box center [131, 145] width 11 height 11
checkbox input "true"
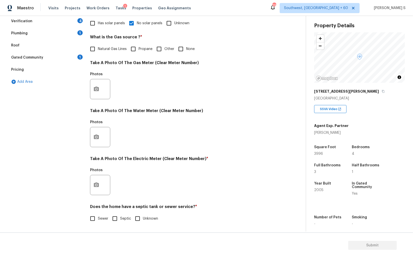
click at [98, 218] on span "Sewer" at bounding box center [103, 218] width 10 height 5
click at [98, 218] on input "Sewer" at bounding box center [92, 219] width 11 height 11
checkbox input "true"
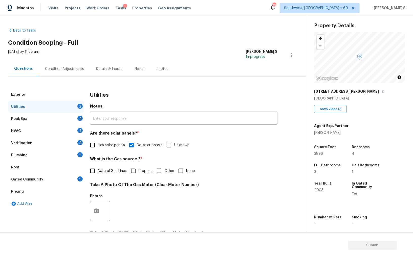
click at [76, 156] on div "Plumbing 1" at bounding box center [46, 155] width 76 height 12
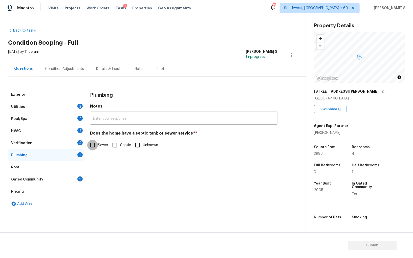
click at [88, 143] on input "Sewer" at bounding box center [92, 145] width 11 height 11
checkbox input "true"
click at [73, 177] on div "Gated Community 1" at bounding box center [46, 180] width 76 height 12
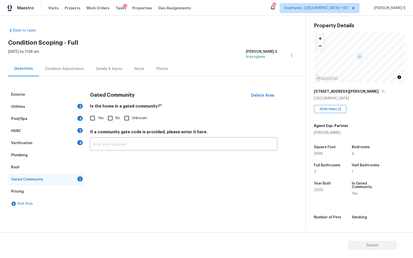
click at [111, 120] on input "No" at bounding box center [110, 118] width 11 height 11
checkbox input "true"
click at [94, 120] on input "Yes" at bounding box center [92, 118] width 11 height 11
checkbox input "true"
checkbox input "false"
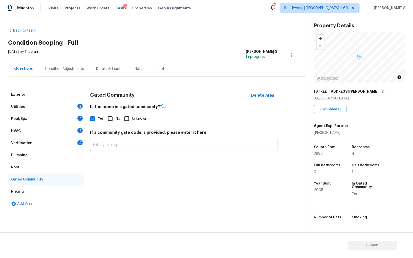
click at [75, 144] on div "Verification 4" at bounding box center [46, 143] width 76 height 12
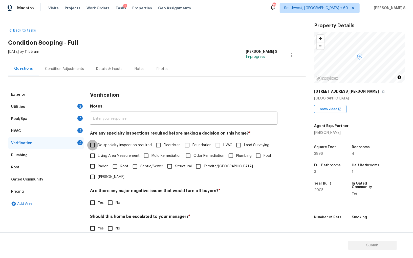
click at [94, 143] on input "No specialty inspection required" at bounding box center [92, 145] width 11 height 11
checkbox input "true"
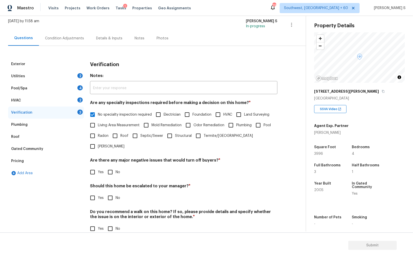
scroll to position [30, 0]
click at [115, 168] on input "No" at bounding box center [110, 173] width 11 height 11
checkbox input "true"
click at [112, 224] on input "No" at bounding box center [110, 229] width 11 height 11
checkbox input "true"
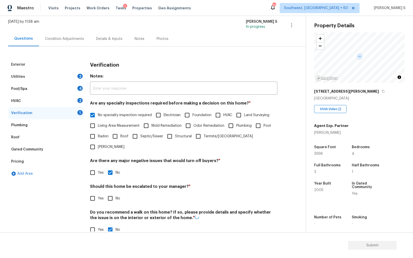
scroll to position [0, 0]
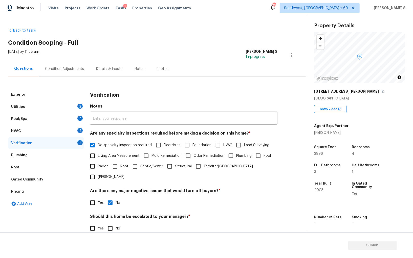
click at [81, 127] on div "HVAC 2" at bounding box center [46, 131] width 76 height 12
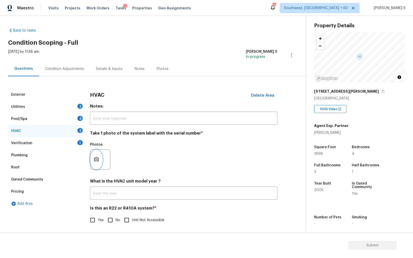
click at [96, 161] on circle "button" at bounding box center [97, 160] width 2 height 2
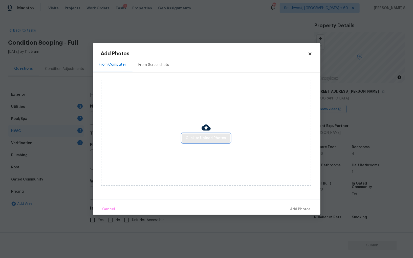
click at [196, 140] on span "Click to Upload Photos" at bounding box center [206, 138] width 40 height 6
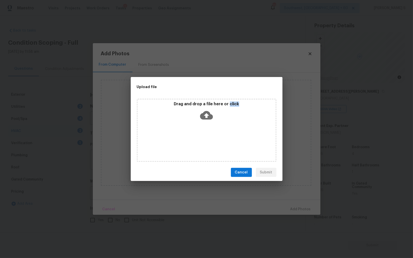
click at [196, 140] on div "Drag and drop a file here or click" at bounding box center [207, 130] width 140 height 63
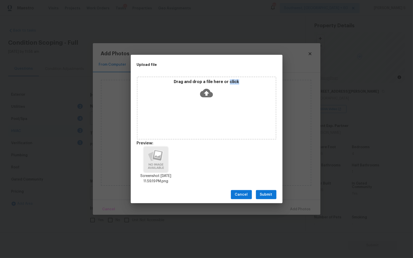
click at [264, 196] on span "Submit" at bounding box center [266, 195] width 12 height 6
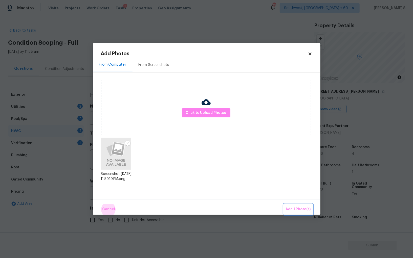
click at [284, 204] on button "Add 1 Photo(s)" at bounding box center [298, 209] width 29 height 11
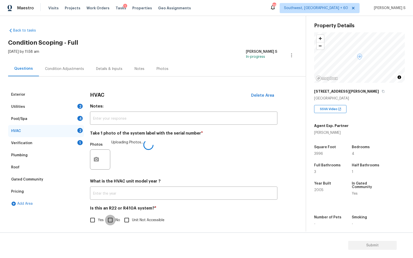
click at [111, 221] on input "No" at bounding box center [110, 220] width 11 height 11
checkbox input "true"
click at [79, 116] on div "4" at bounding box center [79, 118] width 5 height 5
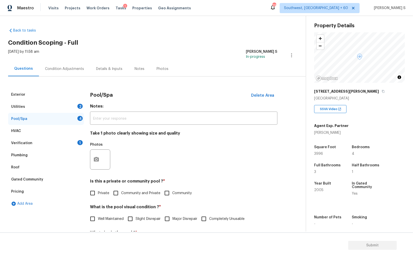
click at [79, 109] on div "Utilities 2" at bounding box center [46, 107] width 76 height 12
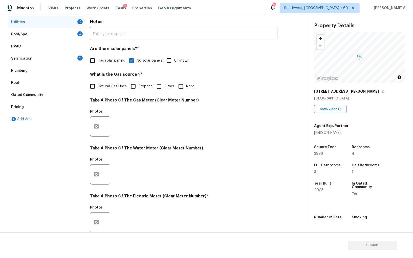
scroll to position [122, 0]
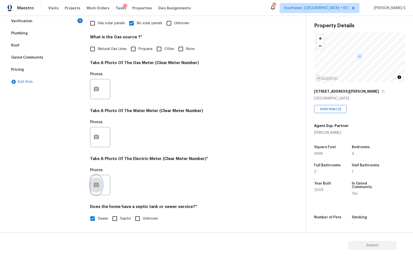
click at [98, 182] on button "button" at bounding box center [96, 186] width 12 height 20
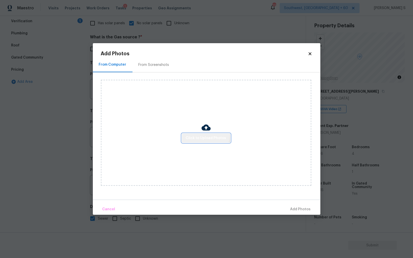
click at [206, 135] on span "Click to Upload Photos" at bounding box center [206, 138] width 40 height 6
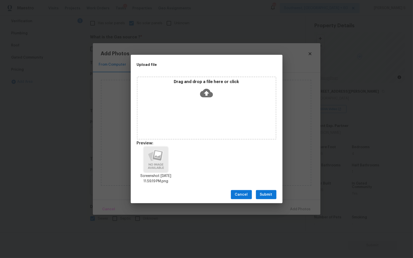
click at [264, 196] on span "Submit" at bounding box center [266, 195] width 12 height 6
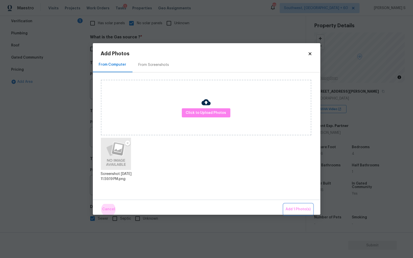
click at [284, 204] on button "Add 1 Photo(s)" at bounding box center [298, 209] width 29 height 11
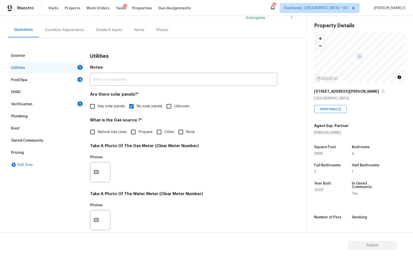
scroll to position [0, 0]
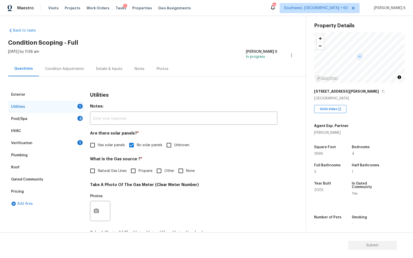
click at [76, 141] on div "Verification 1" at bounding box center [46, 143] width 76 height 12
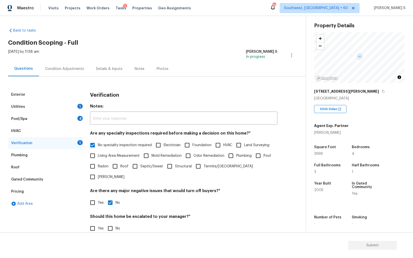
click at [75, 69] on div "Condition Adjustments" at bounding box center [64, 69] width 39 height 5
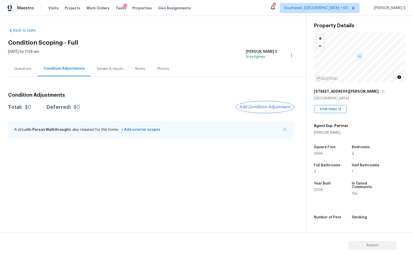
click at [251, 105] on span "Add Condition Adjustment" at bounding box center [265, 107] width 51 height 5
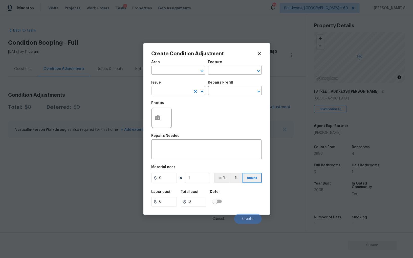
click at [187, 89] on input "text" at bounding box center [170, 92] width 39 height 8
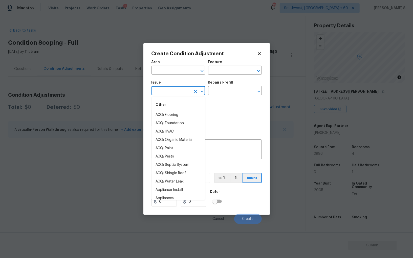
type input "p"
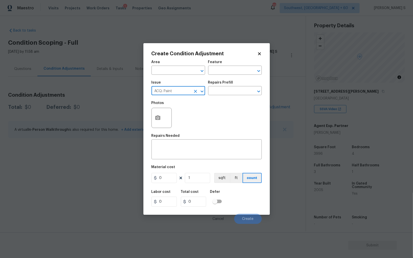
type input "ACQ: Paint"
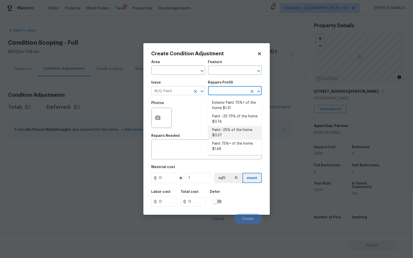
type input "Acquisition"
type textarea "Acquisition Scope: ~25% of the home needs interior paint"
type input "0.37"
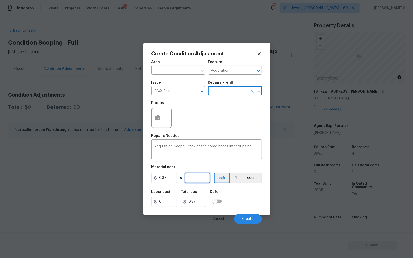
click at [203, 176] on input "1" at bounding box center [197, 178] width 25 height 10
type input "3"
type input "1.11"
type input "39"
type input "14.43"
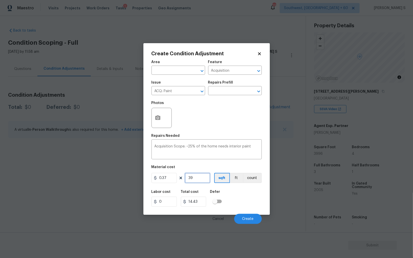
type input "399"
type input "147.63"
type input "3996"
type input "1478.52"
type input "3996"
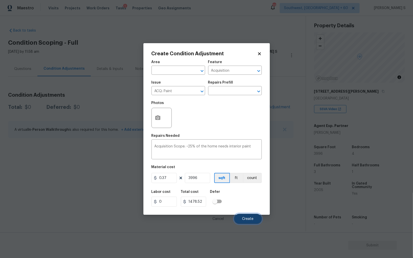
click at [247, 215] on button "Create" at bounding box center [248, 219] width 28 height 10
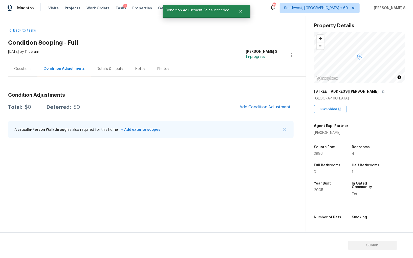
click at [44, 190] on section "Back to tasks Condition Scoping - Full Fri, Sep 26 2025 by 11:58 am Anbu Jebaku…" at bounding box center [157, 128] width 298 height 208
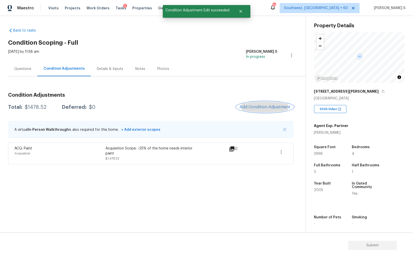
click at [266, 104] on button "Add Condition Adjustment" at bounding box center [264, 107] width 57 height 11
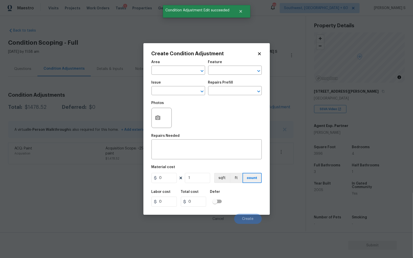
click at [277, 105] on body "Maestro Visits Projects Work Orders Tasks 1 Properties Geo Assignments 718 Sout…" at bounding box center [206, 129] width 413 height 258
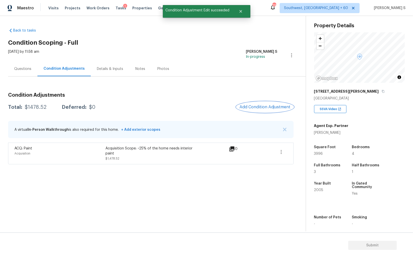
click at [276, 107] on span "Add Condition Adjustment" at bounding box center [265, 107] width 51 height 5
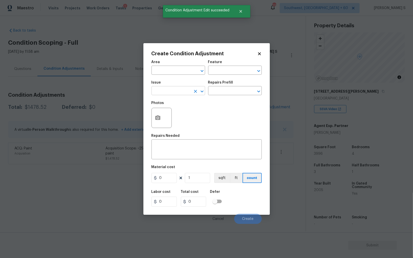
click at [169, 95] on input "text" at bounding box center [170, 92] width 39 height 8
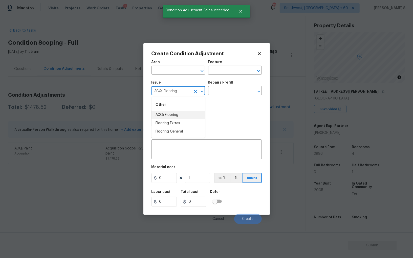
type input "ACQ: Flooring"
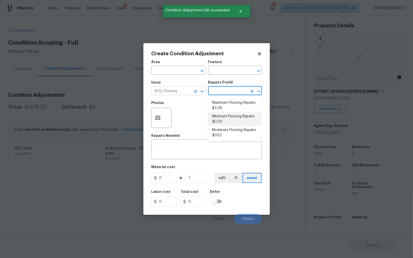
type input "Acquisition"
type textarea "Acquisition Scope: Minimum flooring repairs"
type input "0.2"
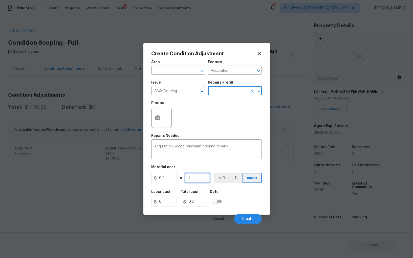
click at [203, 175] on input "1" at bounding box center [197, 178] width 25 height 10
paste input "3996"
type input "3996"
type input "799.2"
type input "3996"
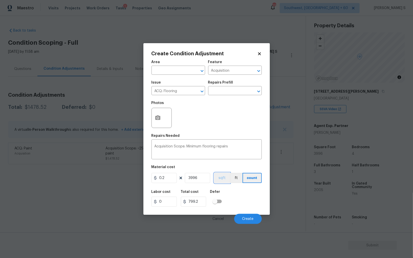
click at [223, 178] on button "sqft" at bounding box center [222, 178] width 16 height 10
click at [232, 196] on div "Labor cost 0 Total cost 799.2 Defer" at bounding box center [206, 198] width 110 height 23
click at [248, 217] on button "Create" at bounding box center [248, 219] width 28 height 10
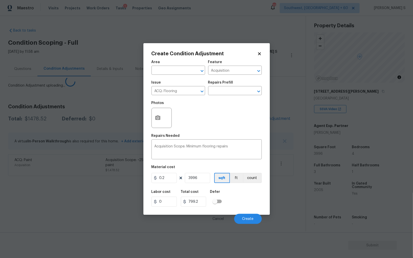
click at [54, 184] on body "Maestro Visits Projects Work Orders Tasks 1 Properties Geo Assignments 718 Sout…" at bounding box center [206, 129] width 413 height 258
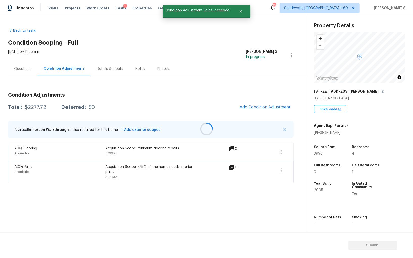
click at [258, 111] on div at bounding box center [206, 129] width 413 height 258
click at [237, 104] on span "Add Condition Adjustment" at bounding box center [264, 107] width 57 height 11
click at [257, 104] on button "Add Condition Adjustment" at bounding box center [264, 107] width 57 height 11
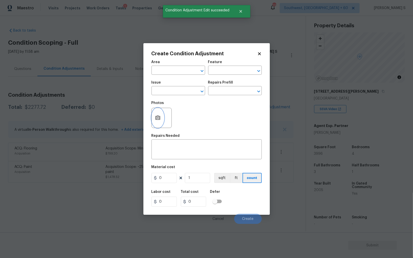
click at [158, 119] on circle "button" at bounding box center [158, 118] width 2 height 2
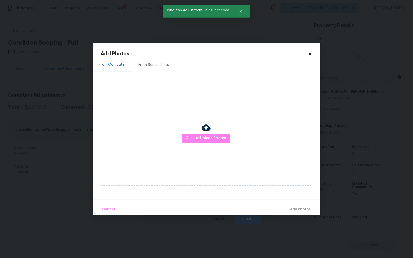
click at [153, 59] on div "From Screenshots" at bounding box center [154, 64] width 43 height 15
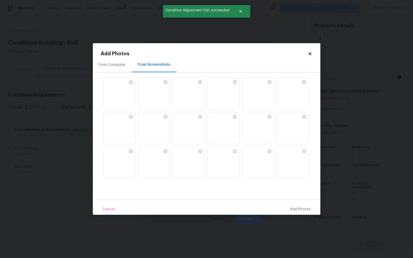
click at [250, 86] on img at bounding box center [246, 82] width 8 height 8
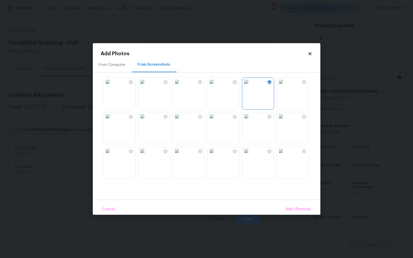
click at [181, 121] on img at bounding box center [177, 117] width 8 height 8
click at [142, 121] on img at bounding box center [142, 117] width 8 height 8
click at [181, 155] on img at bounding box center [177, 151] width 8 height 8
click at [112, 86] on img at bounding box center [108, 82] width 8 height 8
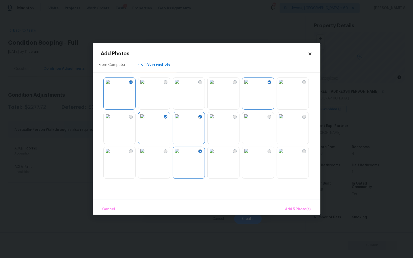
scroll to position [295, 0]
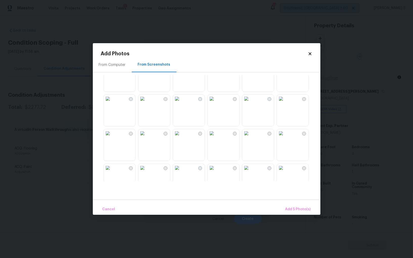
click at [216, 138] on img at bounding box center [212, 133] width 8 height 8
click at [181, 138] on img at bounding box center [177, 133] width 8 height 8
click at [146, 103] on img at bounding box center [142, 99] width 8 height 8
click at [303, 211] on span "Add 8 Photo(s)" at bounding box center [298, 210] width 26 height 6
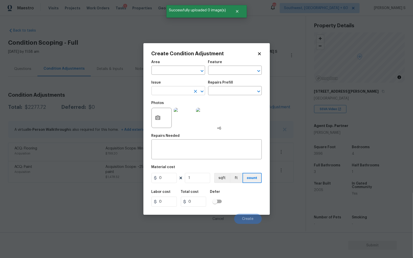
click at [176, 95] on input "text" at bounding box center [170, 92] width 39 height 8
type input "Landscape Package"
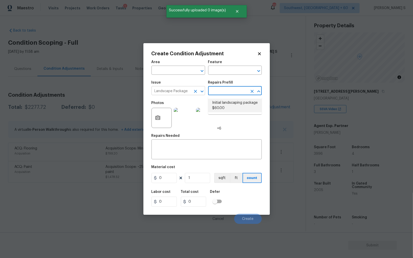
type input "Home Readiness Packages"
type textarea "Mowing of grass up to 6" in height. Mow, edge along driveways & sidewalks, trim…"
type input "60"
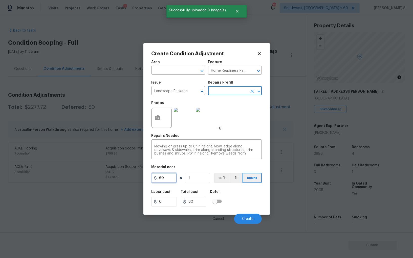
click at [170, 176] on input "60" at bounding box center [163, 178] width 25 height 10
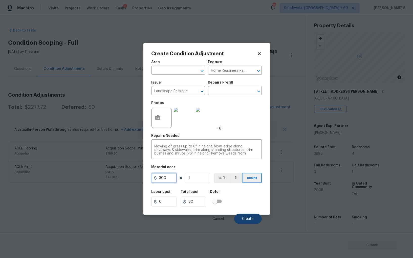
type input "300"
click at [246, 221] on span "Create" at bounding box center [247, 219] width 11 height 4
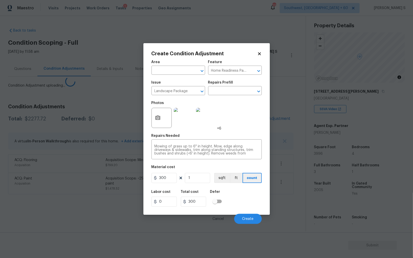
click at [128, 206] on body "Maestro Visits Projects Work Orders Tasks 1 Properties Geo Assignments 718 Sout…" at bounding box center [206, 129] width 413 height 258
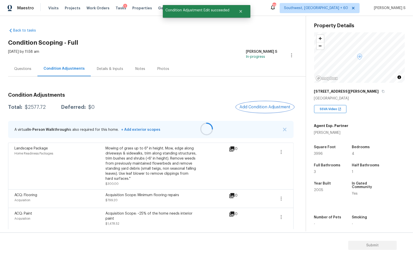
click at [275, 104] on button "Add Condition Adjustment" at bounding box center [264, 107] width 57 height 11
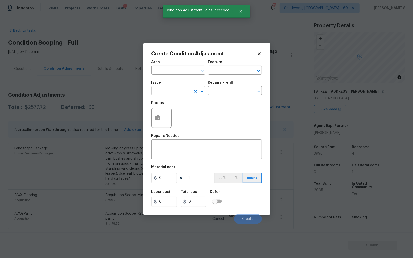
click at [181, 93] on input "text" at bounding box center [170, 92] width 39 height 8
type input "Pressure Washing"
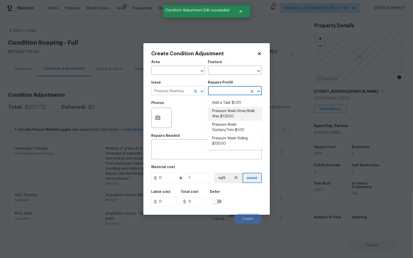
type input "Siding"
type textarea "Pressure wash the driveways/walkways as directed by the PM. Ensure that all deb…"
type input "125"
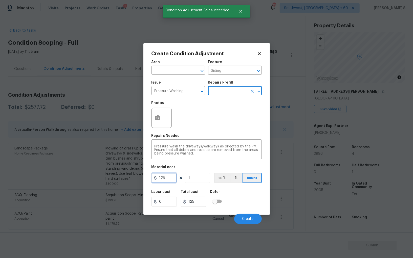
click at [165, 179] on input "125" at bounding box center [163, 178] width 25 height 10
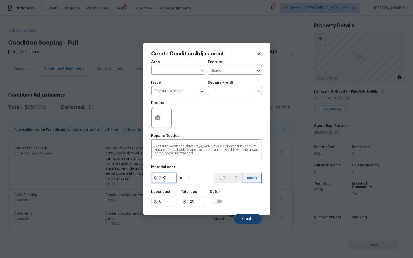
type input "200"
click at [255, 219] on button "Create" at bounding box center [248, 219] width 28 height 10
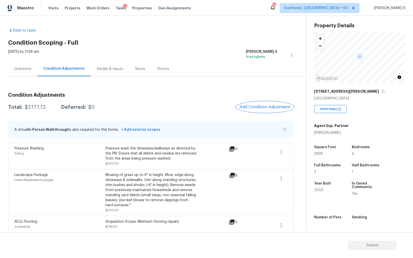
scroll to position [26, 0]
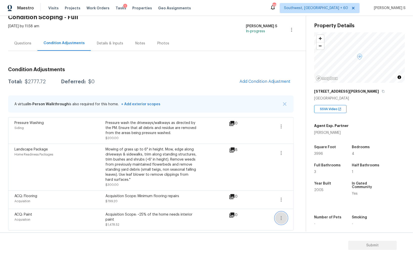
click at [285, 215] on button "button" at bounding box center [281, 218] width 12 height 12
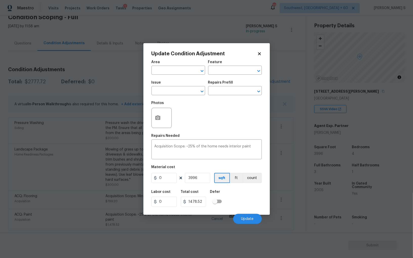
type input "Acquisition"
type input "ACQ: Paint"
type input "0.37"
click at [155, 125] on button "button" at bounding box center [158, 118] width 12 height 20
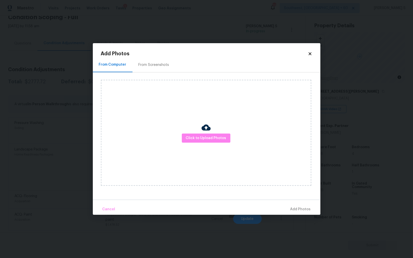
click at [148, 66] on div "From Screenshots" at bounding box center [154, 64] width 31 height 5
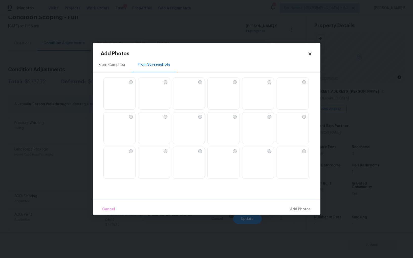
click at [216, 86] on img at bounding box center [212, 82] width 8 height 8
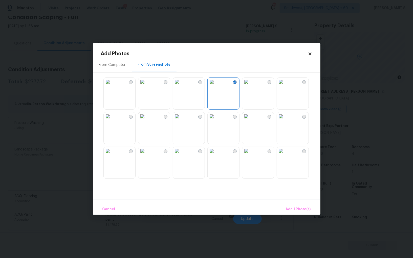
click at [181, 86] on img at bounding box center [177, 82] width 8 height 8
click at [146, 86] on img at bounding box center [142, 82] width 8 height 8
click at [216, 155] on img at bounding box center [212, 151] width 8 height 8
click at [285, 116] on img at bounding box center [281, 117] width 8 height 8
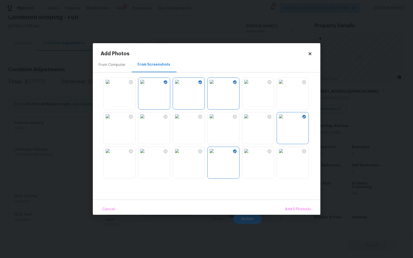
click at [250, 117] on img at bounding box center [246, 117] width 8 height 8
drag, startPoint x: 292, startPoint y: 86, endPoint x: 272, endPoint y: 101, distance: 25.4
click at [285, 86] on img at bounding box center [281, 82] width 8 height 8
click at [146, 155] on img at bounding box center [142, 151] width 8 height 8
click at [109, 155] on img at bounding box center [108, 151] width 8 height 8
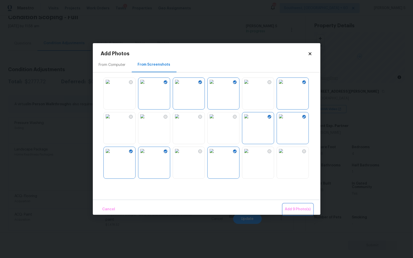
click at [297, 208] on span "Add 9 Photo(s)" at bounding box center [298, 210] width 26 height 6
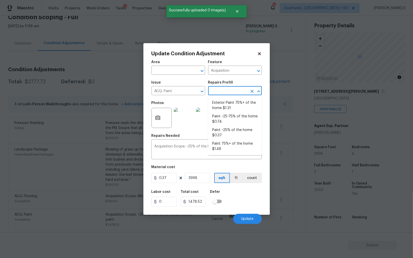
click at [225, 94] on input "text" at bounding box center [227, 92] width 39 height 8
click at [235, 113] on li "Paint ~25-75% of the home $0.74" at bounding box center [235, 120] width 54 height 14
type textarea "Acquisition Scope: ~25 - 75% of the home needs interior paint"
type input "0.74"
type input "2957.04"
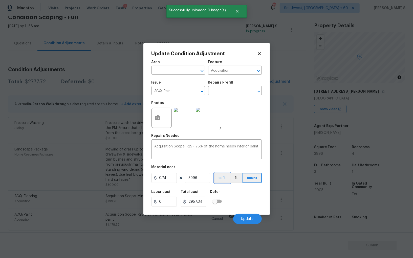
click at [227, 180] on button "sqft" at bounding box center [222, 178] width 16 height 10
click at [245, 198] on div "Labor cost 0 Total cost 2957.04 Defer" at bounding box center [206, 198] width 110 height 23
click at [244, 218] on span "Update" at bounding box center [247, 219] width 12 height 4
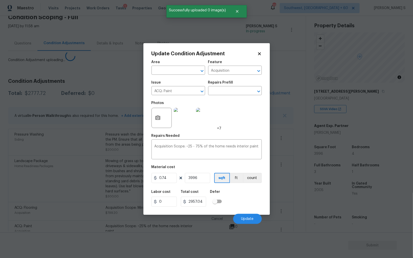
click at [32, 174] on body "Maestro Visits Projects Work Orders Tasks 1 Properties Geo Assignments 718 Sout…" at bounding box center [206, 129] width 413 height 258
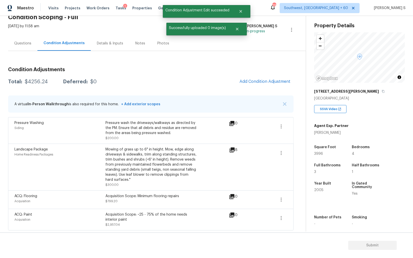
scroll to position [0, 0]
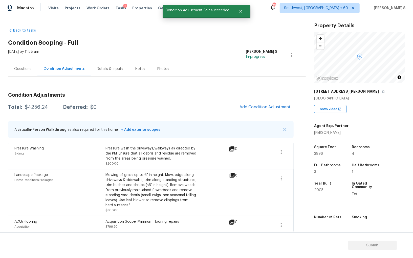
click at [141, 17] on div "Back to tasks Condition Scoping - Full Fri, Sep 26 2025 by 11:58 am Anbu Jebaku…" at bounding box center [206, 124] width 413 height 216
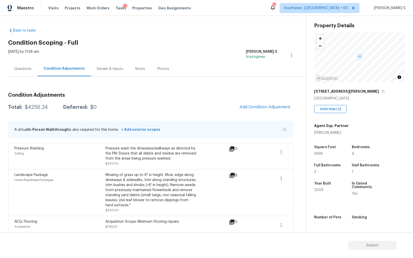
scroll to position [26, 0]
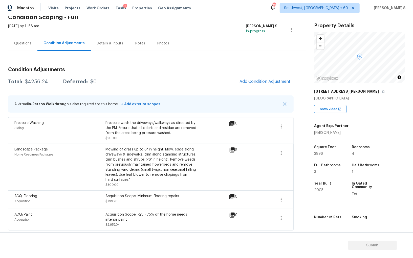
click at [23, 47] on div "Questions" at bounding box center [22, 43] width 29 height 15
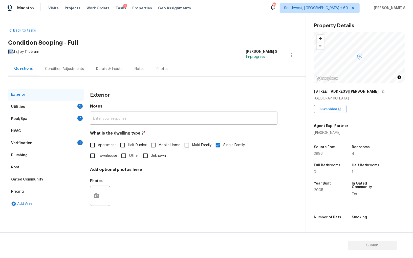
click at [23, 47] on div "Back to tasks Condition Scoping - Full Fri, Sep 26 2025 by 11:58 am Anbu Jebaku…" at bounding box center [157, 120] width 298 height 193
click at [22, 188] on div "Pricing" at bounding box center [46, 192] width 76 height 12
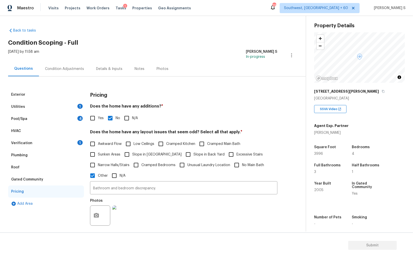
click at [131, 155] on input "Slope in [GEOGRAPHIC_DATA]" at bounding box center [127, 154] width 11 height 11
checkbox input "true"
click at [68, 105] on div "Utilities 1" at bounding box center [46, 107] width 76 height 12
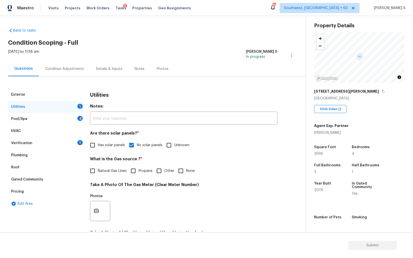
click at [99, 169] on span "Natural Gas Lines" at bounding box center [112, 171] width 29 height 5
click at [98, 169] on input "Natural Gas Lines" at bounding box center [92, 171] width 11 height 11
checkbox input "true"
click at [21, 197] on div "Pricing" at bounding box center [46, 192] width 76 height 12
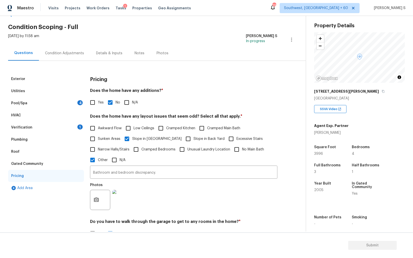
scroll to position [35, 0]
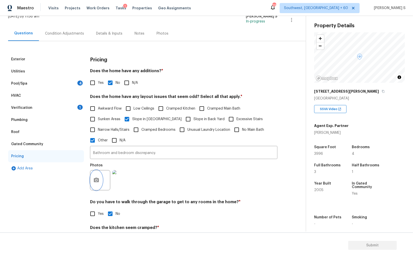
click at [93, 181] on button "button" at bounding box center [96, 181] width 12 height 20
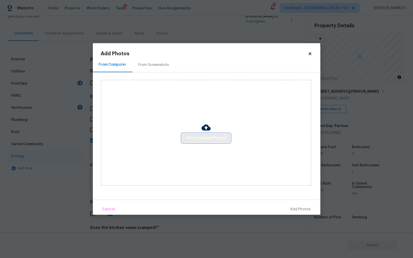
click at [213, 134] on button "Click to Upload Photos" at bounding box center [206, 138] width 49 height 9
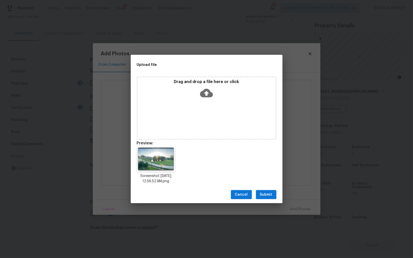
click at [268, 194] on span "Submit" at bounding box center [266, 195] width 12 height 6
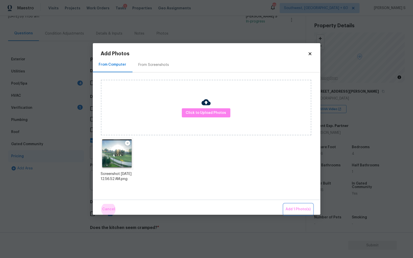
click at [284, 204] on button "Add 1 Photo(s)" at bounding box center [298, 209] width 29 height 11
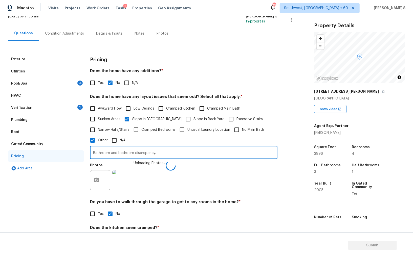
click at [230, 153] on input "Bathroom and bedroom discrepancy." at bounding box center [183, 153] width 187 height 12
type input "Bathroom and bedroom discrepancy. lake in the backyard."
click at [200, 183] on div "Photos Uploading Photos..." at bounding box center [183, 177] width 187 height 33
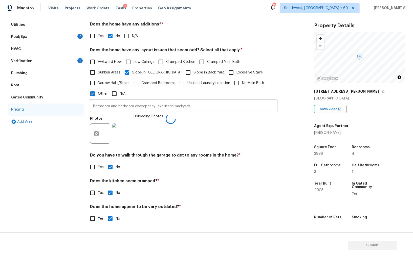
scroll to position [0, 0]
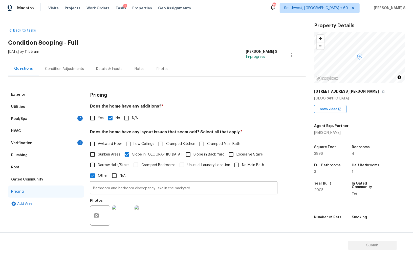
click at [37, 117] on div "Pool/Spa 4" at bounding box center [46, 119] width 76 height 12
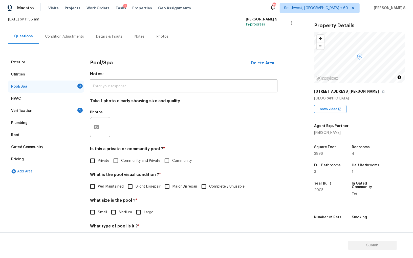
click at [100, 159] on span "Private" at bounding box center [103, 161] width 11 height 5
click at [98, 158] on input "Private" at bounding box center [92, 161] width 11 height 11
checkbox input "true"
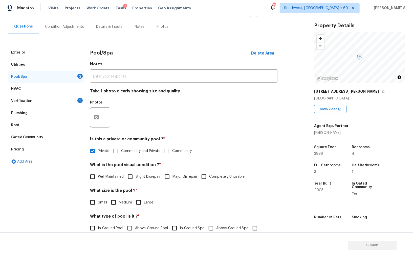
scroll to position [49, 0]
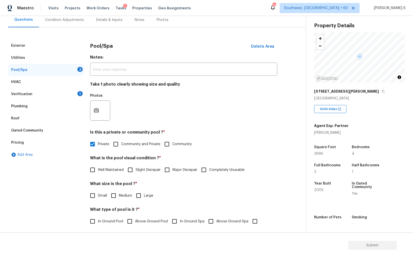
click at [109, 169] on span "Well Maintained" at bounding box center [111, 170] width 26 height 5
click at [98, 169] on input "Well Maintained" at bounding box center [92, 170] width 11 height 11
checkbox input "true"
click at [115, 197] on input "Medium" at bounding box center [113, 196] width 11 height 11
checkbox input "true"
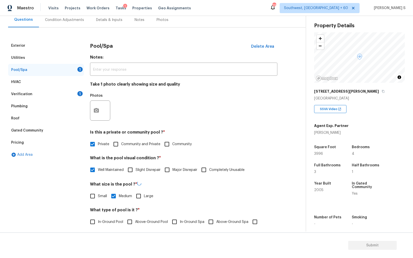
click at [101, 222] on span "In-Ground Pool" at bounding box center [110, 222] width 25 height 5
click at [98, 222] on input "In-Ground Pool" at bounding box center [92, 222] width 11 height 11
checkbox input "true"
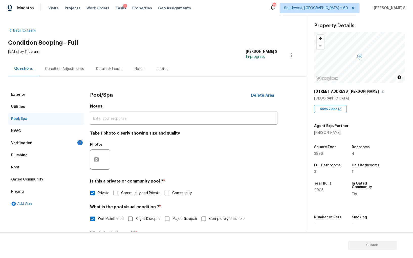
click at [76, 61] on div "Fri, Sep 26 2025 by 11:58 am Anbu Jebakumar S In-progress" at bounding box center [157, 55] width 298 height 12
click at [78, 69] on div "Condition Adjustments" at bounding box center [64, 69] width 39 height 5
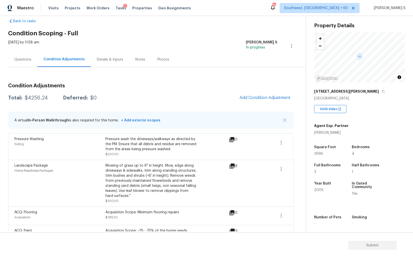
scroll to position [26, 0]
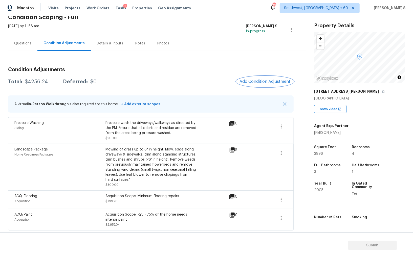
click at [255, 81] on span "Add Condition Adjustment" at bounding box center [265, 81] width 51 height 5
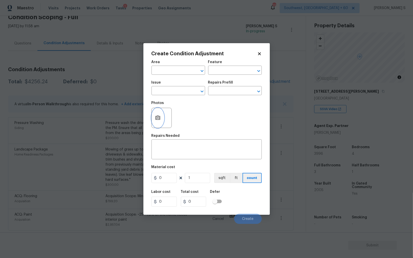
drag, startPoint x: 161, startPoint y: 120, endPoint x: 217, endPoint y: 141, distance: 60.7
click at [164, 120] on div at bounding box center [161, 118] width 20 height 20
click at [161, 115] on button "button" at bounding box center [158, 118] width 12 height 20
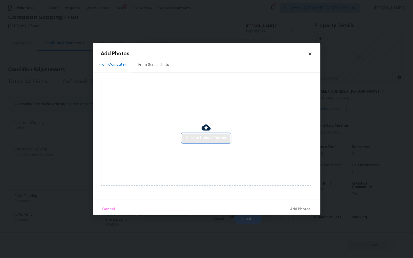
click at [206, 138] on span "Click to Upload Photos" at bounding box center [206, 138] width 40 height 6
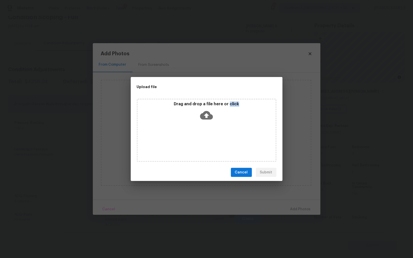
click at [206, 138] on div "Drag and drop a file here or click" at bounding box center [207, 130] width 140 height 63
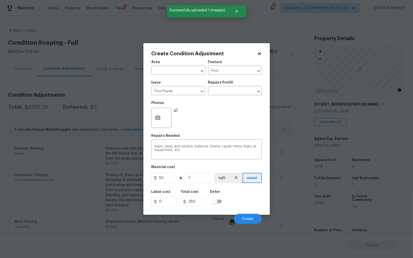
scroll to position [13, 0]
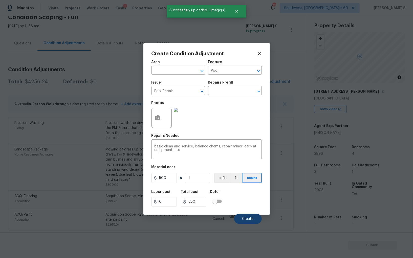
type input "500"
click at [250, 221] on span "Create" at bounding box center [247, 219] width 11 height 4
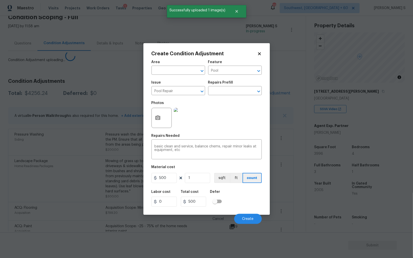
click at [39, 186] on body "Maestro Visits Projects Work Orders Tasks 1 Properties Geo Assignments 718 Sout…" at bounding box center [206, 129] width 413 height 258
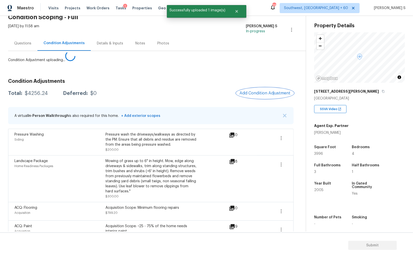
scroll to position [0, 0]
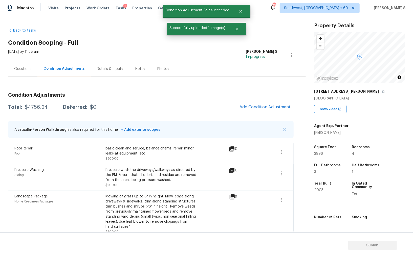
click at [14, 71] on div "Questions" at bounding box center [22, 68] width 29 height 15
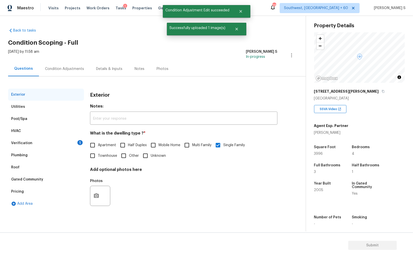
click at [31, 142] on div "Verification 1" at bounding box center [46, 143] width 76 height 12
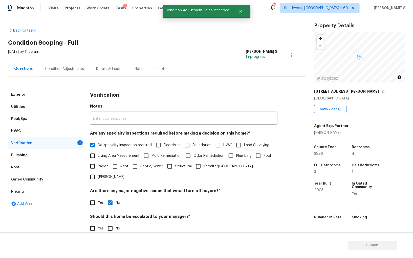
click at [18, 195] on div "Pricing" at bounding box center [46, 192] width 76 height 12
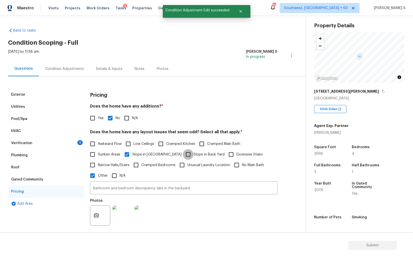
click at [183, 153] on input "Slope in Back Yard" at bounding box center [188, 154] width 11 height 11
checkbox input "true"
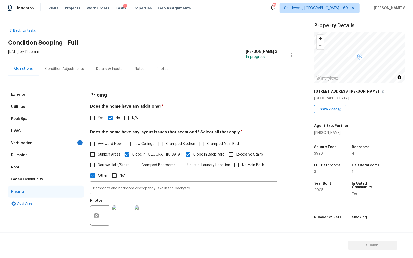
click at [55, 68] on div "Condition Adjustments" at bounding box center [64, 69] width 39 height 5
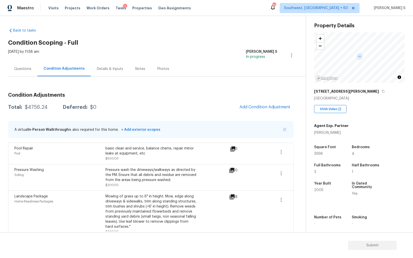
click at [262, 100] on div "Condition Adjustments Total: $4756.24 Deferred: $0 Add Condition Adjustment A v…" at bounding box center [151, 183] width 286 height 189
click at [271, 103] on button "Add Condition Adjustment" at bounding box center [264, 107] width 57 height 11
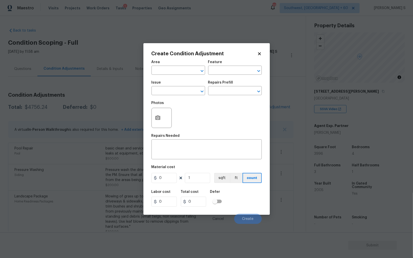
click at [170, 97] on span "Issue ​" at bounding box center [178, 88] width 54 height 20
click at [170, 90] on input "text" at bounding box center [170, 92] width 39 height 8
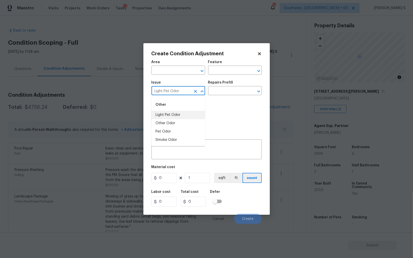
type input "Light Pet Odor"
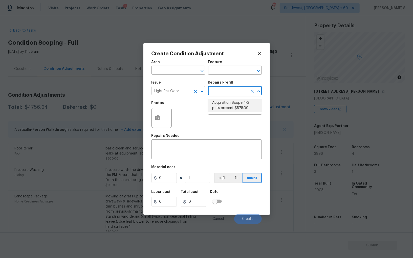
type textarea "Acquisition Scope: 1-2 pets present"
type input "575"
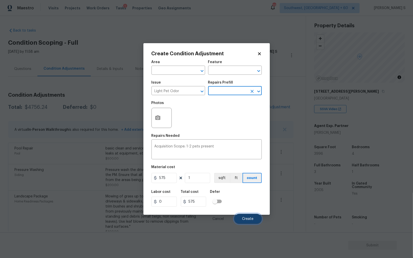
click at [257, 221] on button "Create" at bounding box center [248, 219] width 28 height 10
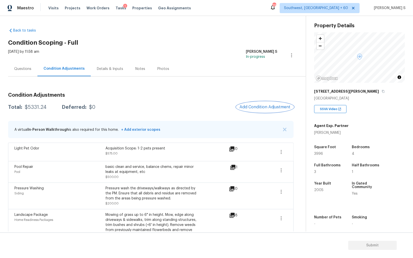
click at [270, 108] on span "Add Condition Adjustment" at bounding box center [265, 107] width 51 height 5
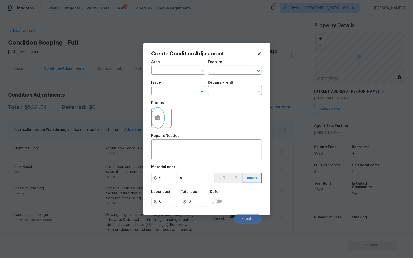
click at [156, 117] on icon "button" at bounding box center [157, 118] width 5 height 5
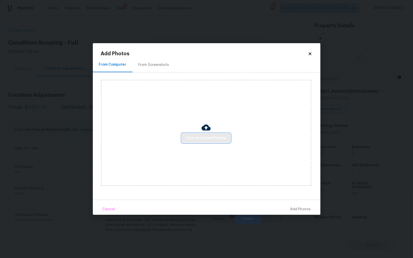
click at [216, 138] on span "Click to Upload Photos" at bounding box center [206, 138] width 40 height 6
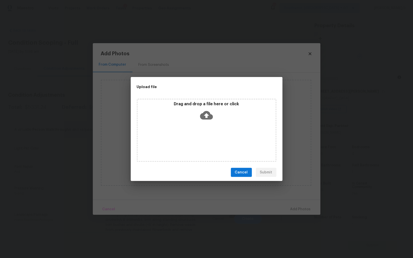
click at [216, 138] on div "Drag and drop a file here or click" at bounding box center [207, 130] width 140 height 63
